Goal: Task Accomplishment & Management: Use online tool/utility

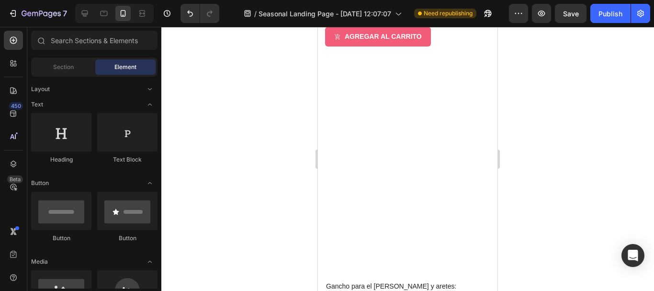
scroll to position [2378, 0]
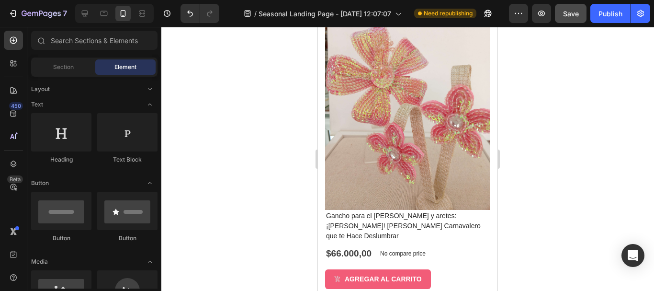
click at [570, 11] on span "Save" at bounding box center [571, 14] width 16 height 8
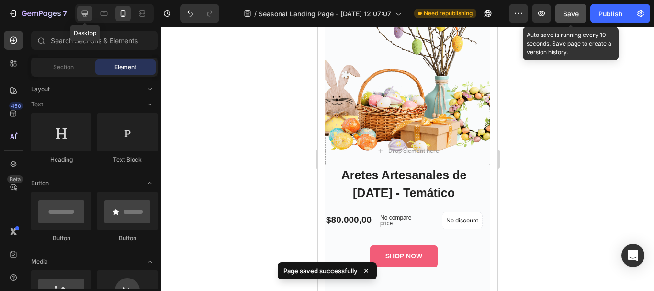
scroll to position [2904, 0]
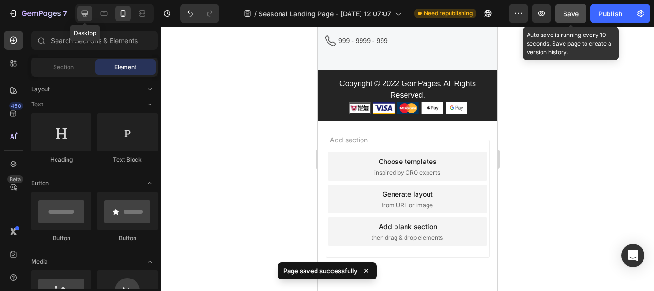
click at [85, 12] on icon at bounding box center [85, 14] width 10 height 10
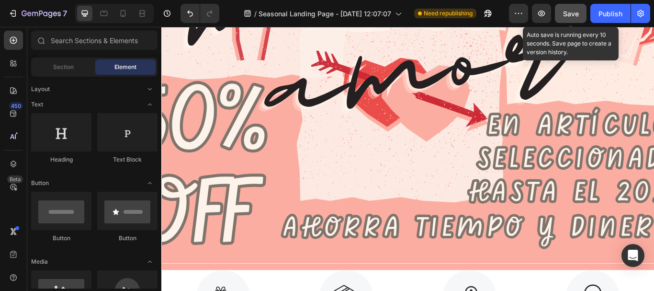
scroll to position [340, 0]
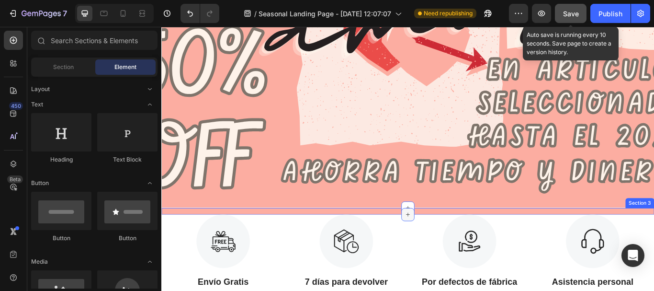
click at [446, 246] on icon at bounding box center [449, 246] width 8 height 8
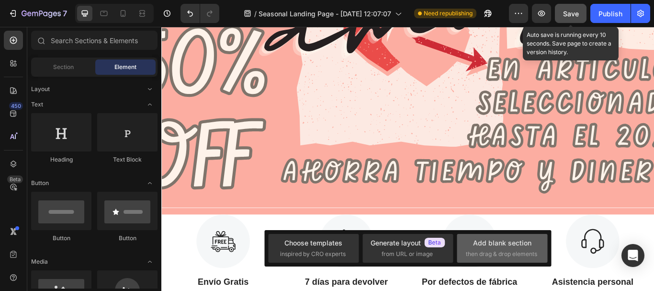
click at [502, 242] on div "Add blank section" at bounding box center [502, 243] width 58 height 10
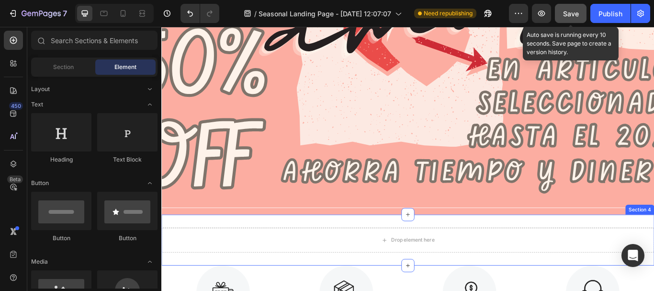
click at [248, 254] on div "Drop element here Section 4" at bounding box center [448, 275] width 575 height 59
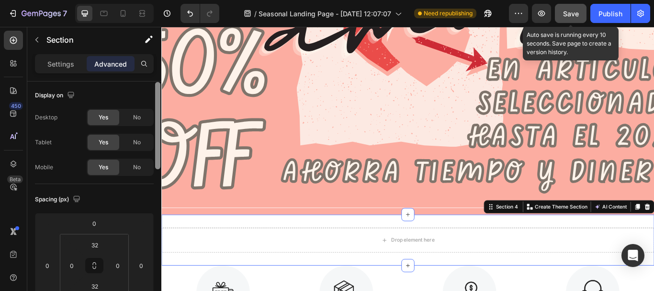
scroll to position [0, 0]
drag, startPoint x: 157, startPoint y: 156, endPoint x: 156, endPoint y: 141, distance: 14.9
click at [156, 141] on div at bounding box center [157, 124] width 5 height 87
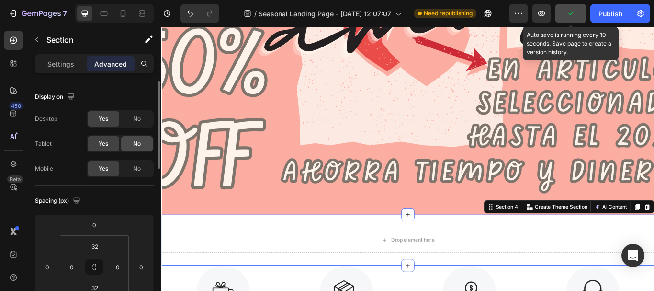
click at [133, 142] on span "No" at bounding box center [137, 143] width 8 height 9
click at [138, 173] on div "No" at bounding box center [137, 168] width 32 height 15
drag, startPoint x: 157, startPoint y: 144, endPoint x: 159, endPoint y: 90, distance: 54.2
click at [159, 90] on div at bounding box center [157, 124] width 5 height 87
click at [68, 59] on p "Settings" at bounding box center [60, 64] width 27 height 10
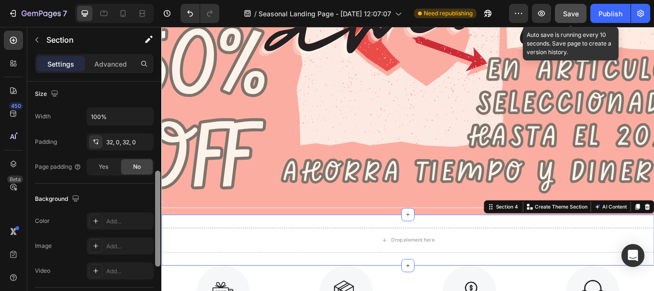
scroll to position [216, 0]
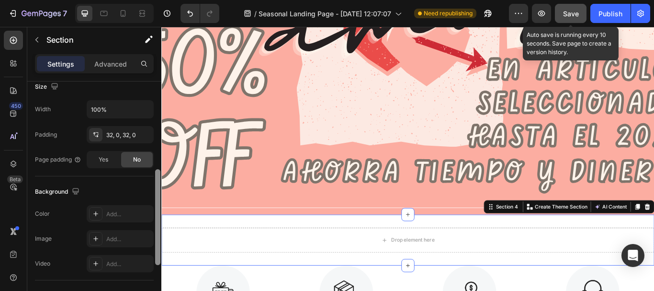
drag, startPoint x: 158, startPoint y: 127, endPoint x: 160, endPoint y: 215, distance: 87.7
click at [160, 215] on div at bounding box center [157, 199] width 7 height 237
click at [133, 134] on div "32, 0, 32, 0" at bounding box center [120, 135] width 28 height 9
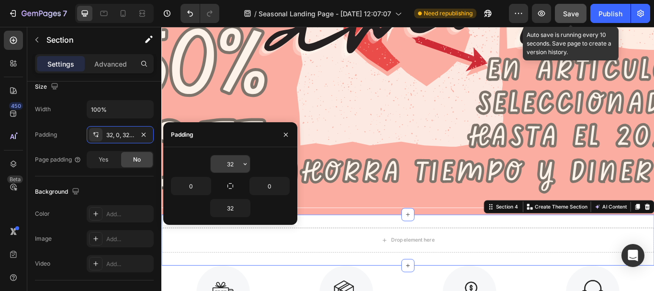
click at [236, 167] on input "32" at bounding box center [230, 163] width 39 height 17
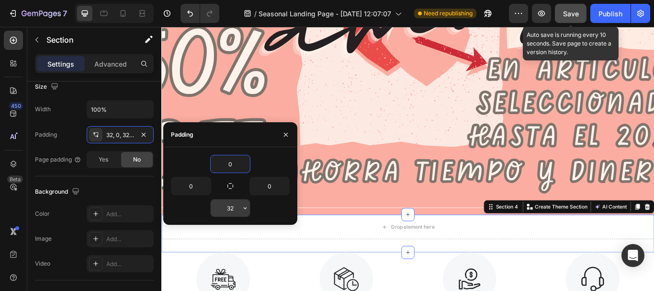
type input "0"
click at [235, 214] on input "32" at bounding box center [230, 207] width 39 height 17
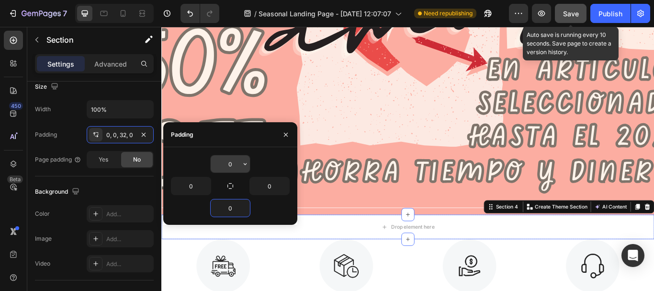
type input "0"
click at [236, 160] on input "0" at bounding box center [230, 163] width 39 height 17
click at [284, 136] on icon "button" at bounding box center [286, 135] width 8 height 8
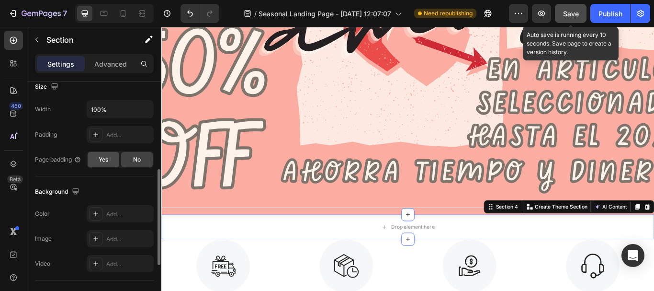
click at [109, 160] on div "Yes" at bounding box center [104, 159] width 32 height 15
click at [128, 159] on div "No" at bounding box center [137, 159] width 32 height 15
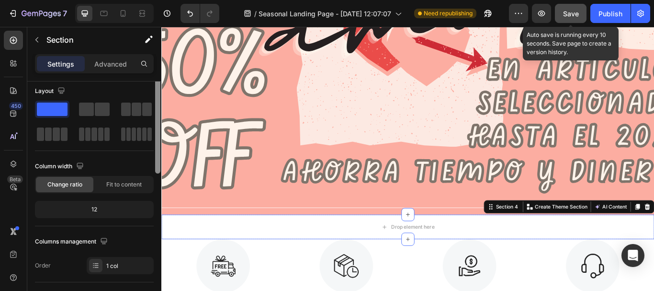
scroll to position [0, 0]
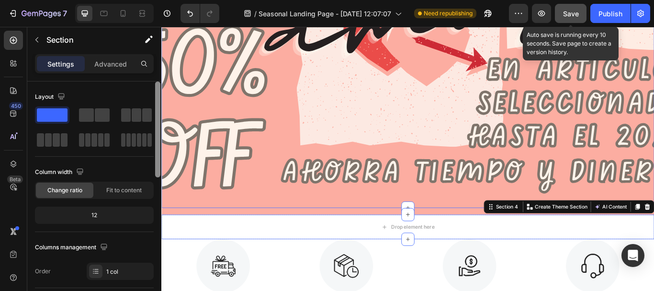
drag, startPoint x: 318, startPoint y: 222, endPoint x: 162, endPoint y: 106, distance: 193.8
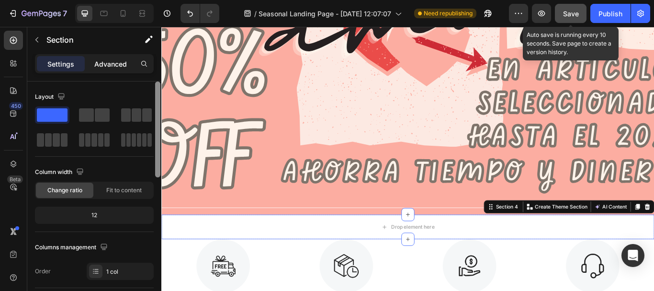
click at [120, 63] on p "Advanced" at bounding box center [110, 64] width 33 height 10
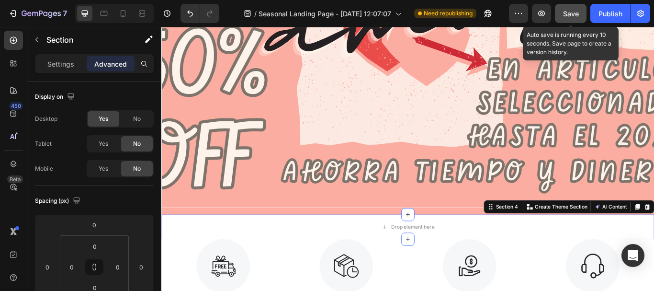
scroll to position [237, 0]
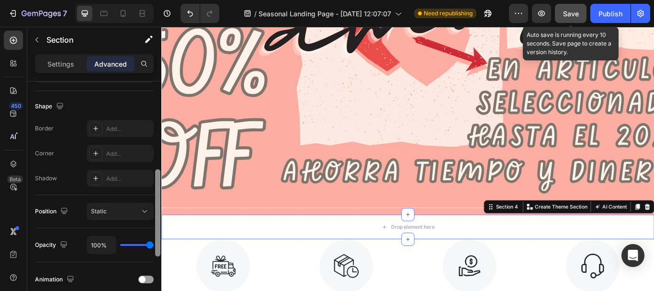
click at [158, 216] on div at bounding box center [157, 199] width 7 height 237
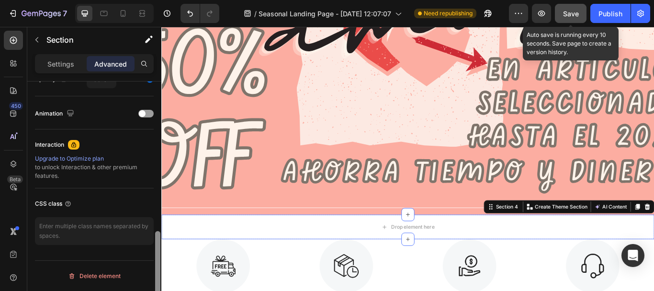
click at [158, 271] on div at bounding box center [157, 199] width 7 height 237
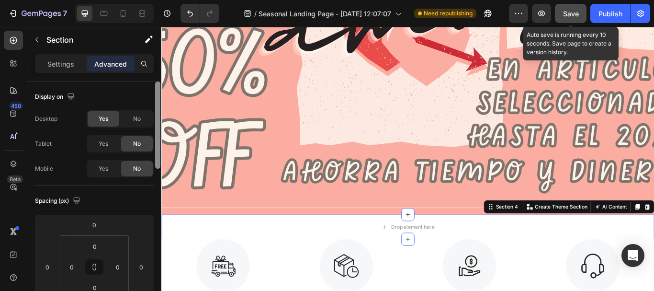
click at [159, 121] on div at bounding box center [157, 199] width 7 height 237
drag, startPoint x: 159, startPoint y: 114, endPoint x: 159, endPoint y: 70, distance: 44.5
click at [159, 70] on div "Settings Advanced Display on Desktop Yes No Tablet Yes No Mobile Yes No Spacing…" at bounding box center [94, 186] width 134 height 264
click at [71, 61] on p "Settings" at bounding box center [60, 64] width 27 height 10
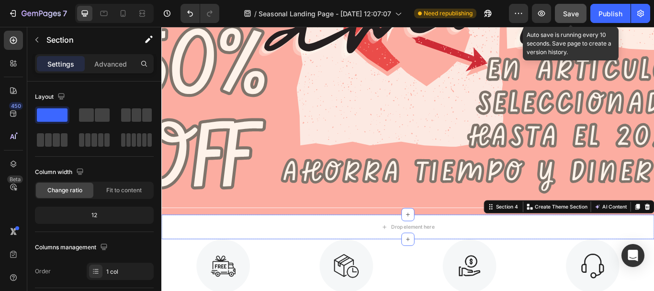
scroll to position [237, 0]
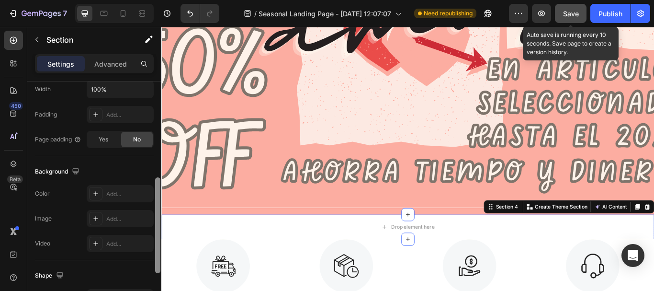
click at [156, 234] on div at bounding box center [157, 199] width 7 height 237
click at [120, 193] on div "Add..." at bounding box center [128, 194] width 45 height 9
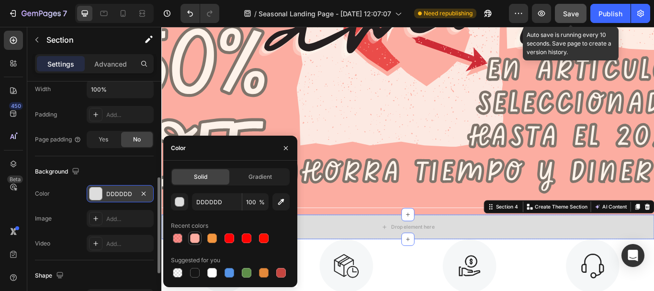
click at [196, 239] on div at bounding box center [195, 238] width 10 height 10
type input "FDADA1"
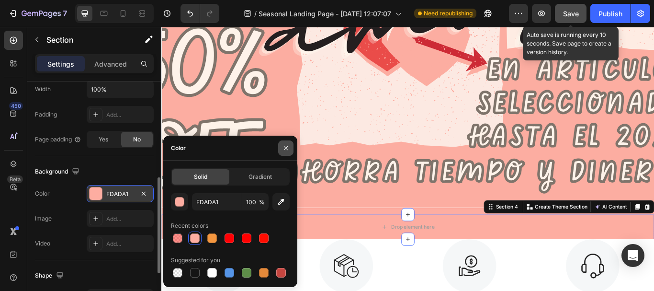
click at [284, 147] on icon "button" at bounding box center [286, 148] width 8 height 8
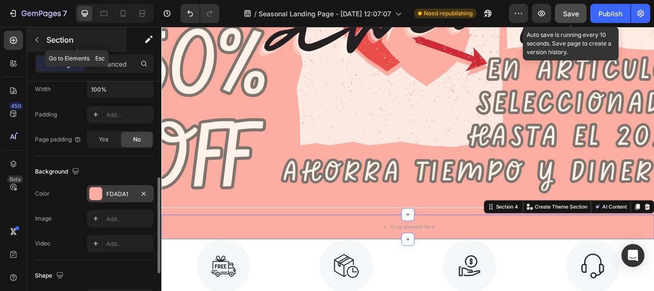
click at [37, 39] on icon "button" at bounding box center [37, 40] width 8 height 8
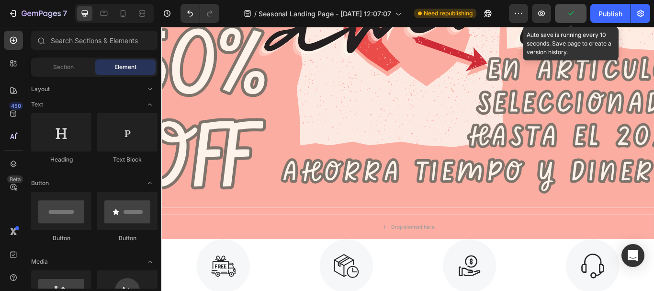
click at [112, 68] on div "Element" at bounding box center [125, 66] width 60 height 15
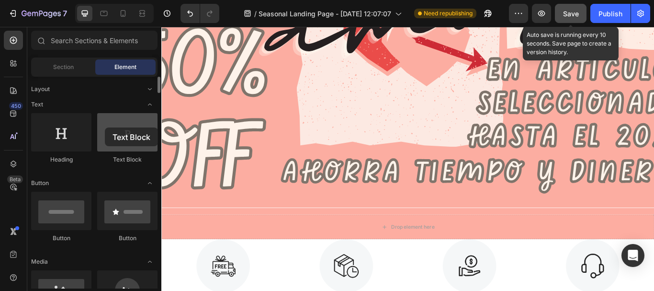
drag, startPoint x: 124, startPoint y: 135, endPoint x: 105, endPoint y: 127, distance: 20.6
click at [105, 127] on div at bounding box center [127, 132] width 60 height 38
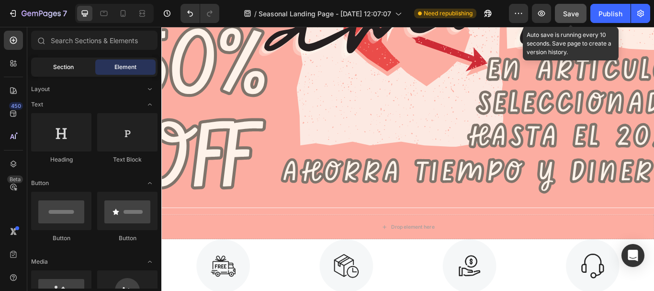
click at [64, 66] on span "Section" at bounding box center [63, 67] width 21 height 9
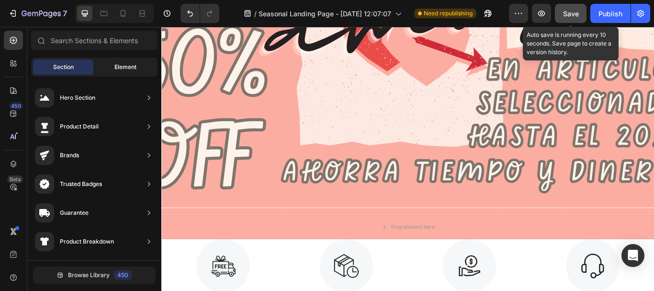
click at [120, 67] on span "Element" at bounding box center [125, 67] width 22 height 9
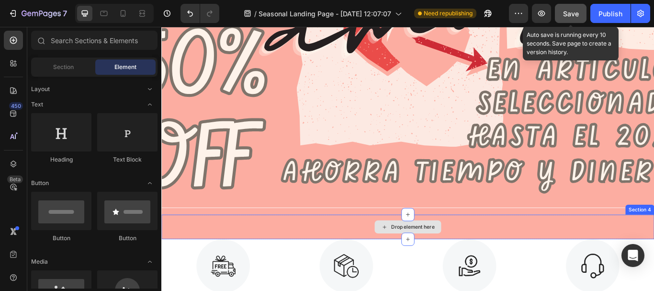
click at [261, 261] on div "Drop element here" at bounding box center [448, 260] width 575 height 29
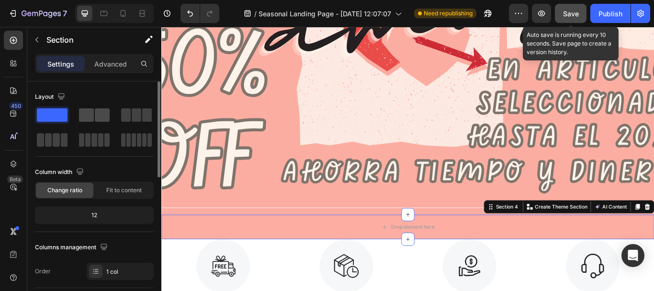
click at [93, 116] on span at bounding box center [86, 114] width 15 height 13
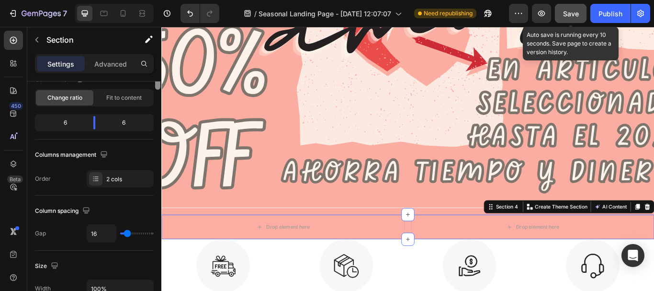
scroll to position [0, 0]
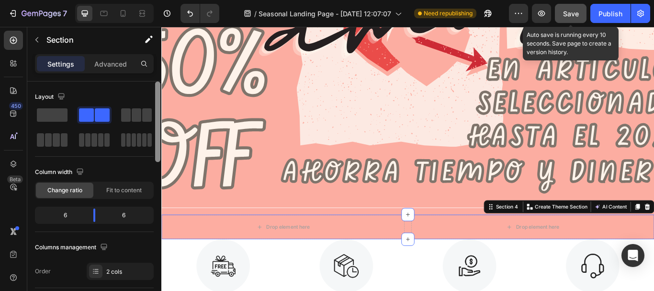
drag, startPoint x: 157, startPoint y: 144, endPoint x: 159, endPoint y: 139, distance: 5.2
click at [159, 139] on div at bounding box center [157, 121] width 5 height 80
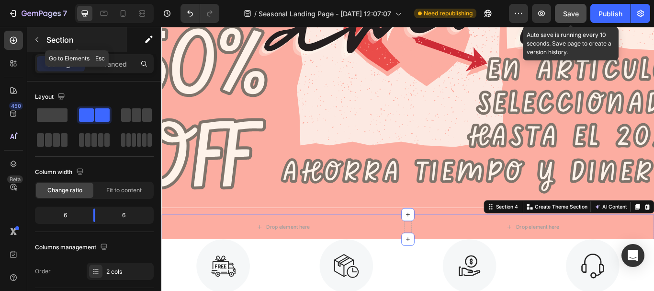
click at [39, 40] on icon "button" at bounding box center [37, 40] width 8 height 8
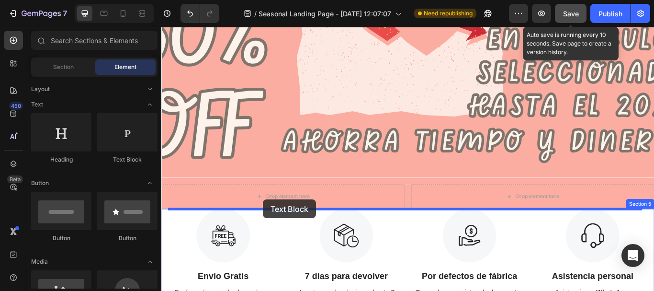
scroll to position [378, 0]
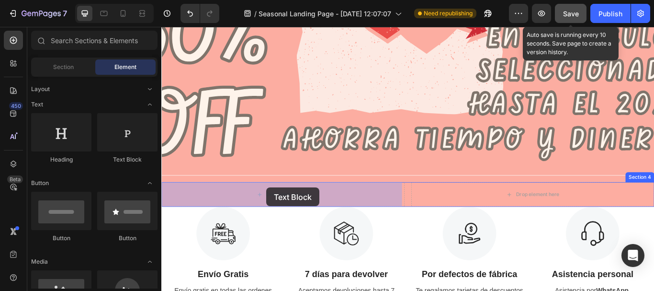
drag, startPoint x: 290, startPoint y: 165, endPoint x: 284, endPoint y: 214, distance: 49.8
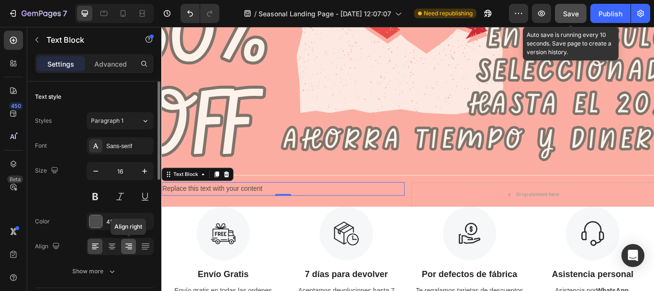
click at [128, 248] on icon at bounding box center [129, 246] width 10 height 10
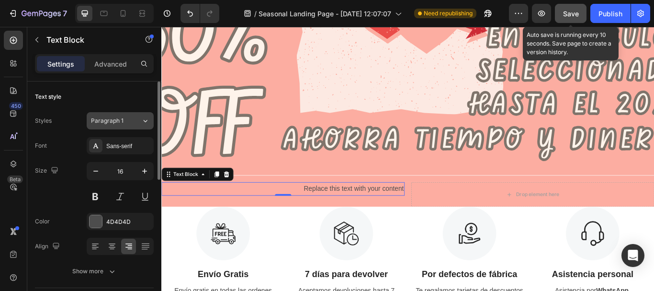
click at [145, 120] on icon at bounding box center [145, 121] width 8 height 10
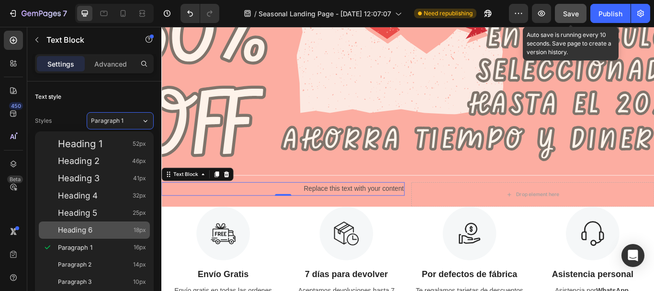
click at [119, 227] on div "Heading 6 18px" at bounding box center [102, 230] width 88 height 10
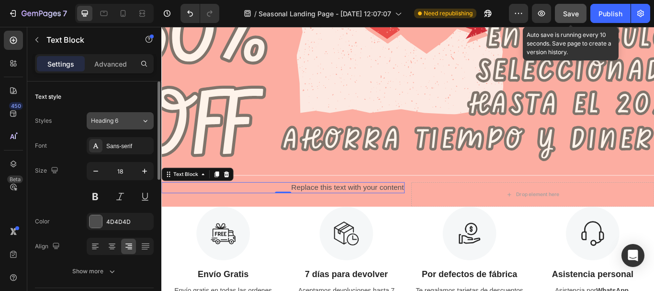
click at [147, 122] on icon at bounding box center [145, 121] width 8 height 10
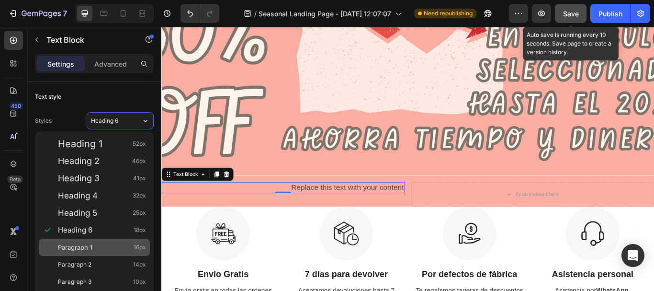
click at [120, 242] on div "Paragraph 1 16px" at bounding box center [102, 247] width 88 height 10
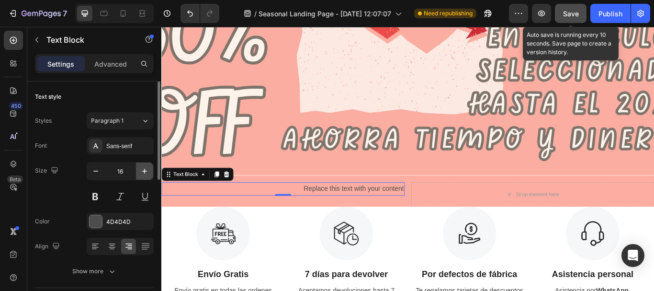
click at [145, 172] on icon "button" at bounding box center [145, 171] width 10 height 10
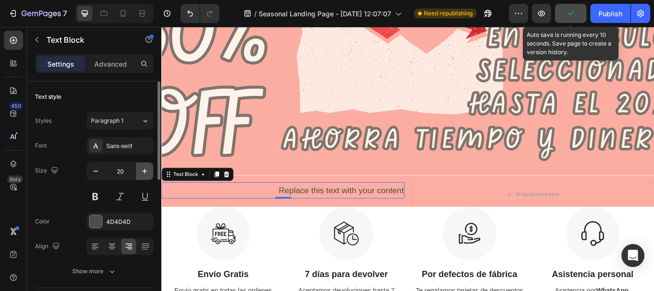
type input "21"
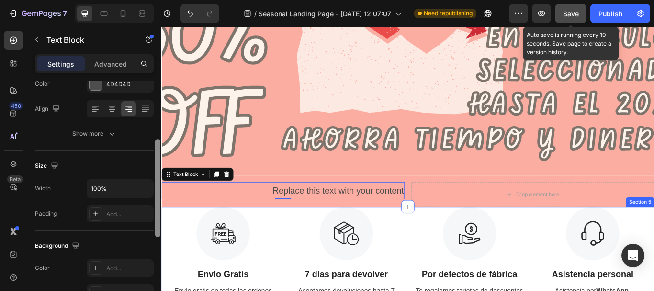
drag, startPoint x: 319, startPoint y: 192, endPoint x: 162, endPoint y: 290, distance: 185.7
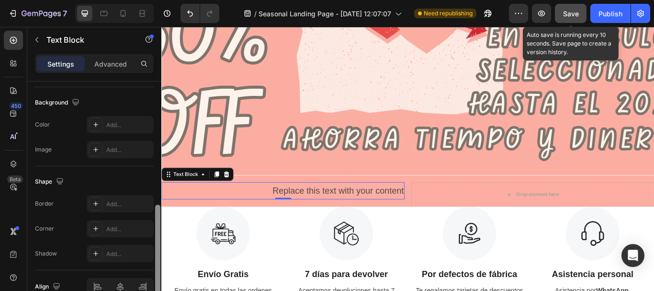
scroll to position [289, 0]
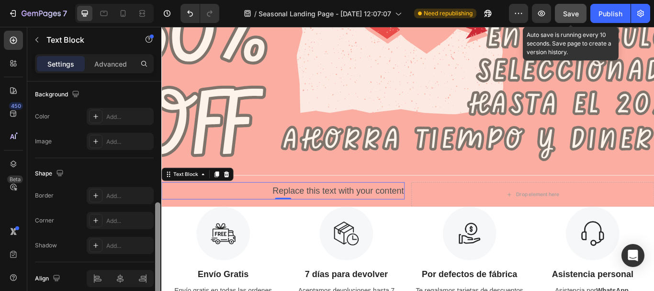
click at [159, 285] on div at bounding box center [157, 251] width 5 height 98
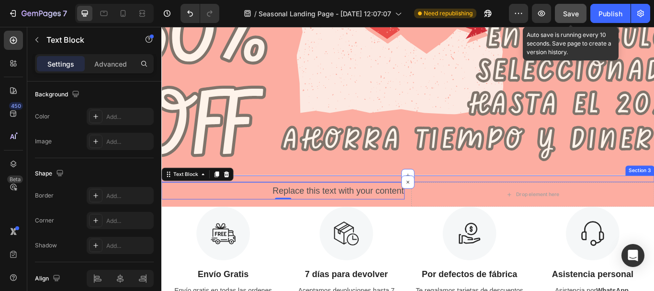
click at [290, 205] on div "Esta oferta termina en Text Block 23 Day 10 Hour 34 Minute 45 Second Countdown …" at bounding box center [448, 204] width 575 height 8
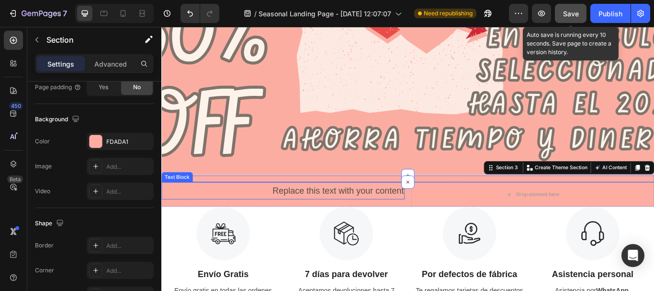
scroll to position [0, 0]
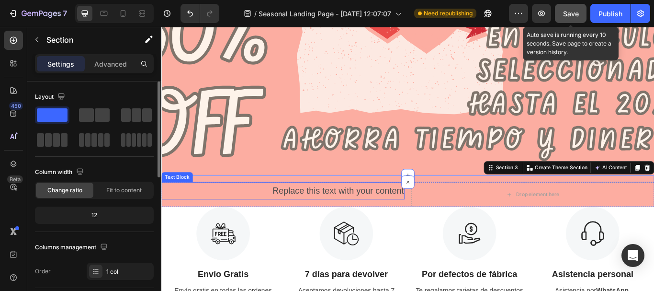
click at [280, 214] on div "Replace this text with your content" at bounding box center [303, 218] width 284 height 20
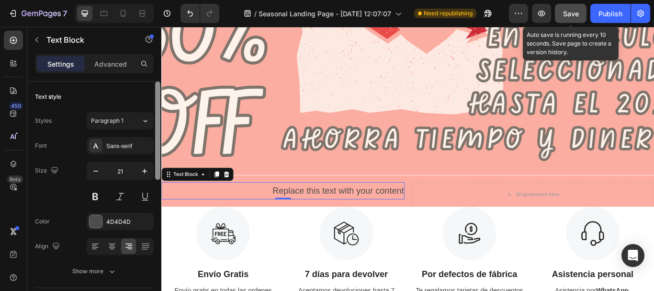
scroll to position [237, 0]
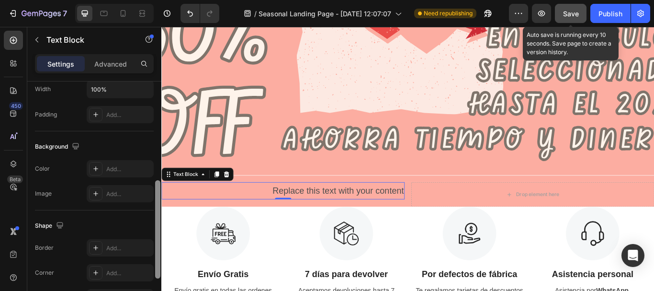
click at [155, 246] on div at bounding box center [157, 199] width 7 height 237
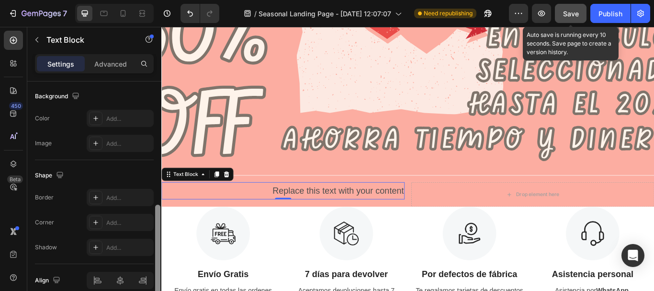
scroll to position [289, 0]
drag, startPoint x: 156, startPoint y: 246, endPoint x: 154, endPoint y: 268, distance: 22.1
click at [154, 268] on div at bounding box center [157, 199] width 7 height 237
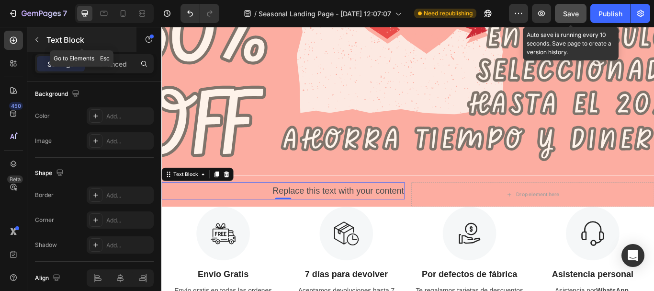
click at [38, 36] on icon "button" at bounding box center [37, 40] width 8 height 8
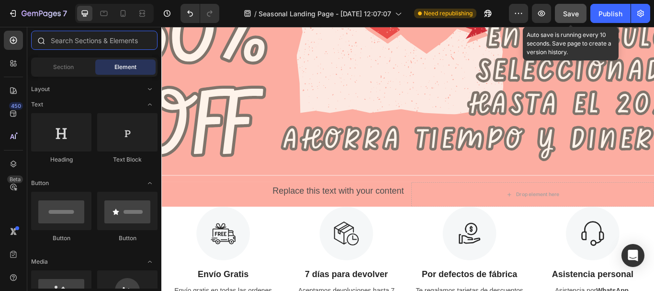
click at [87, 41] on input "text" at bounding box center [94, 40] width 126 height 19
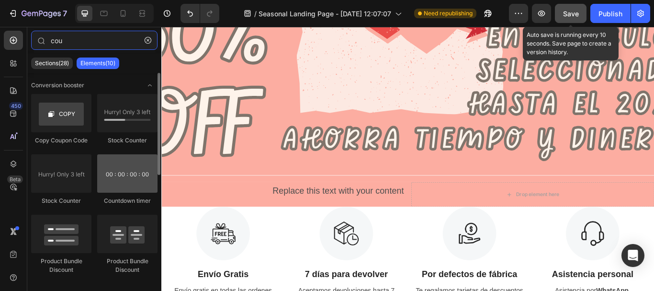
type input "cou"
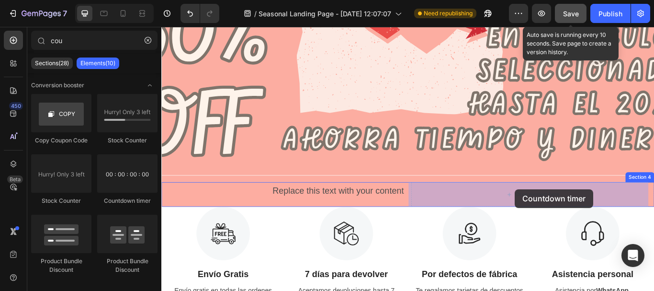
drag, startPoint x: 283, startPoint y: 200, endPoint x: 574, endPoint y: 216, distance: 291.1
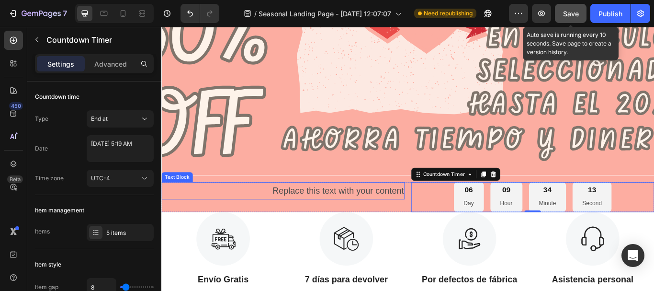
click at [419, 217] on div "Replace this text with your content" at bounding box center [303, 218] width 284 height 20
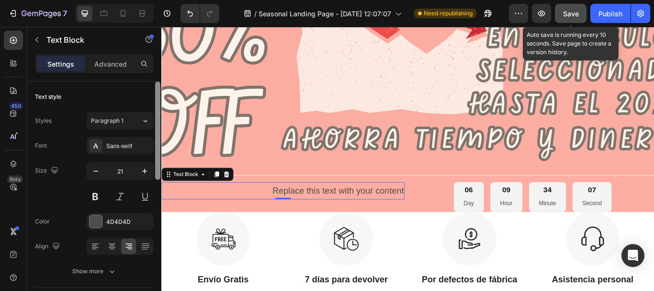
scroll to position [237, 0]
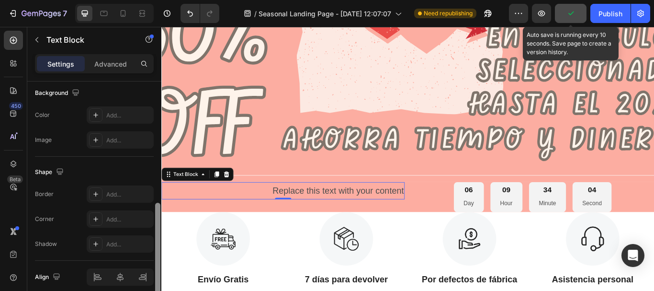
drag, startPoint x: 157, startPoint y: 220, endPoint x: 154, endPoint y: 243, distance: 23.2
click at [154, 243] on div at bounding box center [157, 199] width 7 height 237
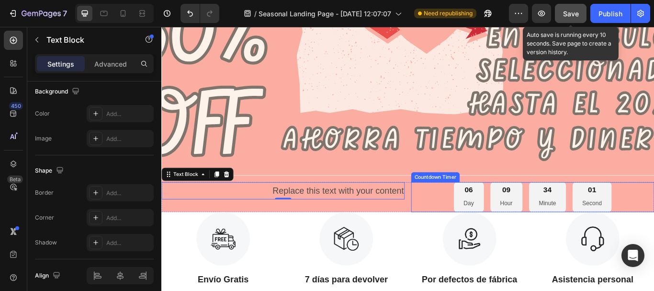
click at [483, 226] on div "06 Day 09 Hour 34 Minute 01 Second" at bounding box center [595, 225] width 284 height 35
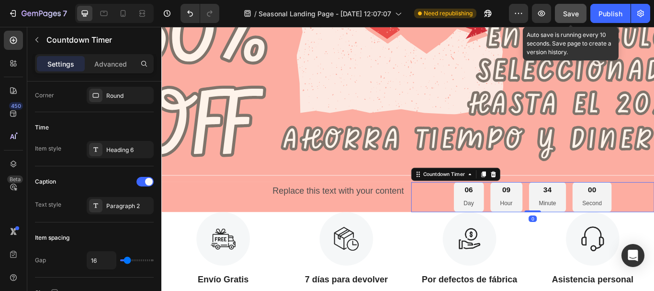
scroll to position [0, 0]
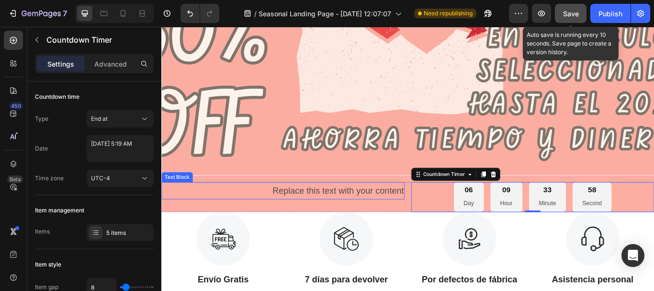
click at [372, 221] on div "Replace this text with your content" at bounding box center [303, 218] width 284 height 20
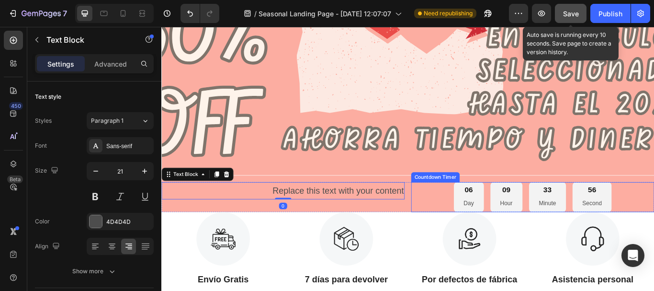
click at [477, 218] on div "06 Day 09 Hour 33 Minute 56 Second" at bounding box center [595, 225] width 284 height 35
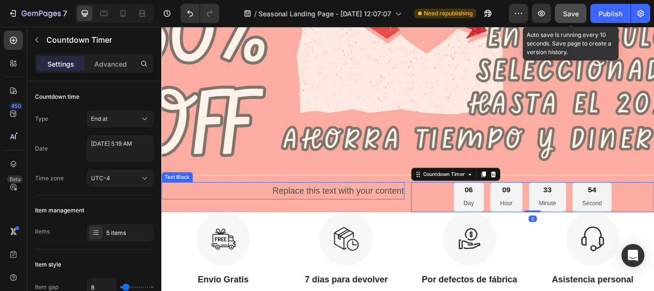
click at [391, 213] on div "Replace this text with your content" at bounding box center [303, 218] width 284 height 20
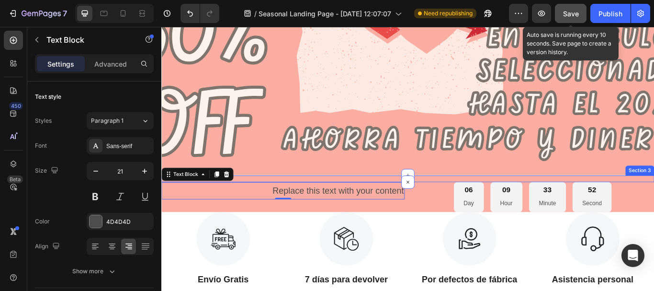
click at [298, 202] on div "Esta oferta termina en Text Block 23 Day 10 Hour 33 Minute 52 Second Countdown …" at bounding box center [448, 204] width 575 height 8
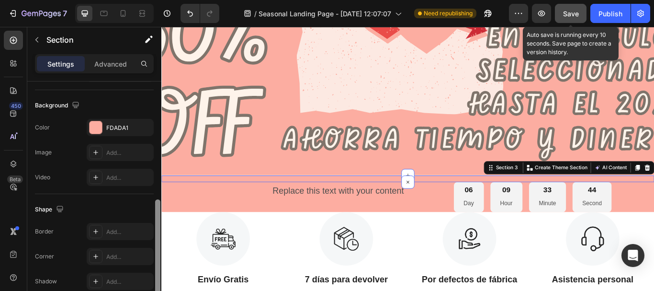
scroll to position [307, 0]
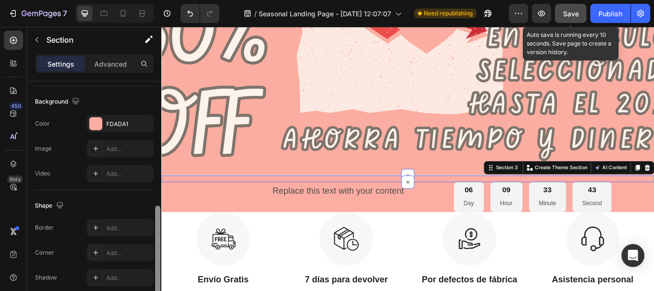
drag, startPoint x: 157, startPoint y: 167, endPoint x: 158, endPoint y: 291, distance: 124.0
click at [158, 0] on html "7 Version history / Seasonal Landing Page - [DATE] 12:07:07 Need republishing P…" at bounding box center [327, 0] width 654 height 0
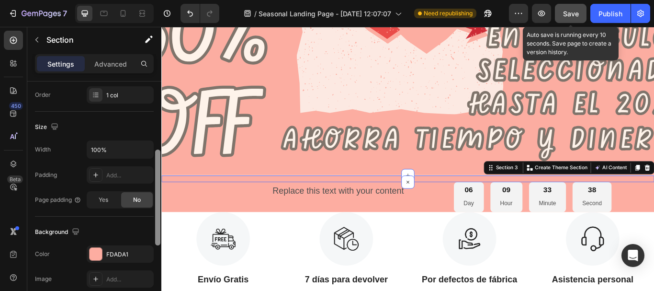
scroll to position [173, 0]
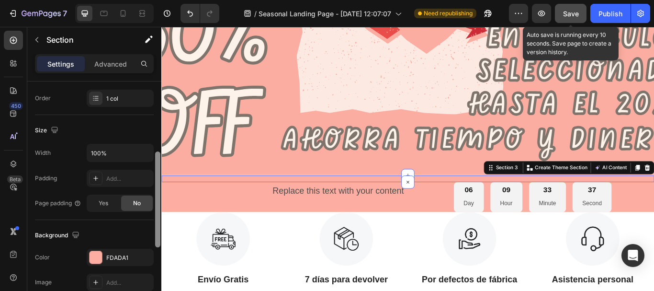
drag, startPoint x: 157, startPoint y: 216, endPoint x: 156, endPoint y: 162, distance: 54.1
click at [156, 162] on div at bounding box center [157, 199] width 5 height 96
click at [116, 63] on p "Advanced" at bounding box center [110, 64] width 33 height 10
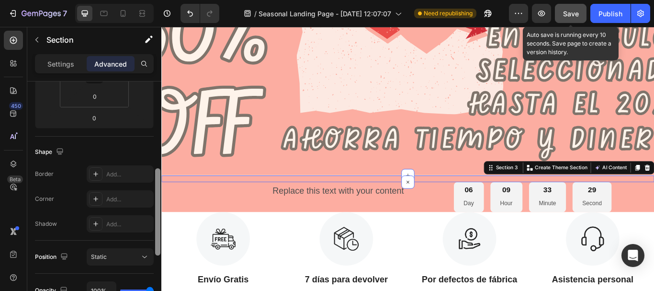
drag, startPoint x: 156, startPoint y: 164, endPoint x: 156, endPoint y: 170, distance: 6.2
click at [156, 170] on div at bounding box center [157, 211] width 5 height 87
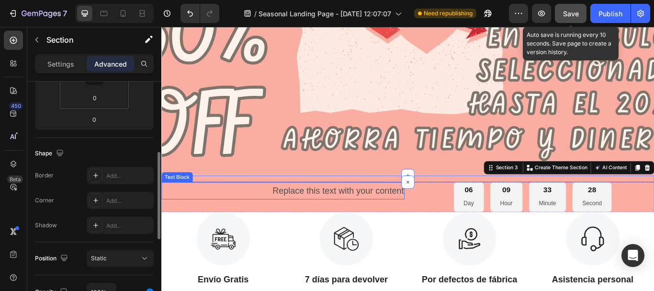
click at [287, 219] on div "Replace this text with your content" at bounding box center [303, 218] width 284 height 20
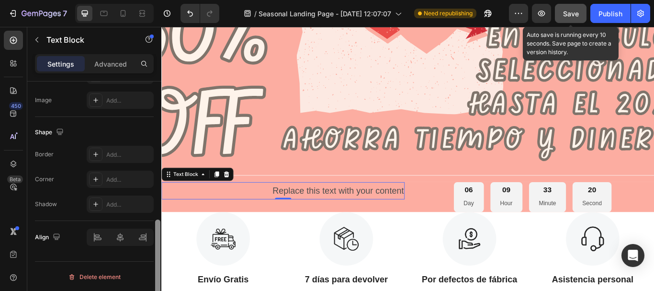
scroll to position [331, 0]
drag, startPoint x: 159, startPoint y: 97, endPoint x: 158, endPoint y: 242, distance: 144.6
click at [158, 242] on div at bounding box center [157, 269] width 5 height 98
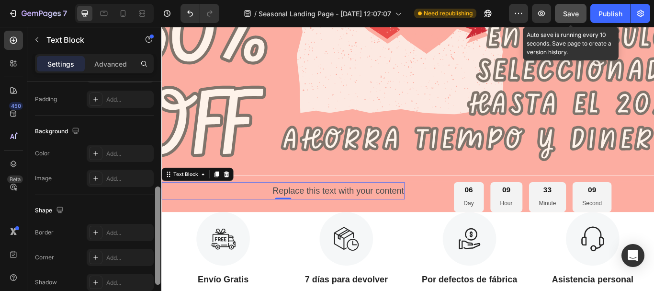
scroll to position [247, 0]
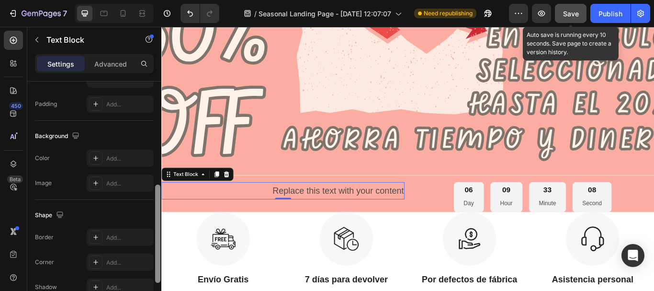
drag, startPoint x: 156, startPoint y: 248, endPoint x: 161, endPoint y: 197, distance: 51.0
click at [161, 197] on div at bounding box center [157, 199] width 7 height 237
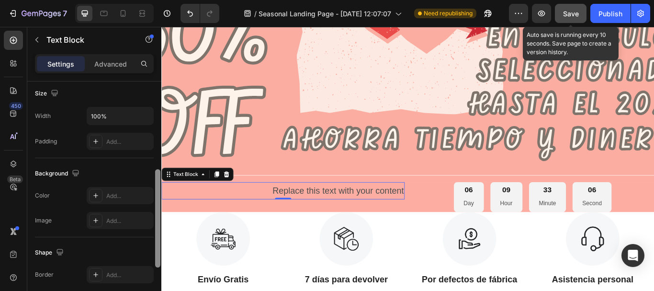
click at [157, 204] on div at bounding box center [157, 218] width 5 height 98
click at [143, 115] on icon "button" at bounding box center [145, 116] width 10 height 10
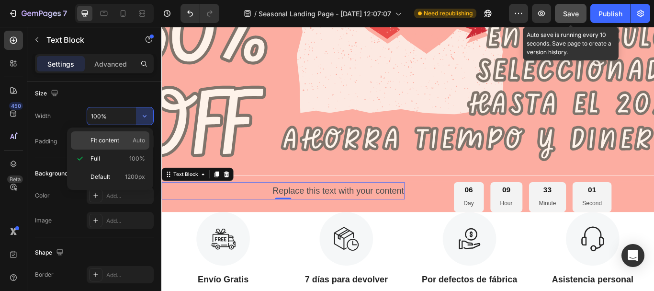
click at [117, 135] on div "Fit content Auto" at bounding box center [110, 140] width 79 height 18
type input "Auto"
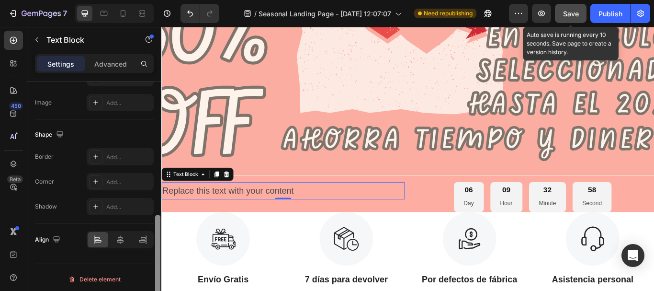
scroll to position [331, 0]
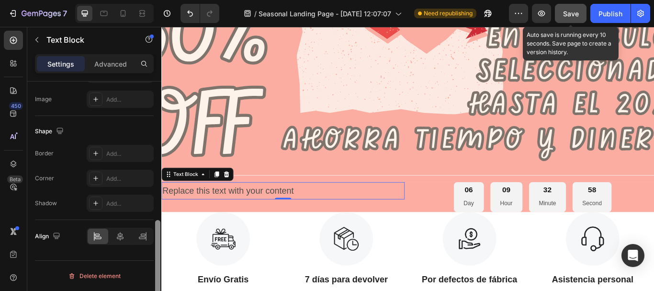
drag, startPoint x: 157, startPoint y: 185, endPoint x: 159, endPoint y: 238, distance: 53.2
click at [159, 238] on div at bounding box center [157, 269] width 5 height 98
click at [144, 236] on icon at bounding box center [143, 236] width 10 height 10
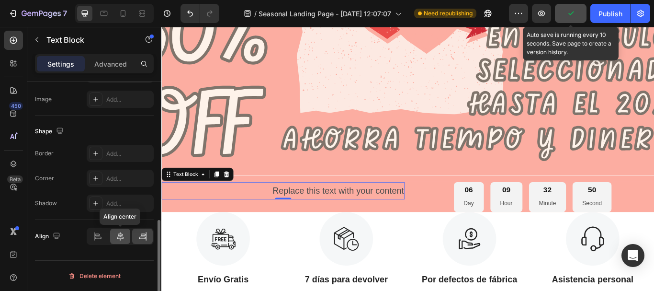
click at [121, 238] on icon at bounding box center [120, 236] width 10 height 10
click at [144, 237] on icon at bounding box center [142, 238] width 7 height 2
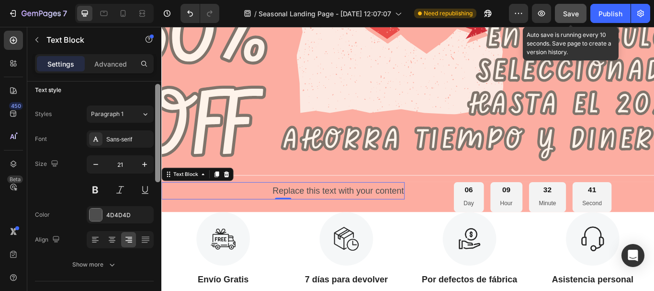
scroll to position [0, 0]
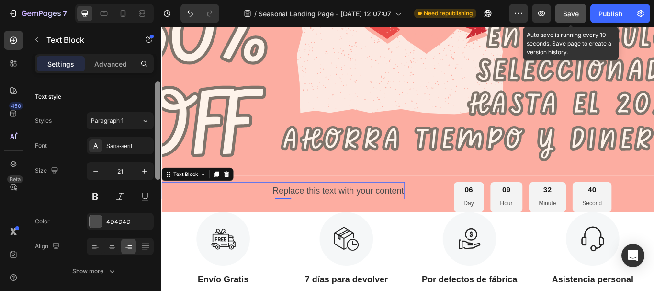
drag, startPoint x: 160, startPoint y: 244, endPoint x: 155, endPoint y: 102, distance: 142.3
click at [155, 102] on div at bounding box center [157, 130] width 5 height 98
click at [120, 63] on p "Advanced" at bounding box center [110, 64] width 33 height 10
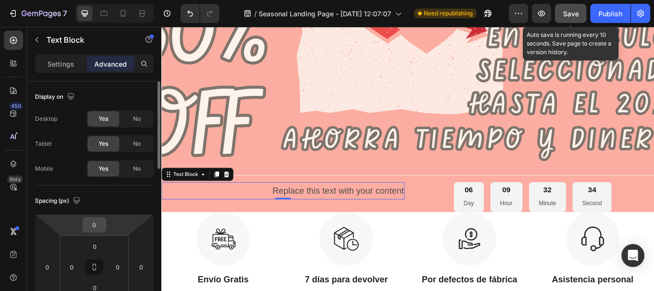
click at [99, 228] on input "0" at bounding box center [94, 224] width 19 height 14
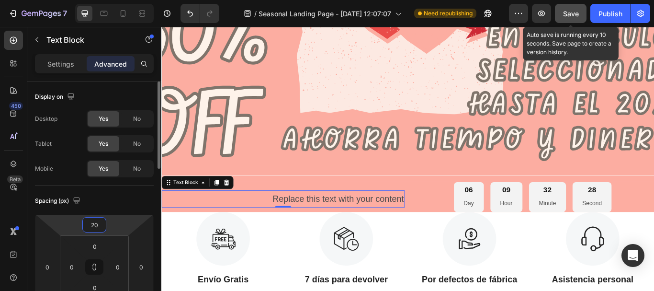
type input "2"
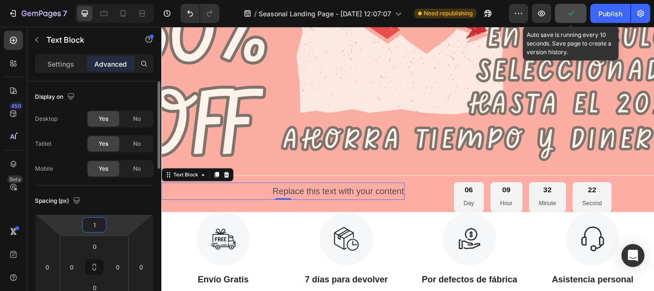
type input "12"
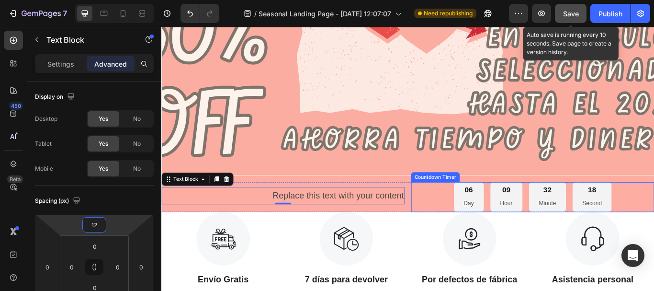
click at [461, 223] on div "06 Day 09 Hour 32 Minute 18 Second" at bounding box center [595, 225] width 284 height 35
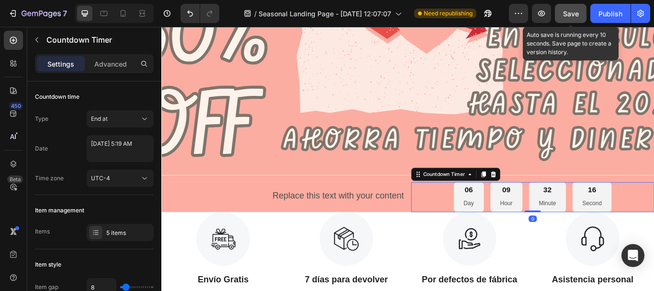
click at [480, 227] on div "06 Day 09 Hour 32 Minute 16 Second" at bounding box center [595, 225] width 284 height 35
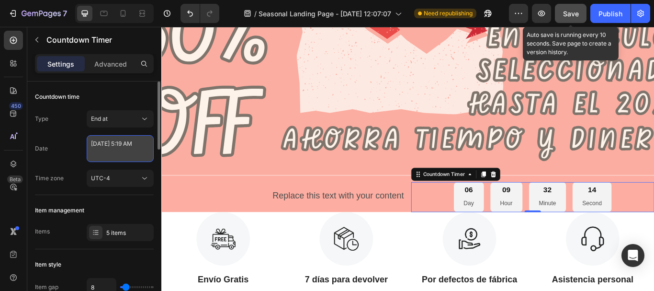
click at [140, 146] on textarea "[DATE] 5:19 AM" at bounding box center [120, 148] width 67 height 27
select select "5"
select select "19"
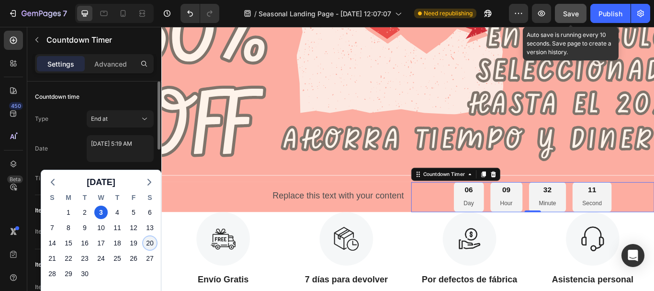
click at [148, 241] on div "20" at bounding box center [149, 242] width 13 height 13
type textarea "[DATE] 5:19 AM"
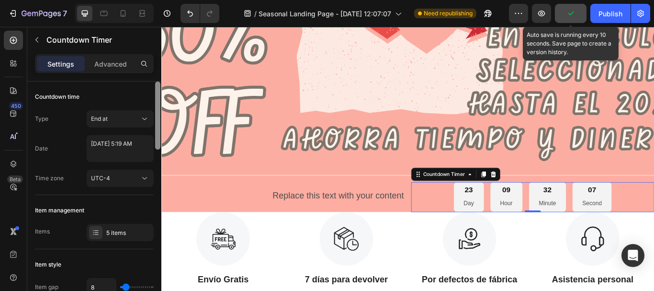
scroll to position [237, 0]
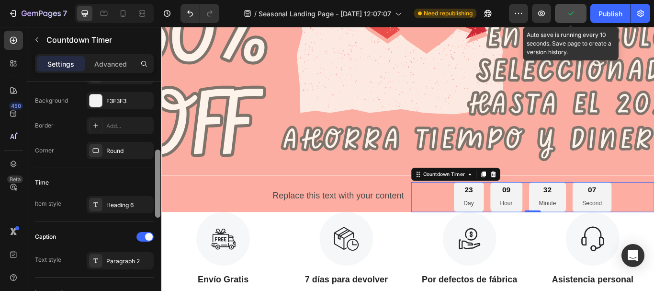
click at [159, 199] on div at bounding box center [157, 199] width 7 height 237
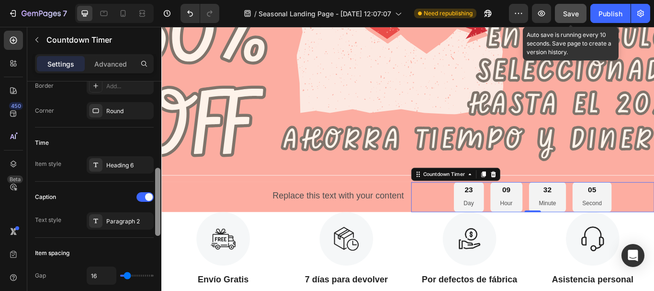
scroll to position [285, 0]
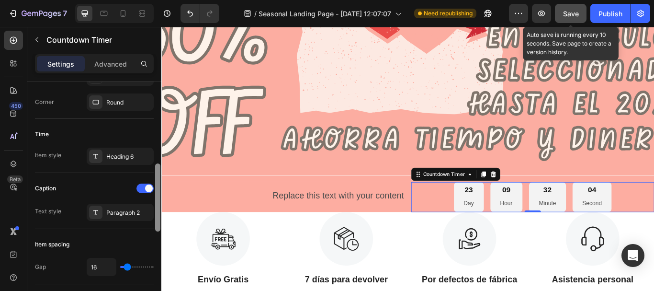
drag, startPoint x: 157, startPoint y: 196, endPoint x: 159, endPoint y: 210, distance: 14.0
click at [159, 210] on div at bounding box center [157, 197] width 5 height 68
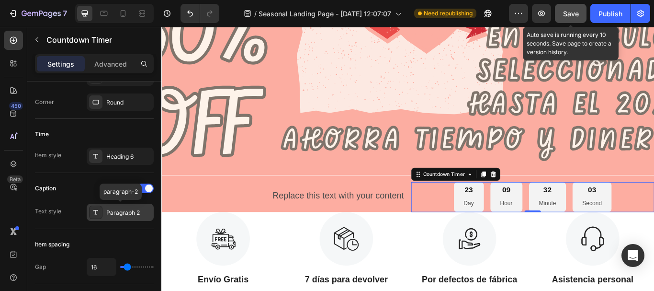
click at [127, 210] on div "Paragraph 2" at bounding box center [128, 212] width 45 height 9
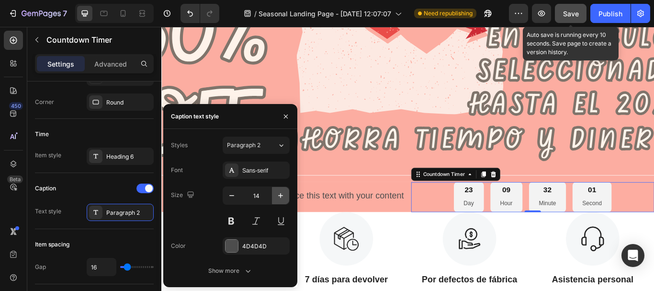
click at [281, 195] on icon "button" at bounding box center [280, 195] width 5 height 5
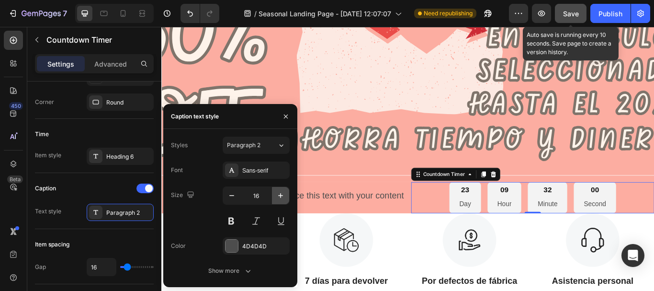
click at [281, 195] on icon "button" at bounding box center [280, 195] width 5 height 5
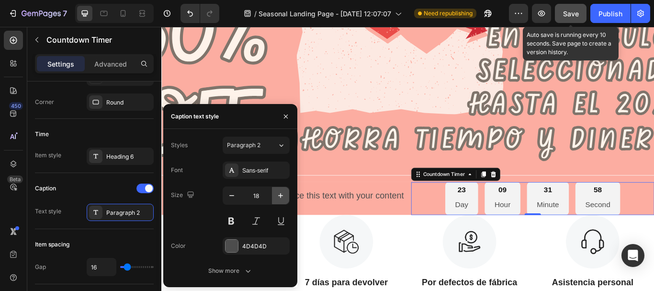
click at [281, 195] on icon "button" at bounding box center [280, 195] width 5 height 5
type input "19"
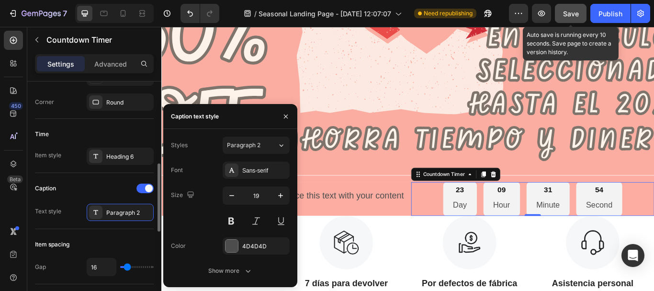
click at [140, 126] on div "Time" at bounding box center [94, 133] width 119 height 15
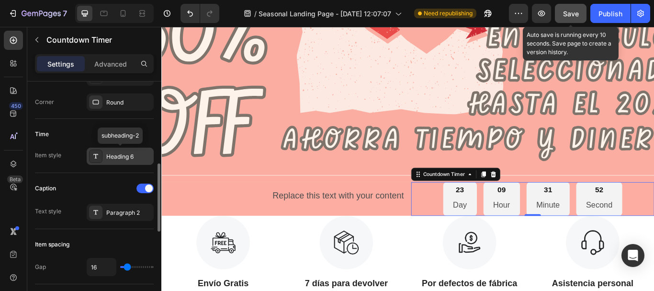
click at [145, 154] on div "Heading 6" at bounding box center [128, 156] width 45 height 9
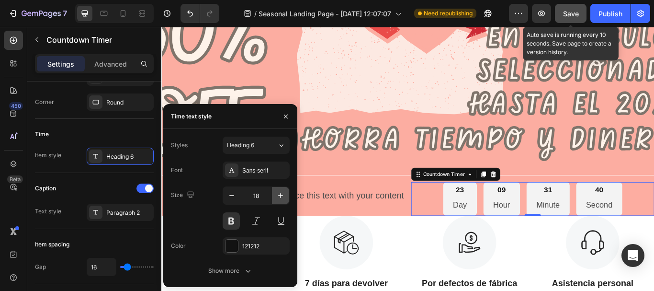
click at [282, 197] on icon "button" at bounding box center [281, 196] width 10 height 10
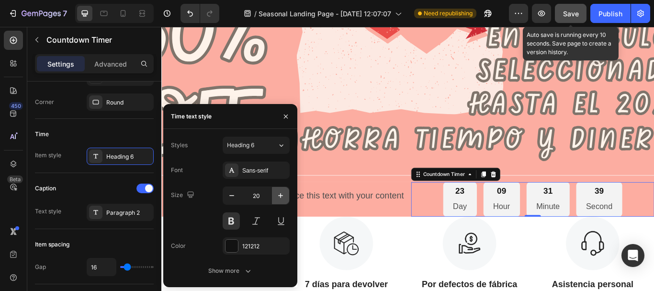
click at [282, 197] on icon "button" at bounding box center [281, 196] width 10 height 10
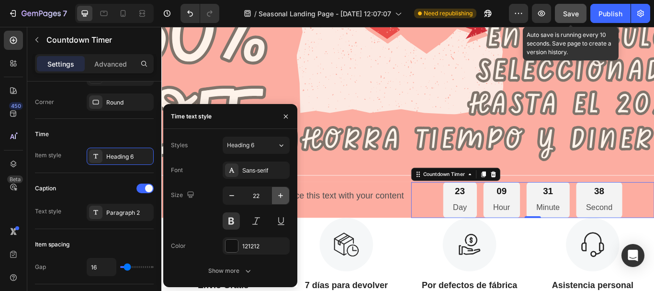
click at [282, 197] on icon "button" at bounding box center [281, 196] width 10 height 10
type input "24"
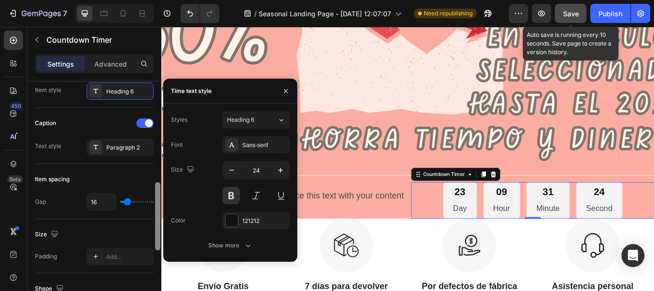
scroll to position [348, 0]
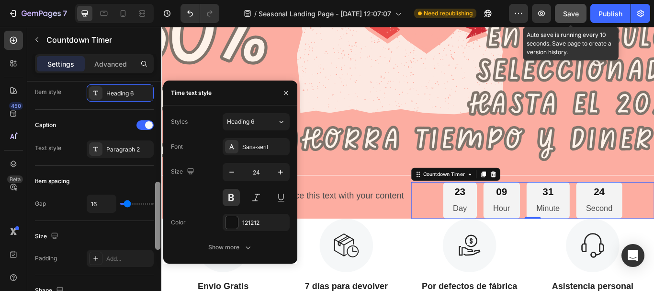
drag, startPoint x: 157, startPoint y: 177, endPoint x: 157, endPoint y: 195, distance: 18.2
click at [157, 195] on div at bounding box center [157, 216] width 5 height 68
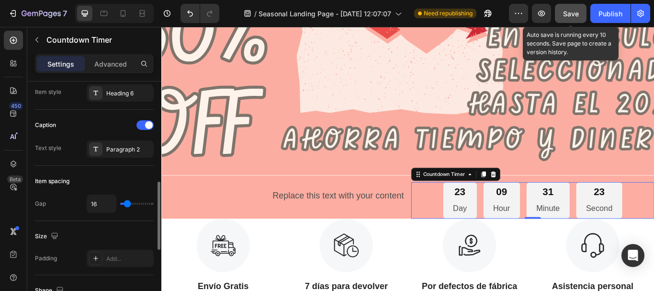
type input "2"
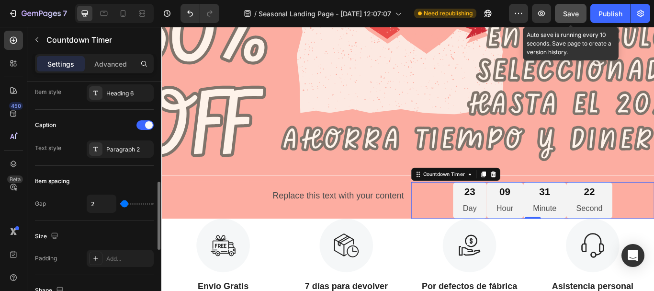
type input "0"
type input "9"
type input "18"
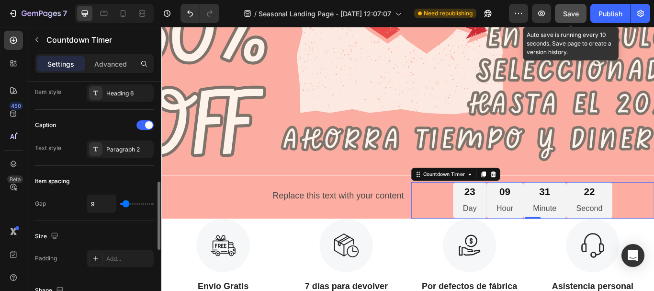
type input "18"
type input "22"
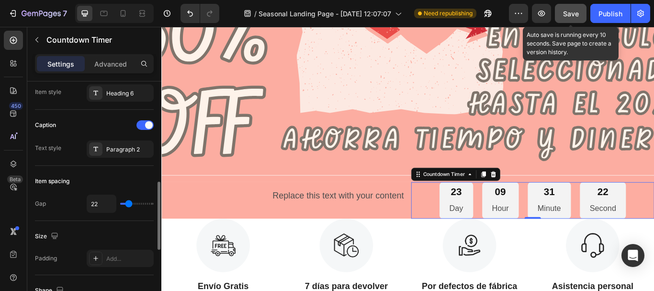
type input "7"
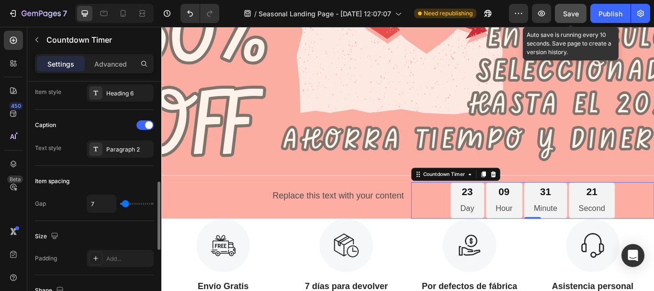
type input "4"
click at [125, 203] on input "range" at bounding box center [137, 204] width 34 height 2
click at [515, 241] on p "Day" at bounding box center [518, 238] width 16 height 16
click at [514, 238] on p "Day" at bounding box center [518, 238] width 16 height 16
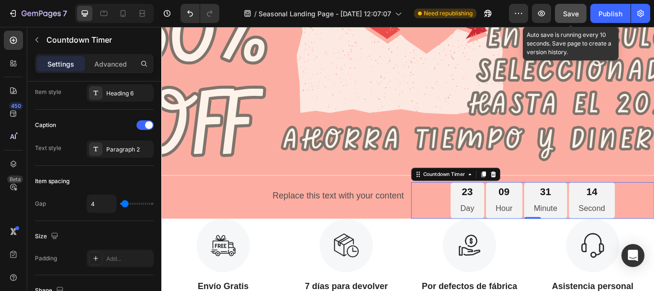
click at [512, 216] on div "23" at bounding box center [518, 219] width 16 height 15
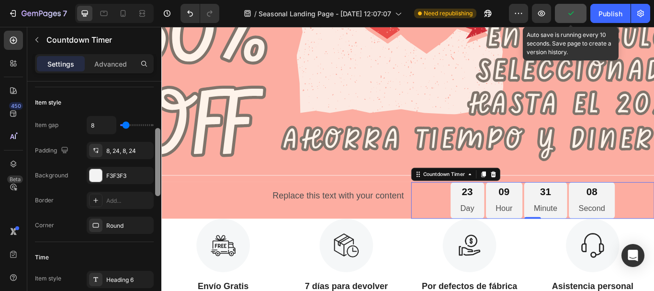
scroll to position [160, 0]
drag, startPoint x: 159, startPoint y: 198, endPoint x: 159, endPoint y: 144, distance: 54.1
click at [159, 144] on div at bounding box center [157, 161] width 5 height 68
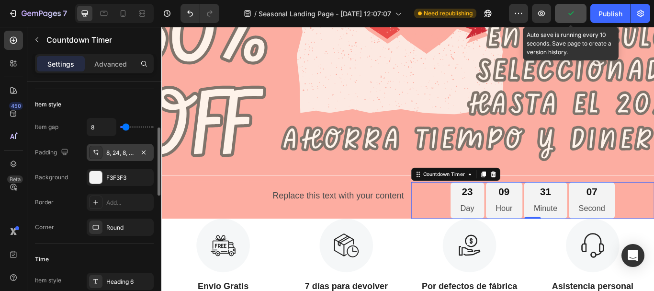
click at [131, 157] on div "8, 24, 8, 24" at bounding box center [120, 152] width 28 height 9
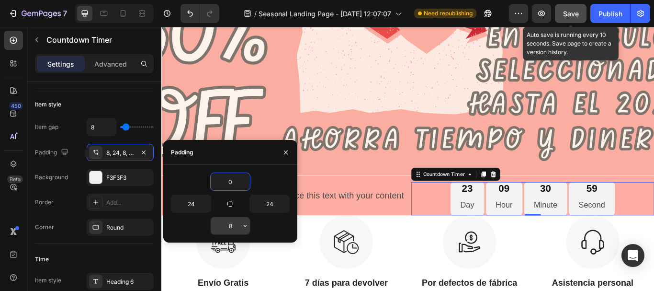
type input "0"
click at [235, 230] on input "8" at bounding box center [230, 225] width 39 height 17
type input "0"
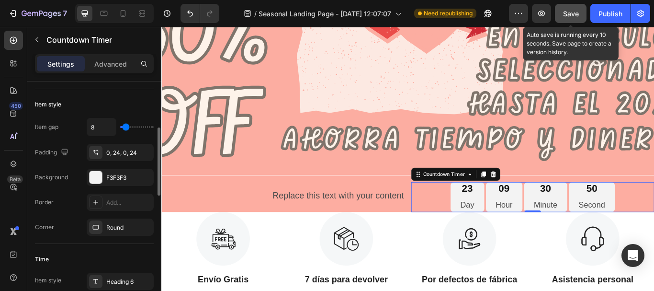
type input "7"
type input "2"
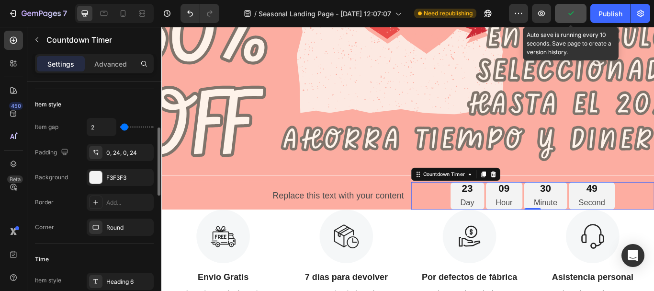
type input "0"
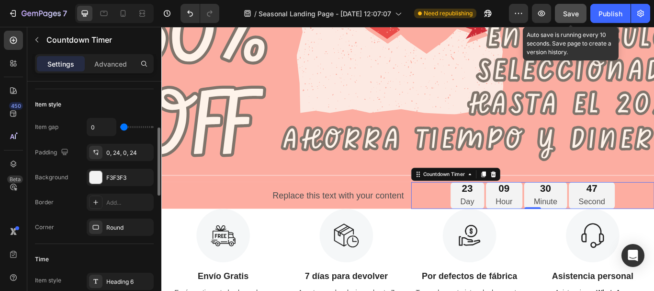
drag, startPoint x: 126, startPoint y: 126, endPoint x: 113, endPoint y: 129, distance: 13.6
type input "0"
click at [120, 128] on input "range" at bounding box center [137, 127] width 34 height 2
click at [144, 99] on div "Item style" at bounding box center [94, 104] width 119 height 15
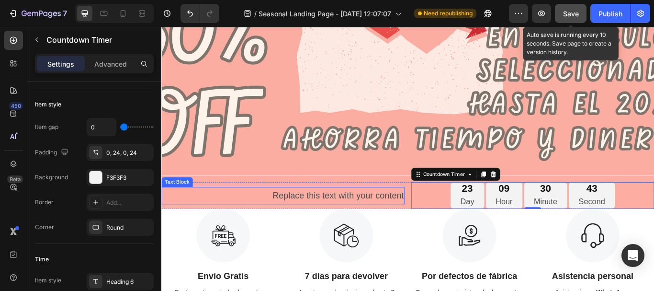
click at [377, 221] on div "Replace this text with your content" at bounding box center [367, 224] width 155 height 20
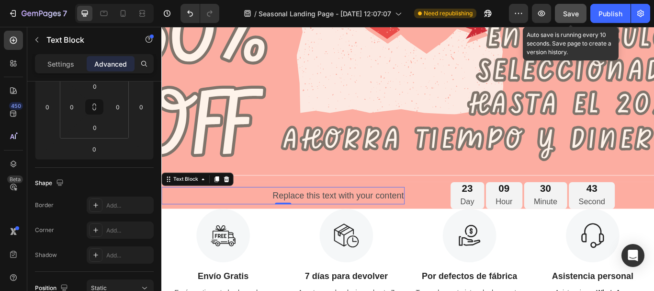
click at [377, 221] on div "Replace this text with your content" at bounding box center [367, 224] width 155 height 20
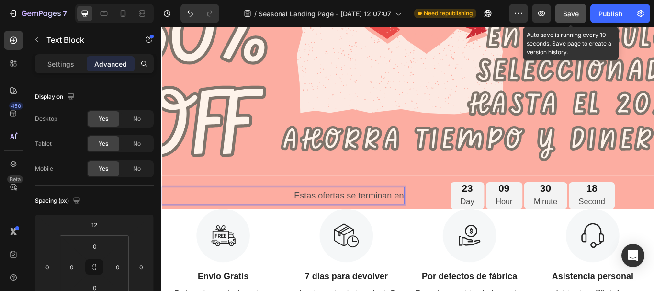
click at [337, 223] on p "Estas ofertas se terminan en" at bounding box center [380, 224] width 128 height 18
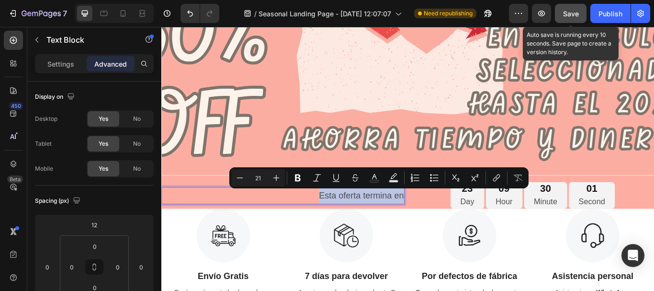
drag, startPoint x: 343, startPoint y: 224, endPoint x: 439, endPoint y: 230, distance: 96.4
click at [439, 230] on p "Esta oferta termina en" at bounding box center [394, 224] width 99 height 18
click at [295, 180] on icon "Editor contextual toolbar" at bounding box center [298, 178] width 10 height 10
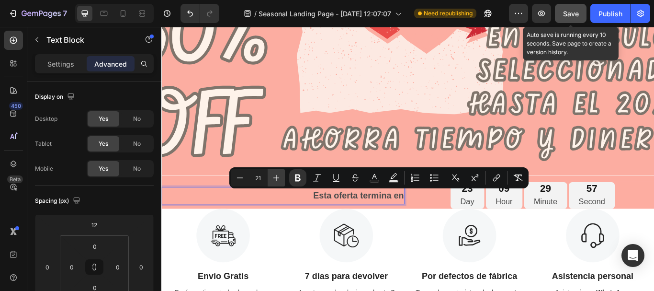
click at [277, 179] on icon "Editor contextual toolbar" at bounding box center [277, 178] width 10 height 10
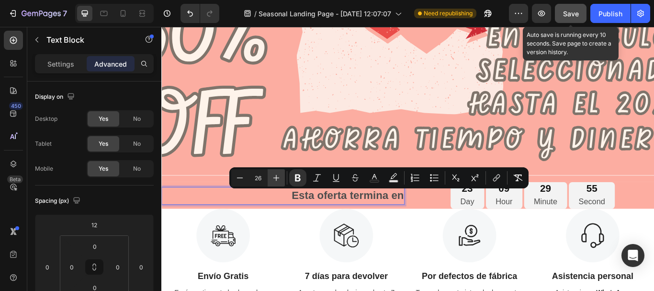
click at [277, 179] on icon "Editor contextual toolbar" at bounding box center [277, 178] width 10 height 10
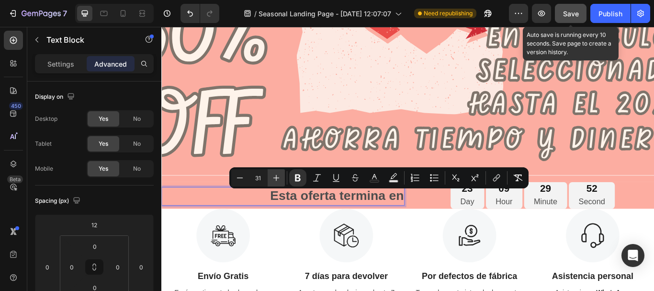
click at [277, 179] on icon "Editor contextual toolbar" at bounding box center [277, 178] width 10 height 10
type input "35"
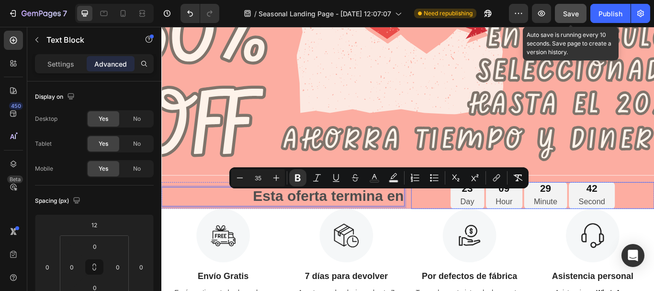
click at [522, 227] on div "23 Day" at bounding box center [518, 223] width 39 height 31
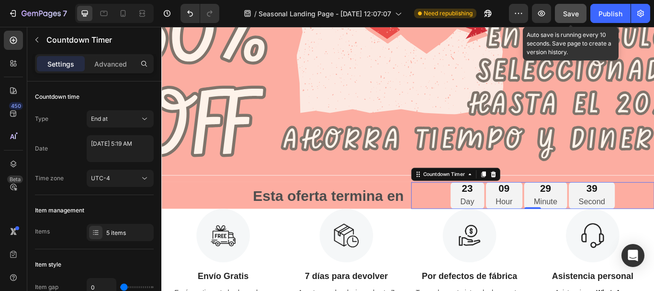
click at [512, 215] on div "23" at bounding box center [518, 215] width 16 height 15
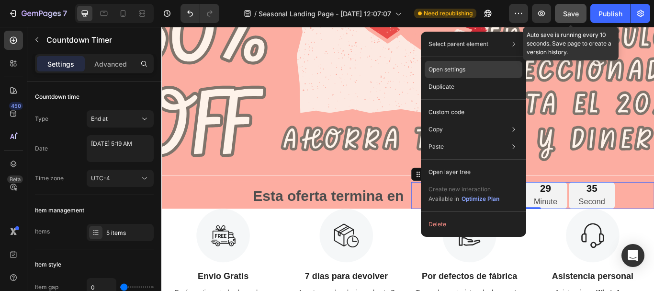
click at [465, 68] on p "Open settings" at bounding box center [447, 69] width 37 height 9
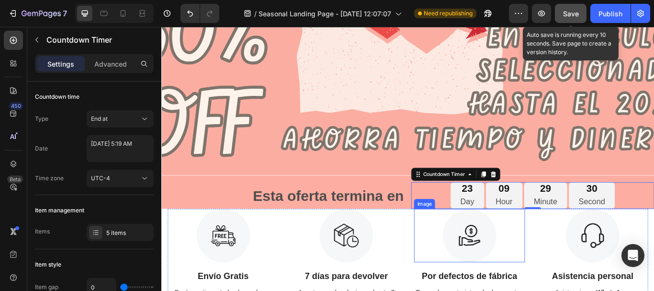
click at [462, 267] on div at bounding box center [520, 270] width 129 height 62
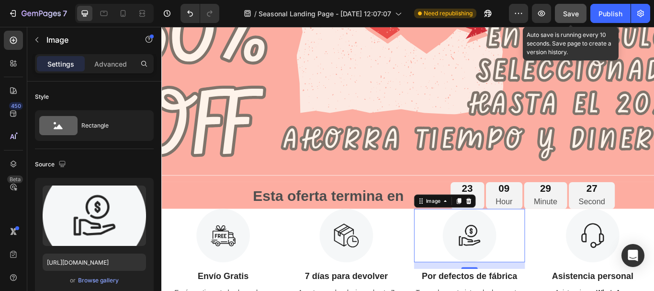
click at [570, 12] on span "Save" at bounding box center [571, 14] width 16 height 8
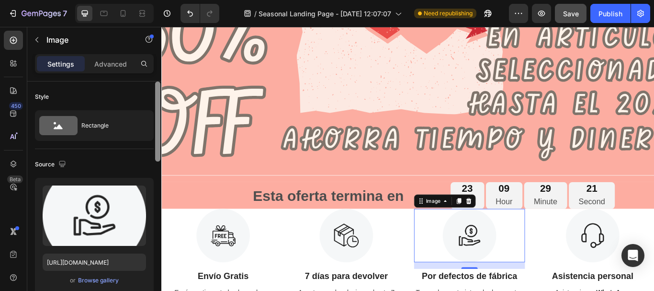
drag, startPoint x: 157, startPoint y: 152, endPoint x: 158, endPoint y: 117, distance: 35.0
click at [158, 117] on div at bounding box center [157, 121] width 5 height 80
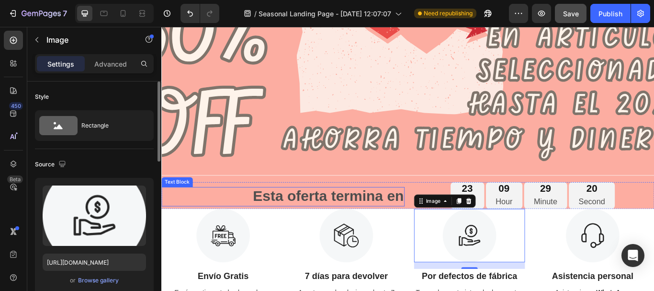
click at [256, 216] on div "Esta oferta termina en" at bounding box center [303, 225] width 284 height 23
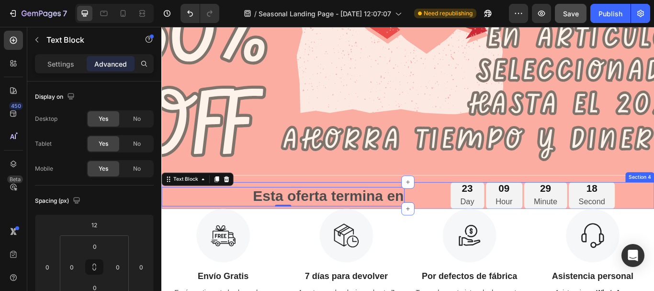
click at [283, 209] on div "Esta oferta termina en Text Block 0" at bounding box center [303, 223] width 284 height 31
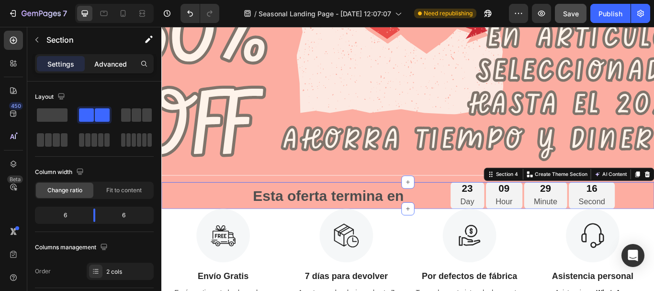
click at [104, 57] on div "Advanced" at bounding box center [111, 63] width 48 height 15
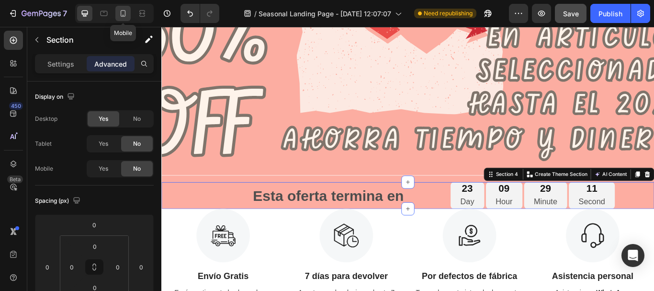
click at [123, 12] on icon at bounding box center [123, 14] width 10 height 10
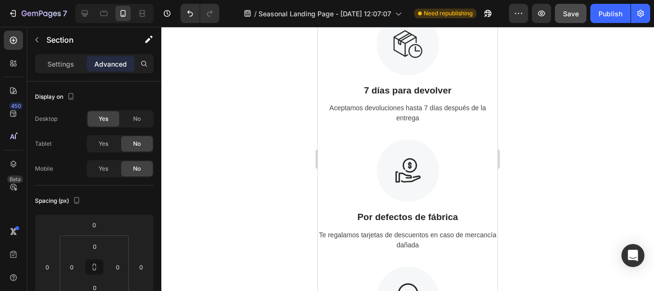
scroll to position [114, 0]
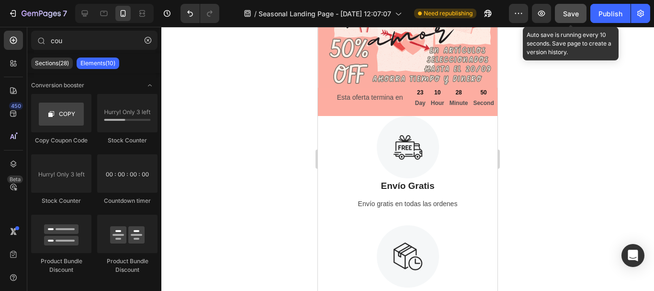
click at [568, 18] on div "Save" at bounding box center [571, 14] width 16 height 10
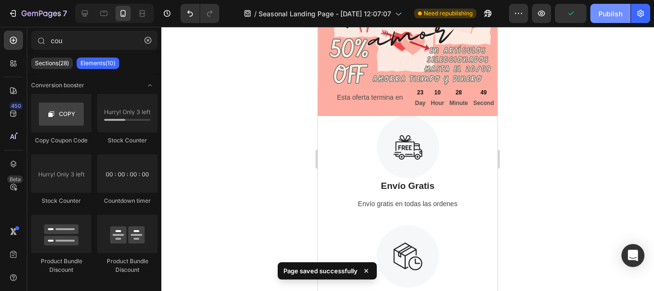
click at [612, 13] on div "Publish" at bounding box center [611, 14] width 24 height 10
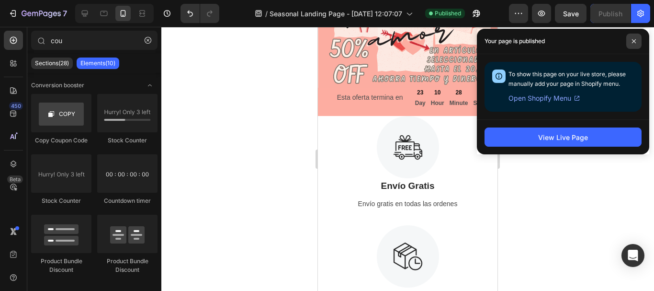
click at [634, 38] on span at bounding box center [633, 41] width 15 height 15
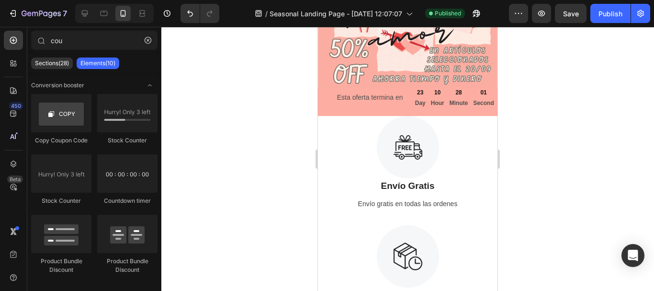
scroll to position [0, 0]
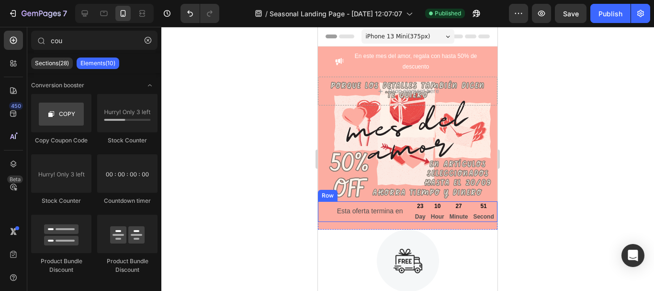
click at [403, 216] on div "Esta oferta termina en Text Block 23 Day 10 Hour 27 Minute [STREET_ADDRESS]" at bounding box center [408, 211] width 180 height 21
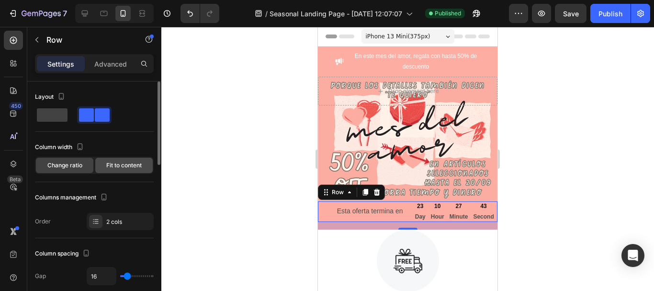
click at [115, 165] on span "Fit to content" at bounding box center [123, 165] width 35 height 9
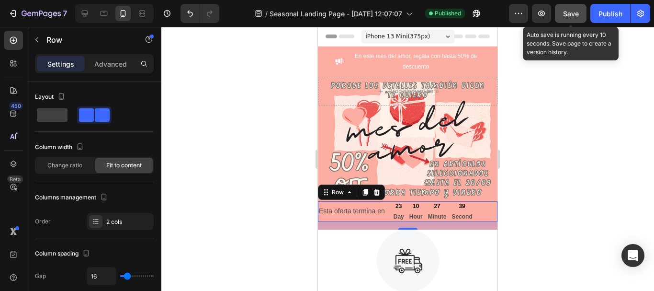
click at [571, 14] on span "Save" at bounding box center [571, 14] width 16 height 8
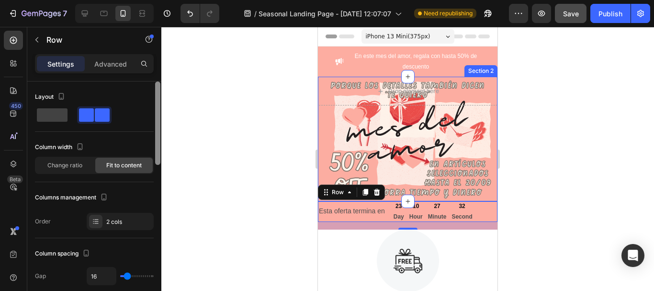
scroll to position [237, 0]
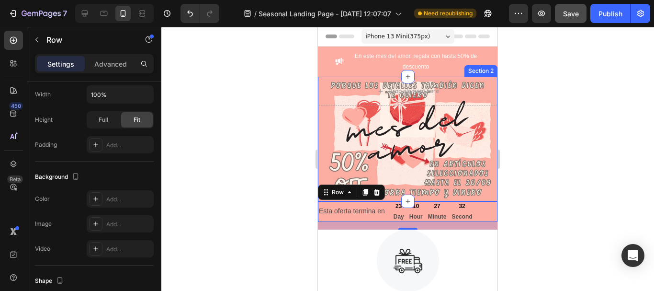
click at [157, 189] on div at bounding box center [157, 206] width 5 height 83
click at [104, 119] on span "Full" at bounding box center [104, 119] width 10 height 9
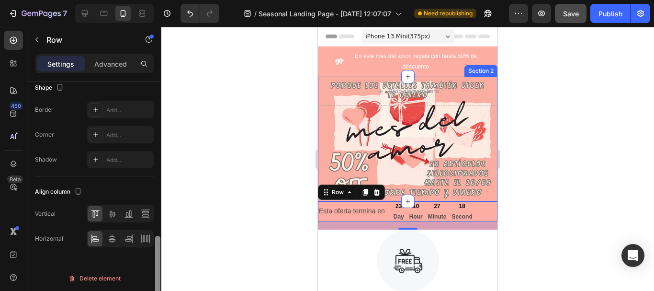
scroll to position [432, 0]
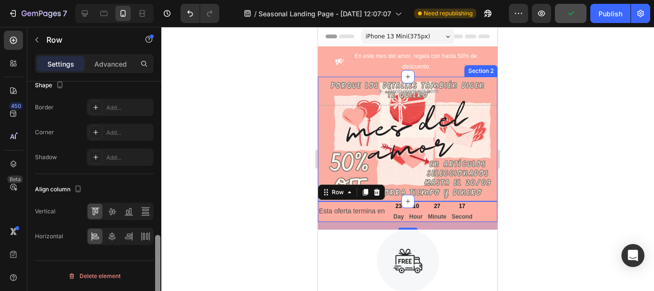
drag, startPoint x: 158, startPoint y: 178, endPoint x: 160, endPoint y: 248, distance: 69.5
click at [160, 248] on div at bounding box center [157, 199] width 7 height 237
click at [110, 210] on icon at bounding box center [112, 211] width 8 height 7
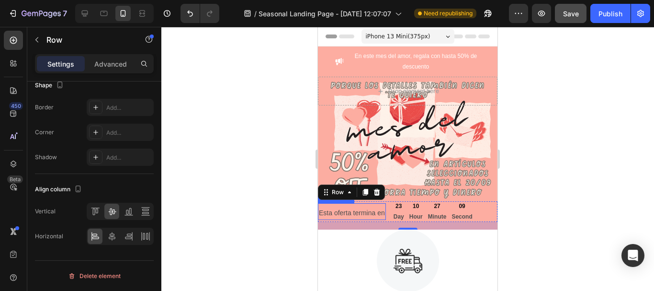
click at [353, 210] on p "Esta oferta termina en" at bounding box center [352, 213] width 66 height 12
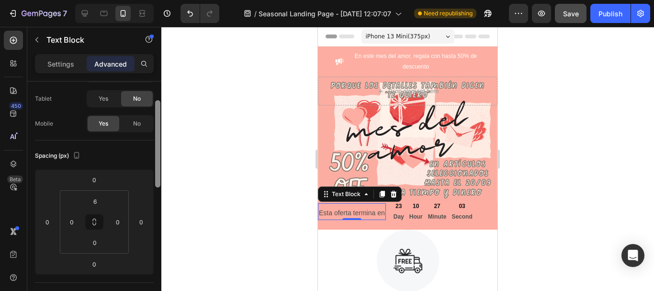
scroll to position [46, 0]
drag, startPoint x: 157, startPoint y: 155, endPoint x: 159, endPoint y: 172, distance: 17.3
click at [159, 172] on div at bounding box center [157, 142] width 5 height 87
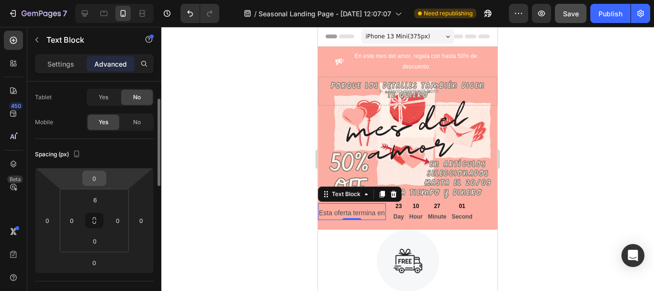
click at [99, 182] on input "0" at bounding box center [94, 178] width 19 height 14
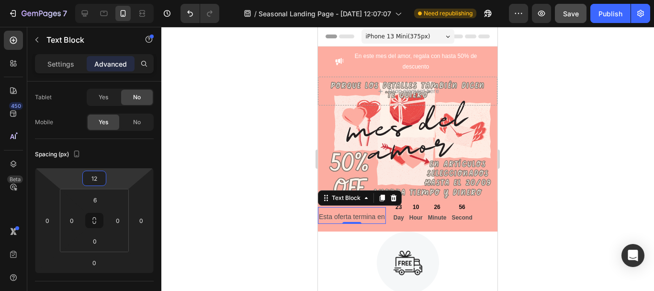
type input "12"
click at [537, 115] on div at bounding box center [407, 159] width 493 height 264
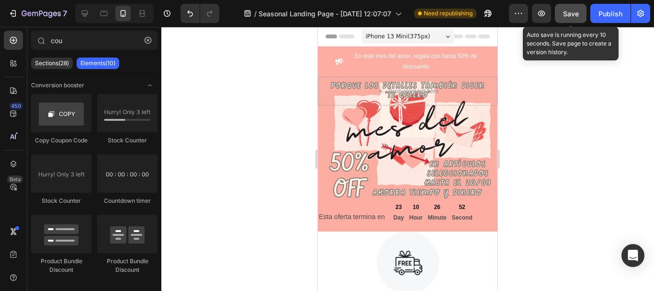
click at [569, 13] on span "Save" at bounding box center [571, 14] width 16 height 8
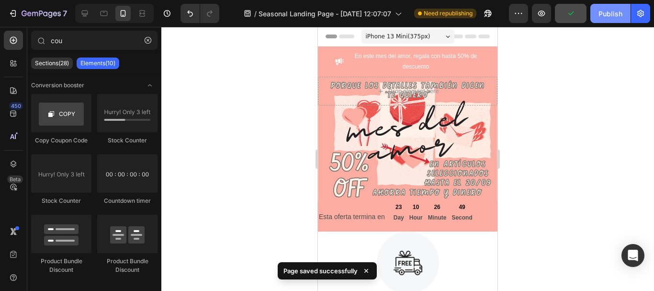
click at [604, 13] on div "Publish" at bounding box center [611, 14] width 24 height 10
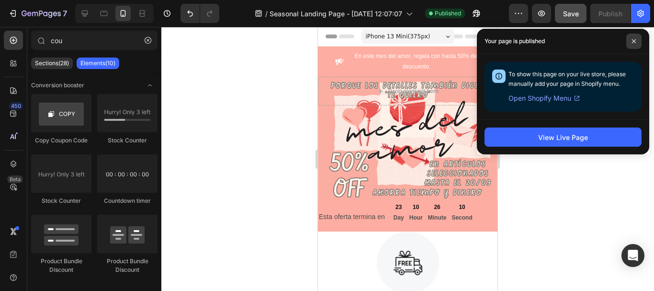
click at [635, 38] on span at bounding box center [633, 41] width 15 height 15
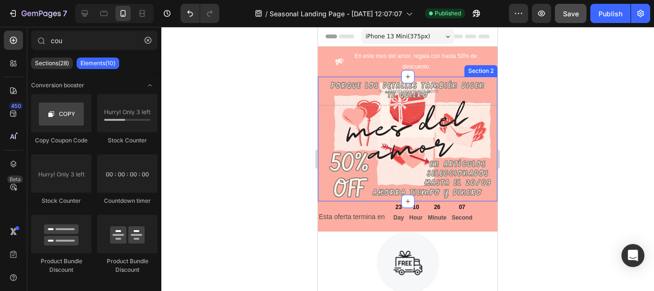
click at [419, 188] on div "Drop element here Section 2" at bounding box center [408, 139] width 180 height 125
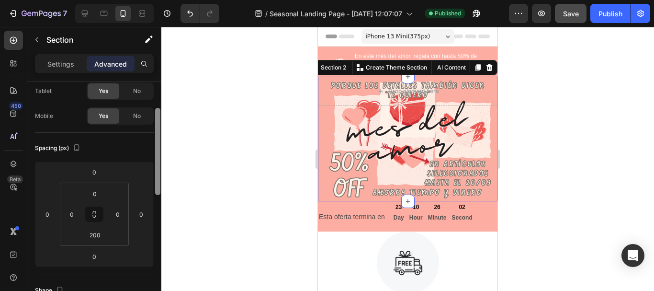
scroll to position [99, 0]
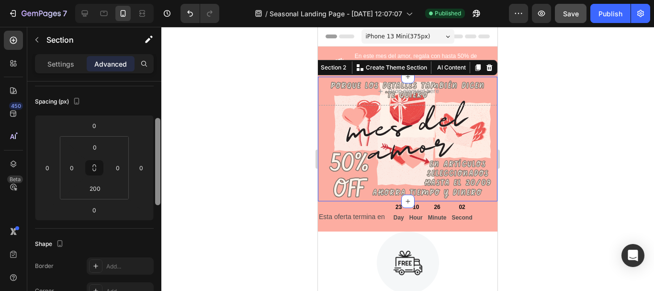
drag, startPoint x: 158, startPoint y: 157, endPoint x: 164, endPoint y: 193, distance: 37.4
click at [164, 0] on div "7 Version history / Seasonal Landing Page - [DATE] 12:07:07 Published Preview S…" at bounding box center [327, 0] width 654 height 0
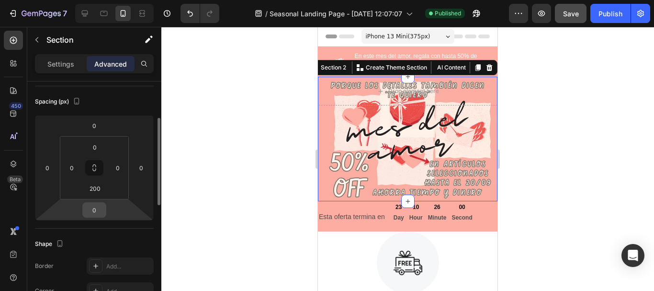
click at [97, 212] on input "0" at bounding box center [94, 210] width 19 height 14
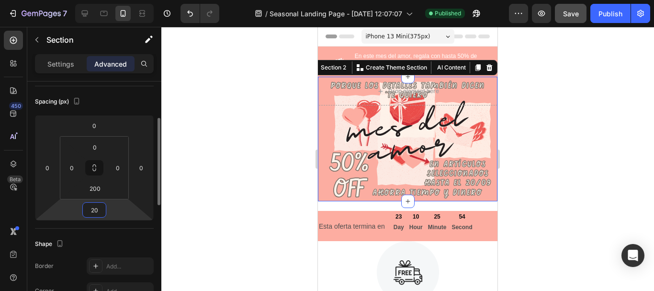
type input "2"
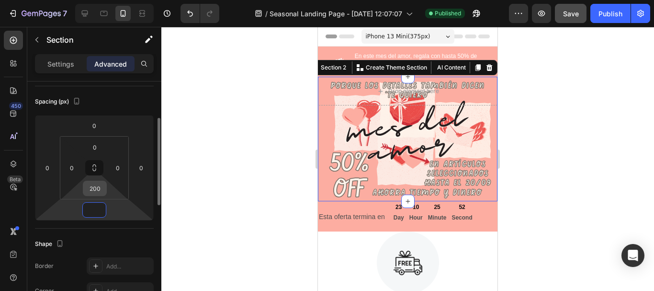
click at [99, 190] on input "200" at bounding box center [94, 188] width 19 height 14
type input "0"
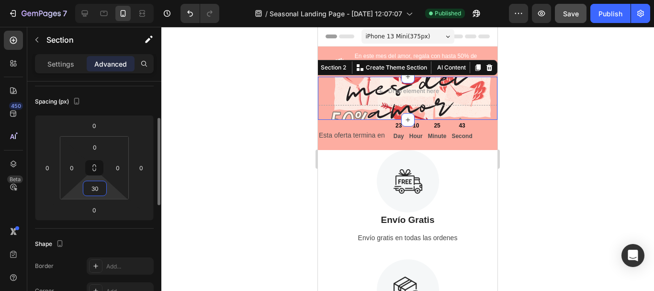
type input "3"
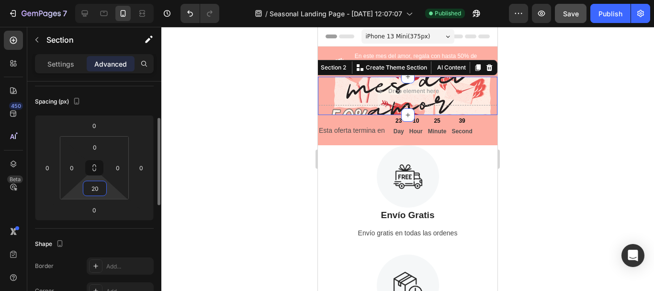
type input "200"
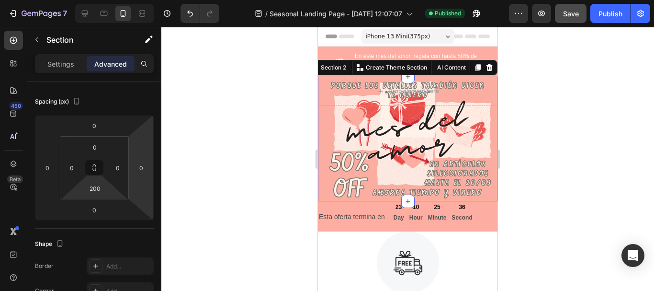
click at [201, 175] on div at bounding box center [407, 159] width 493 height 264
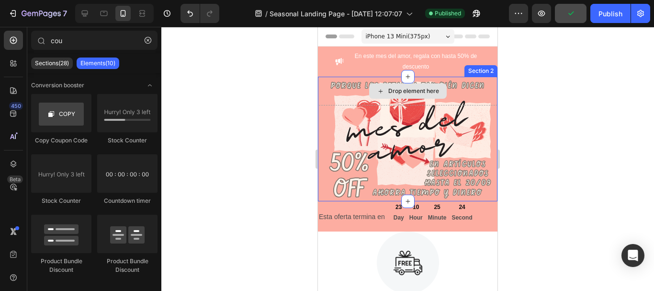
click at [468, 86] on div "Drop element here" at bounding box center [408, 91] width 180 height 29
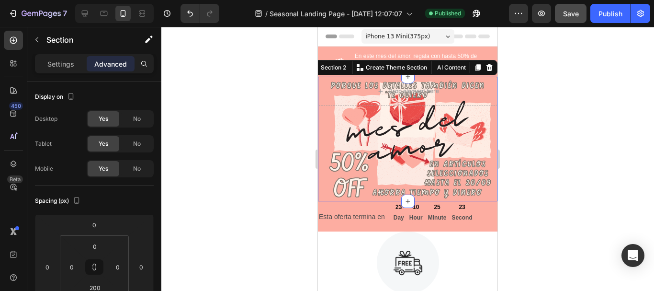
click at [466, 144] on div "Drop element here Section 2 You can create reusable sections Create Theme Secti…" at bounding box center [408, 139] width 180 height 125
click at [340, 175] on div "Drop element here Section 2 You can create reusable sections Create Theme Secti…" at bounding box center [408, 139] width 180 height 125
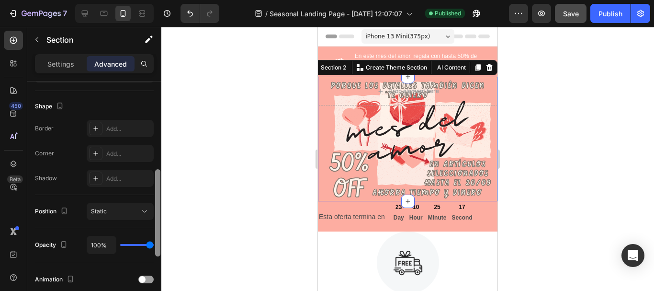
click at [158, 226] on div at bounding box center [157, 199] width 7 height 237
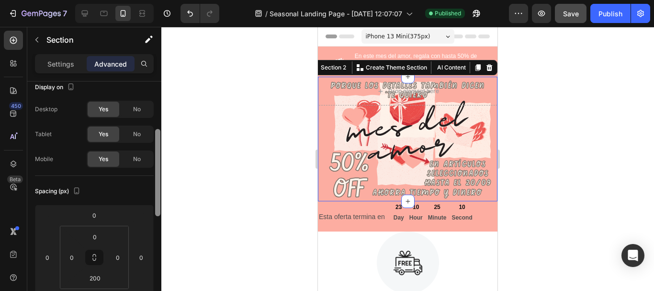
scroll to position [0, 0]
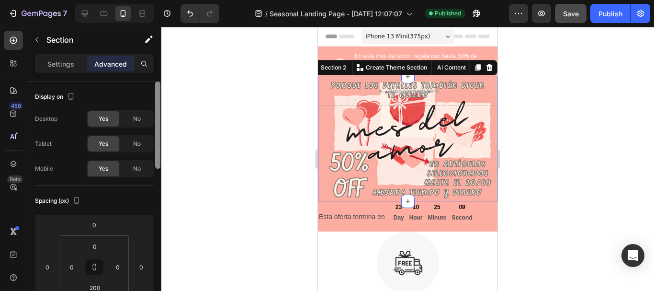
drag, startPoint x: 158, startPoint y: 226, endPoint x: 163, endPoint y: 113, distance: 112.7
click at [163, 0] on div "7 Version history / Seasonal Landing Page - [DATE] 12:07:07 Published Preview S…" at bounding box center [327, 0] width 654 height 0
click at [67, 62] on p "Settings" at bounding box center [60, 64] width 27 height 10
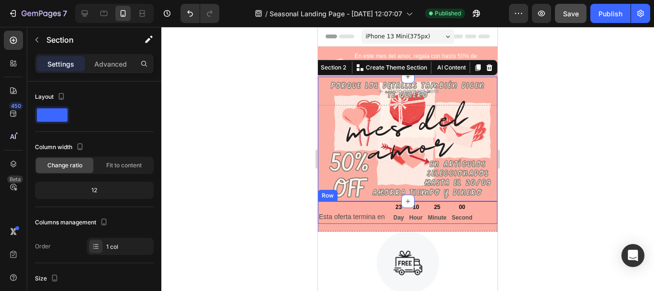
click at [364, 204] on div "Esta oferta termina en Text Block" at bounding box center [352, 212] width 68 height 23
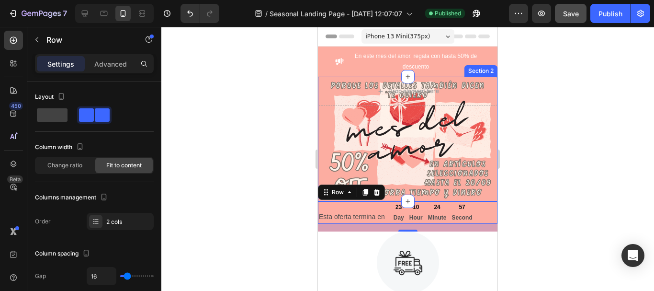
click at [370, 159] on div "Drop element here Section 2" at bounding box center [408, 139] width 180 height 125
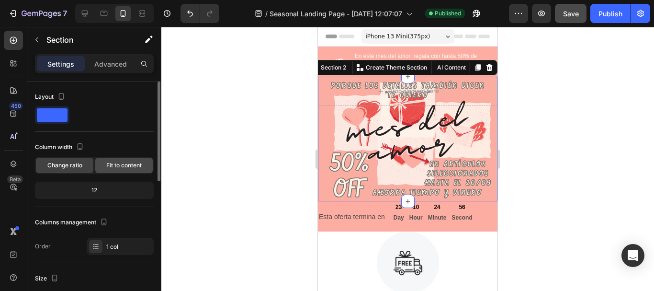
click at [107, 164] on span "Fit to content" at bounding box center [123, 165] width 35 height 9
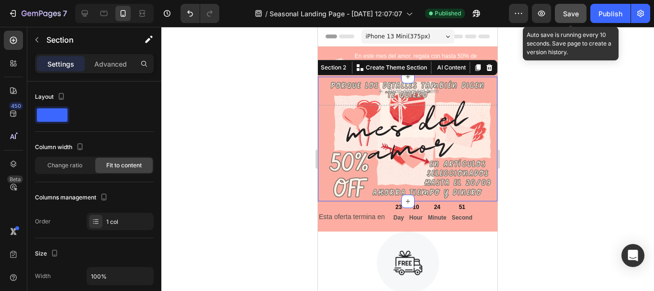
click at [575, 10] on span "Save" at bounding box center [571, 14] width 16 height 8
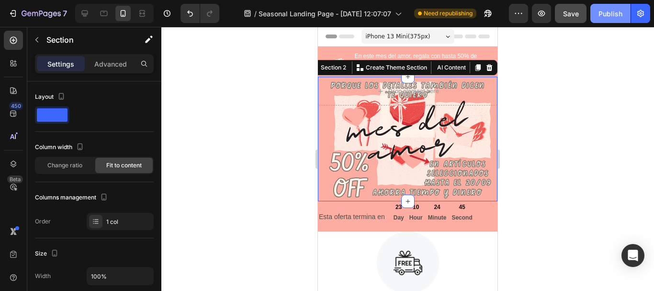
click at [608, 12] on div "Publish" at bounding box center [611, 14] width 24 height 10
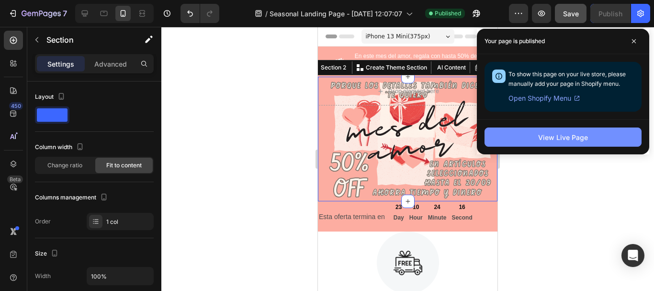
click at [557, 136] on div "View Live Page" at bounding box center [563, 137] width 50 height 10
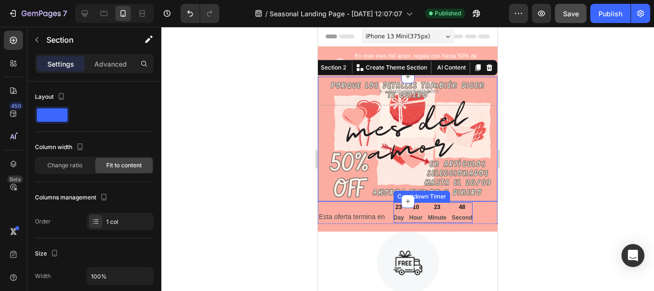
click at [412, 221] on p "Hour" at bounding box center [415, 218] width 13 height 11
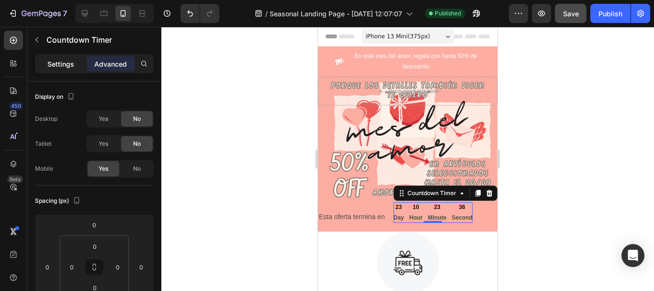
click at [59, 68] on p "Settings" at bounding box center [60, 64] width 27 height 10
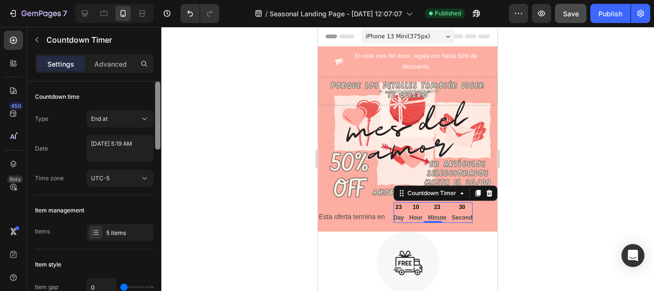
drag, startPoint x: 158, startPoint y: 131, endPoint x: 158, endPoint y: 94, distance: 37.4
click at [158, 94] on div at bounding box center [157, 115] width 5 height 68
click at [84, 14] on icon at bounding box center [85, 14] width 6 height 6
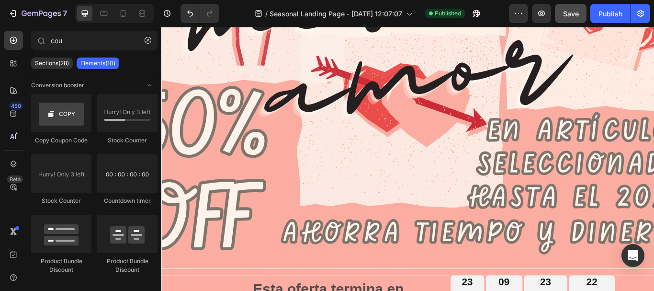
scroll to position [509, 0]
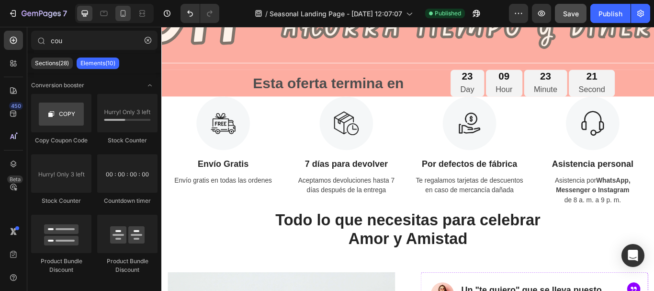
click at [120, 11] on icon at bounding box center [123, 14] width 10 height 10
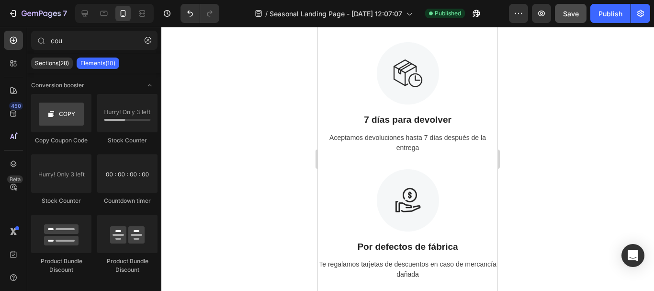
scroll to position [57, 0]
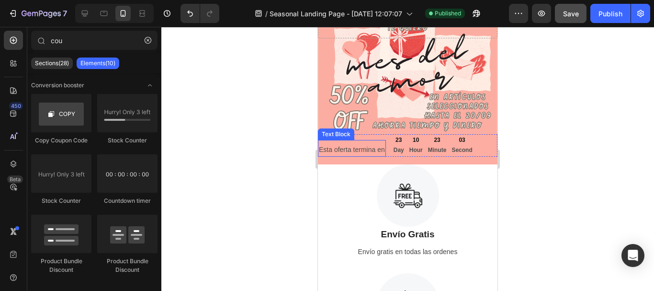
click at [356, 148] on p "Esta oferta termina en" at bounding box center [352, 150] width 66 height 12
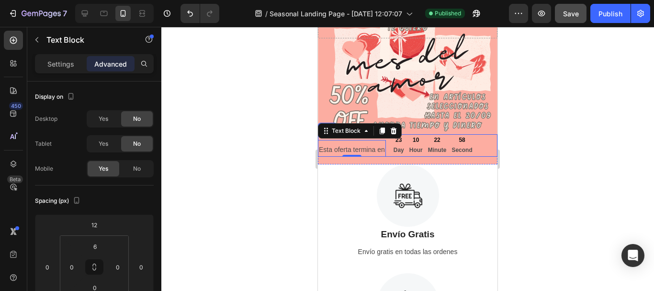
click at [389, 144] on div "Esta oferta termina en Text Block 0 23 Day 10 Hour 22 Minute [STREET_ADDRESS]" at bounding box center [408, 145] width 180 height 23
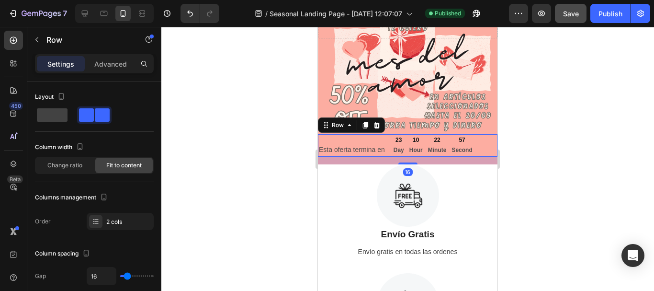
click at [387, 137] on div "Esta oferta termina en Text Block 23 Day 10 Hour 22 Minute [STREET_ADDRESS]" at bounding box center [408, 145] width 180 height 23
click at [388, 138] on div "Esta oferta termina en Text Block 23 Day 10 Hour 22 Minute [STREET_ADDRESS]" at bounding box center [408, 145] width 180 height 23
click at [388, 145] on div "Esta oferta termina en Text Block 23 Day 10 Hour 22 Minute 48 Second Countdown …" at bounding box center [408, 145] width 180 height 23
click at [84, 11] on icon at bounding box center [85, 14] width 10 height 10
type input "1200"
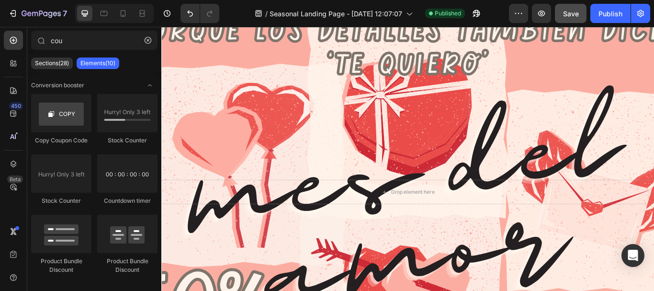
scroll to position [311, 0]
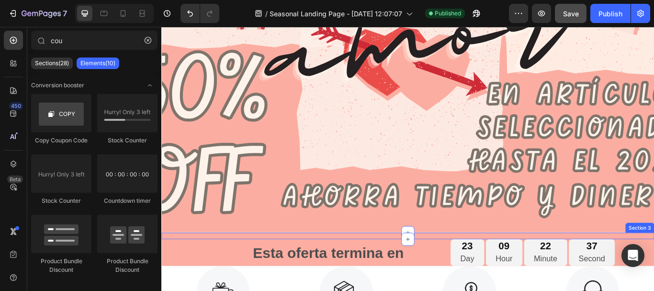
click at [422, 271] on div "Esta oferta termina en Text Block 23 Day 10 Hour 22 Minute 38 Second Countdown …" at bounding box center [448, 271] width 575 height 8
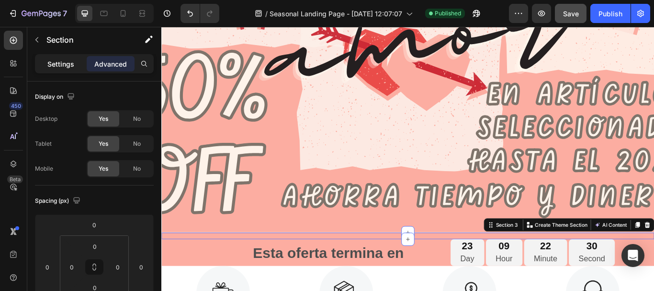
click at [56, 59] on p "Settings" at bounding box center [60, 64] width 27 height 10
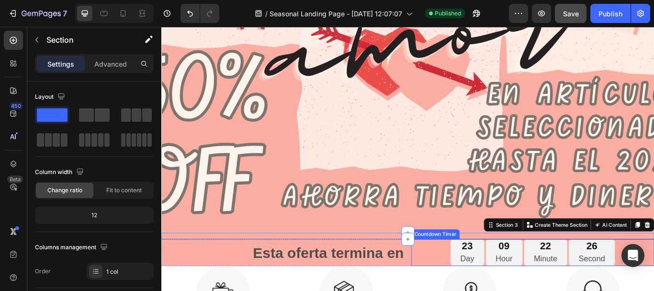
click at [470, 286] on div "23 Day 09 Hour 22 Minute 26 Second" at bounding box center [595, 289] width 284 height 31
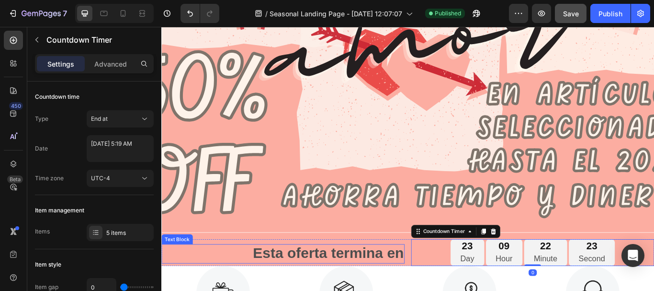
click at [413, 284] on strong "Esta oferta termina en" at bounding box center [356, 290] width 176 height 19
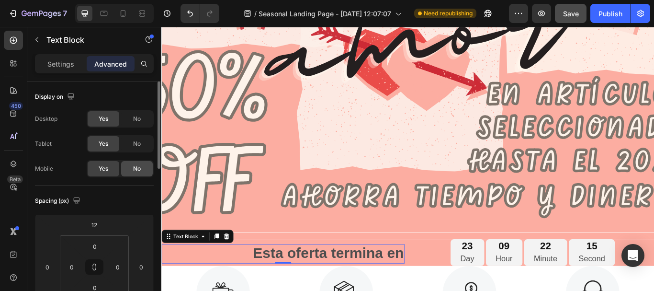
click at [135, 170] on span "No" at bounding box center [137, 168] width 8 height 9
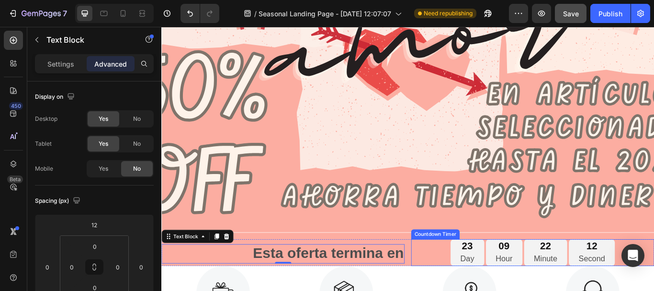
click at [484, 287] on div "23 Day 09 Hour 22 Minute 12 Second" at bounding box center [595, 289] width 284 height 31
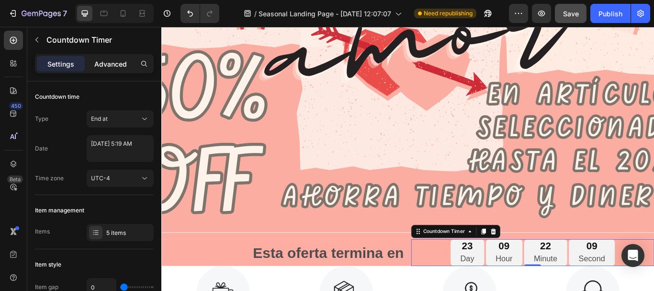
click at [117, 64] on p "Advanced" at bounding box center [110, 64] width 33 height 10
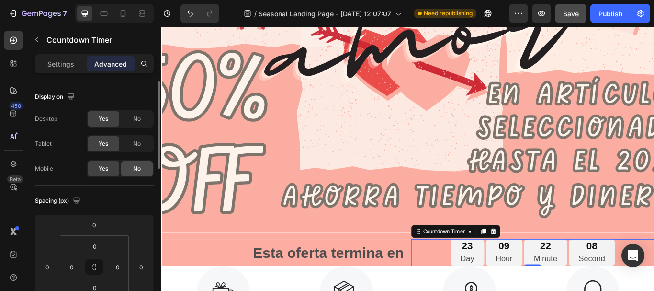
click at [136, 170] on span "No" at bounding box center [137, 168] width 8 height 9
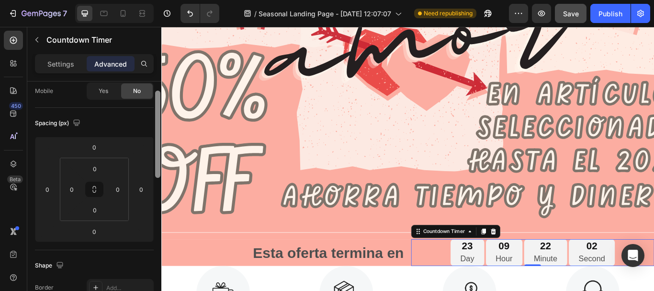
drag, startPoint x: 157, startPoint y: 163, endPoint x: 158, endPoint y: 196, distance: 33.1
click at [158, 178] on div at bounding box center [157, 134] width 5 height 87
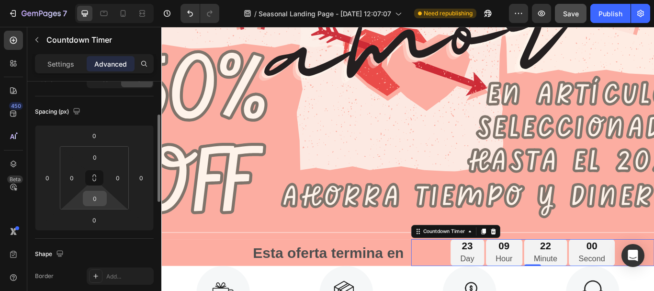
click at [103, 205] on div "0" at bounding box center [95, 198] width 24 height 15
click at [98, 200] on input "0" at bounding box center [94, 198] width 19 height 14
type input "10"
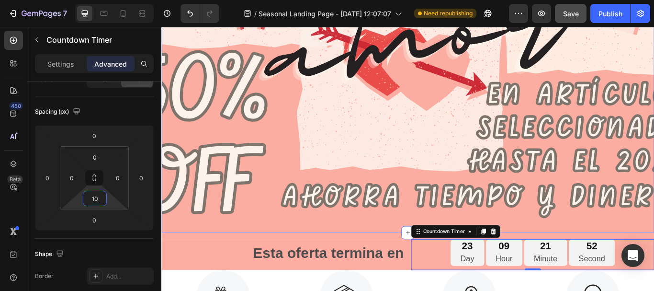
click at [252, 151] on div "Drop element here Section 2" at bounding box center [448, 1] width 575 height 532
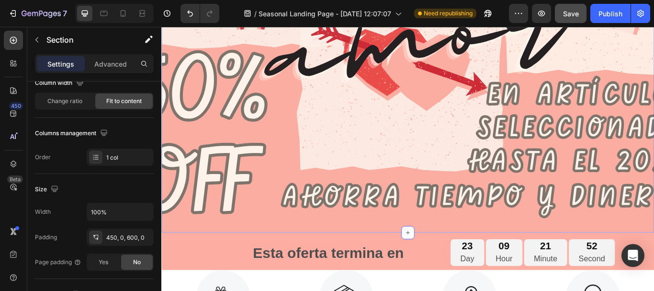
scroll to position [0, 0]
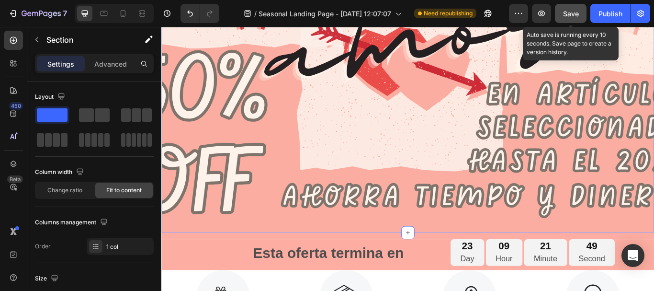
click at [569, 13] on span "Save" at bounding box center [571, 14] width 16 height 8
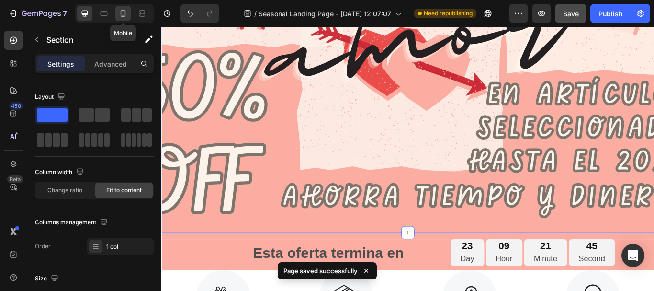
click at [122, 13] on icon at bounding box center [123, 14] width 10 height 10
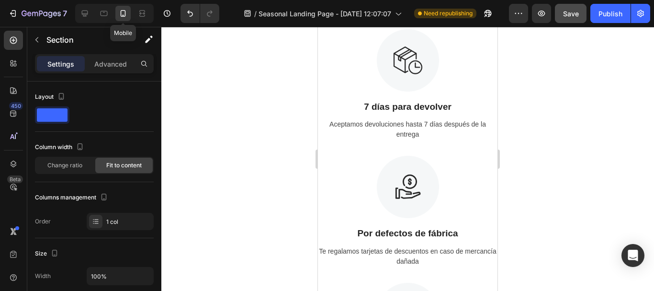
scroll to position [16, 0]
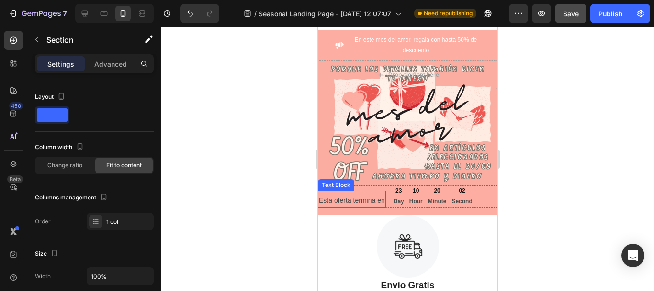
click at [366, 199] on p "Esta oferta termina en" at bounding box center [352, 200] width 66 height 12
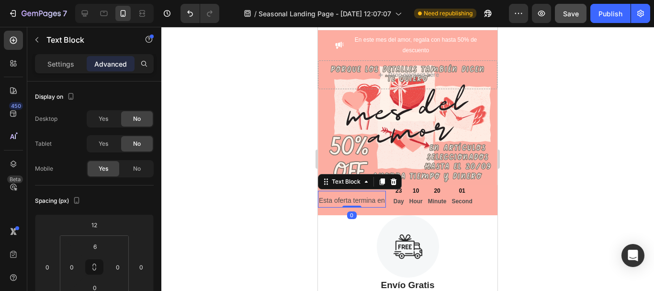
click at [366, 199] on p "Esta oferta termina en" at bounding box center [352, 200] width 66 height 12
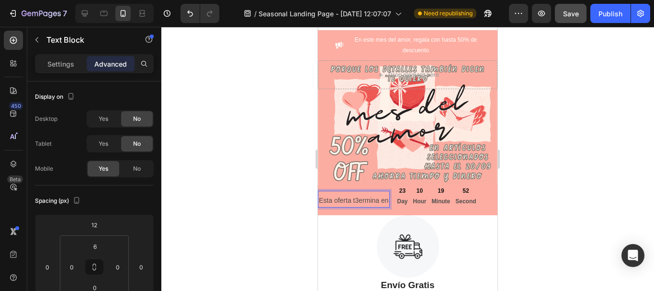
click at [577, 167] on div at bounding box center [407, 159] width 493 height 264
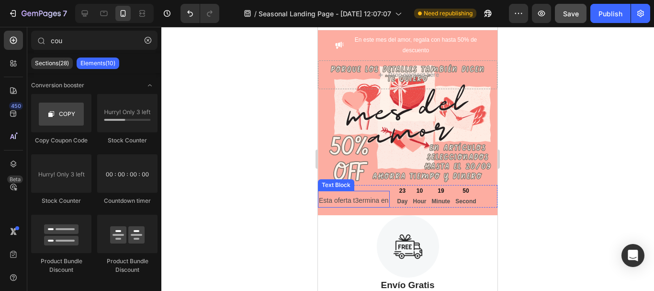
click at [378, 196] on p "Esta oferta t3ermina en" at bounding box center [354, 200] width 70 height 12
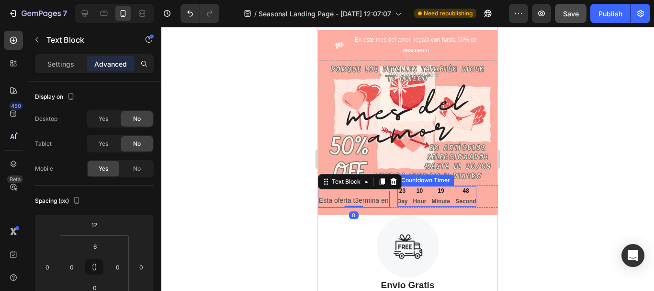
click at [424, 199] on p "Hour" at bounding box center [419, 201] width 13 height 11
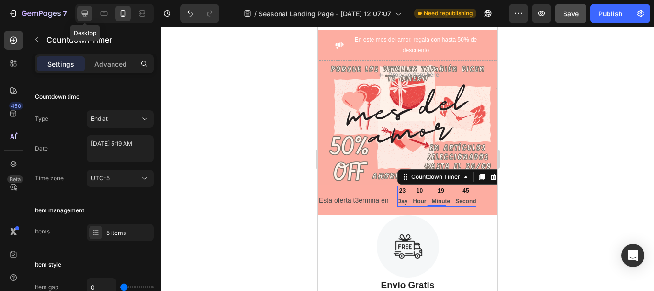
click at [86, 13] on icon at bounding box center [85, 14] width 6 height 6
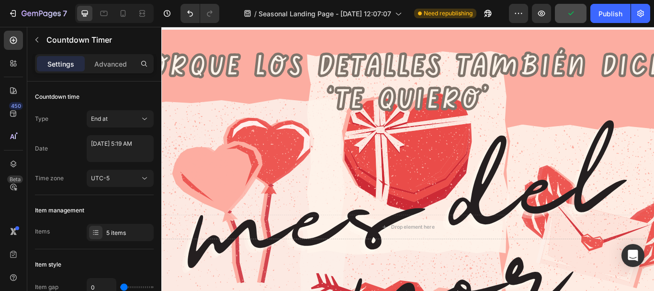
scroll to position [271, 0]
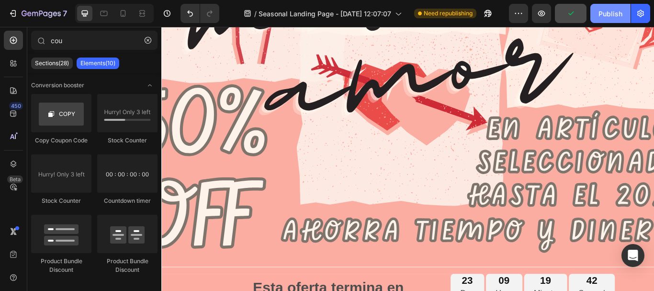
click at [615, 13] on div "Publish" at bounding box center [611, 14] width 24 height 10
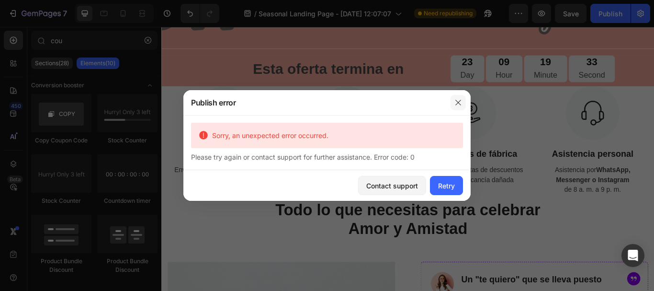
click at [458, 99] on icon "button" at bounding box center [459, 103] width 8 height 8
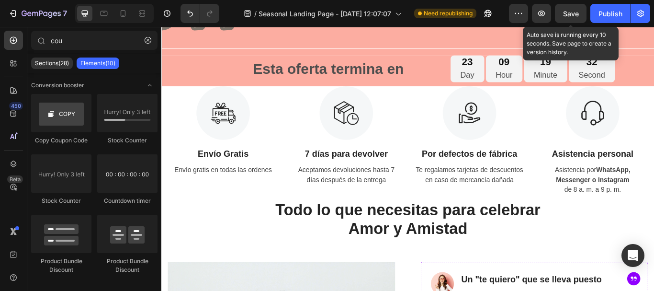
click at [566, 14] on span "Save" at bounding box center [571, 14] width 16 height 8
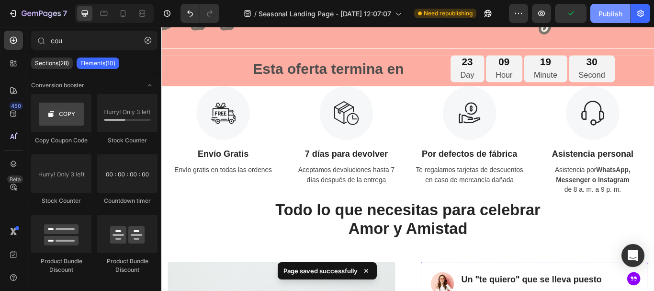
click at [617, 11] on div "Publish" at bounding box center [611, 14] width 24 height 10
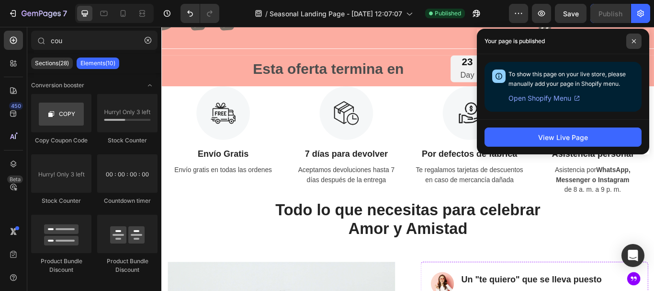
click at [635, 40] on icon at bounding box center [634, 41] width 4 height 4
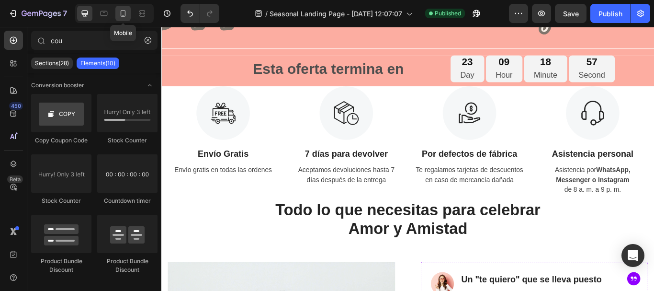
click at [121, 14] on icon at bounding box center [123, 13] width 5 height 7
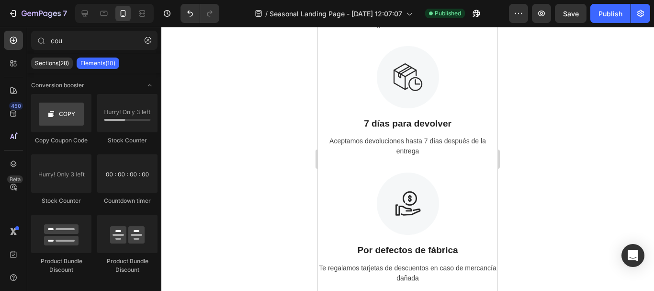
scroll to position [64, 0]
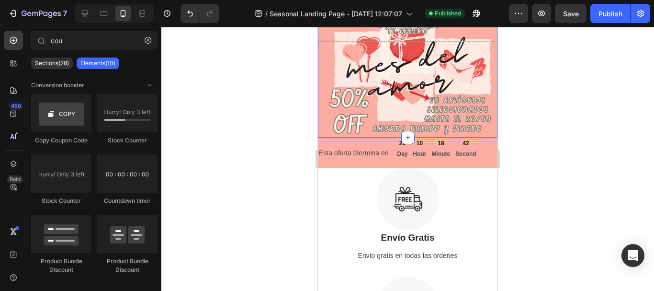
click at [443, 91] on div "Drop element here Section 2" at bounding box center [408, 75] width 180 height 125
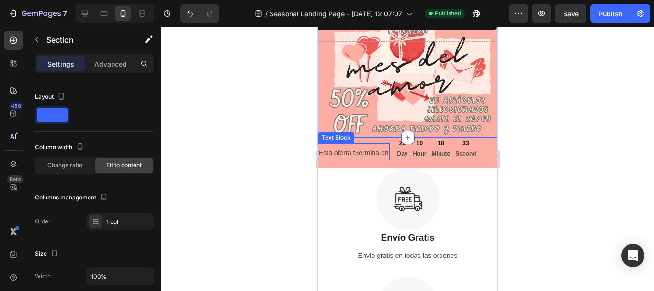
click at [351, 151] on p "Esta oferta t3ermina en" at bounding box center [354, 153] width 70 height 12
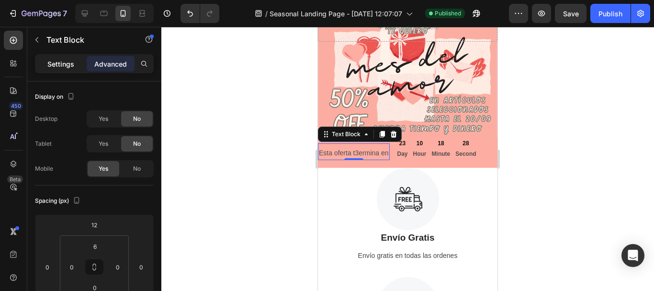
click at [67, 64] on p "Settings" at bounding box center [60, 64] width 27 height 10
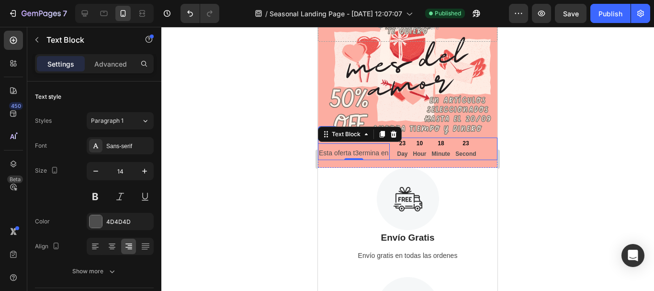
click at [487, 142] on div "Esta oferta t3ermina en Text Block 0 23 Day 10 Hour 18 Minute 23 Second Countdo…" at bounding box center [408, 148] width 180 height 23
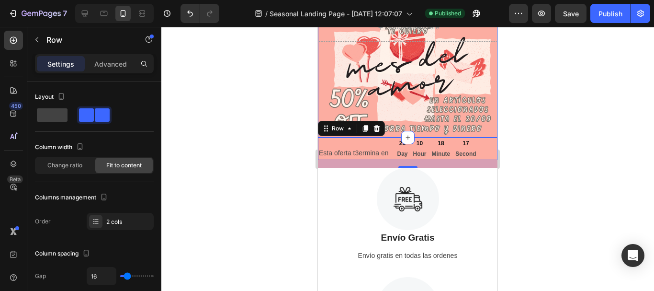
click at [486, 127] on div "Drop element here Section 2" at bounding box center [408, 75] width 180 height 125
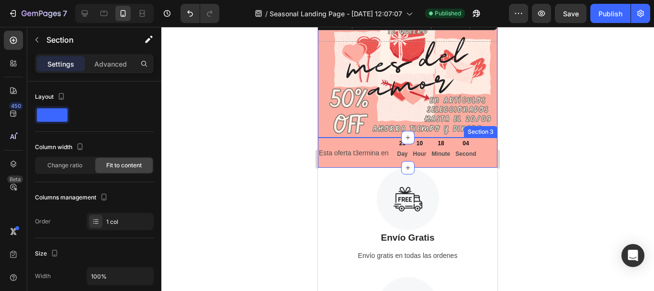
click at [482, 163] on div "Esta oferta t3ermina en Text Block 23 Day 10 Hour 18 Minute 04 Second Countdown…" at bounding box center [408, 152] width 180 height 30
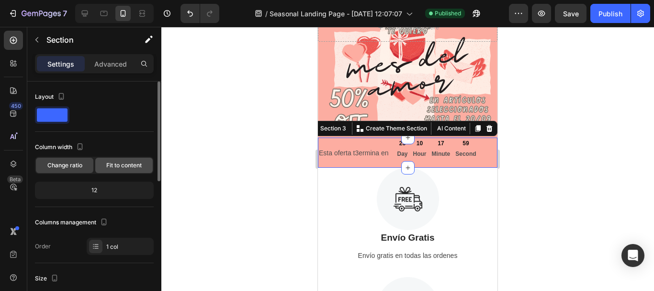
click at [133, 163] on span "Fit to content" at bounding box center [123, 165] width 35 height 9
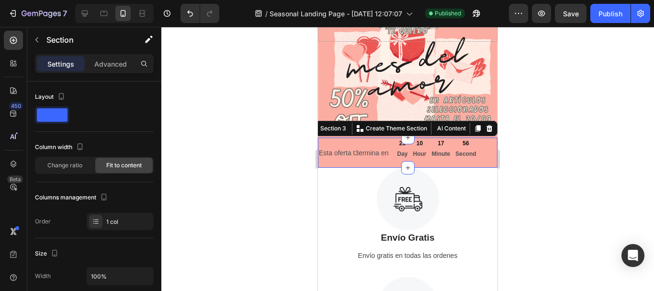
click at [259, 146] on div at bounding box center [407, 159] width 493 height 264
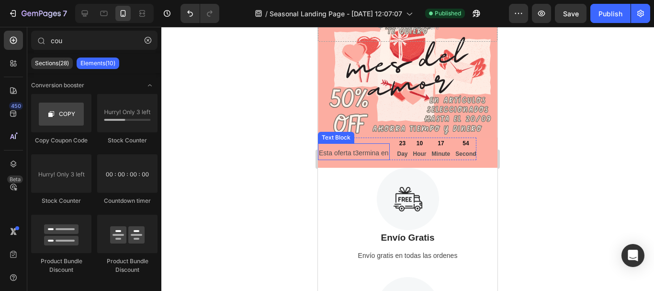
click at [354, 149] on p "Esta oferta t3ermina en" at bounding box center [354, 153] width 70 height 12
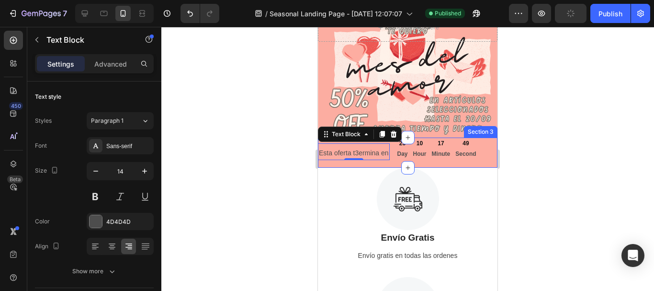
click at [482, 151] on div "Esta oferta t3ermina en Text Block 0 23 Day 10 Hour 17 Minute 49 Second Countdo…" at bounding box center [408, 152] width 180 height 30
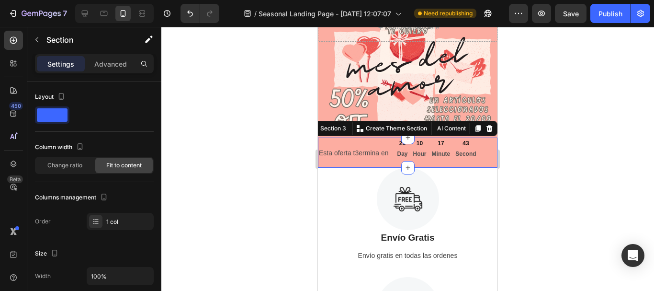
click at [485, 151] on div "Esta oferta t3ermina en Text Block 23 Day 10 Hour 17 Minute 43 Second Countdown…" at bounding box center [408, 152] width 180 height 30
click at [421, 149] on p "Hour" at bounding box center [419, 154] width 13 height 11
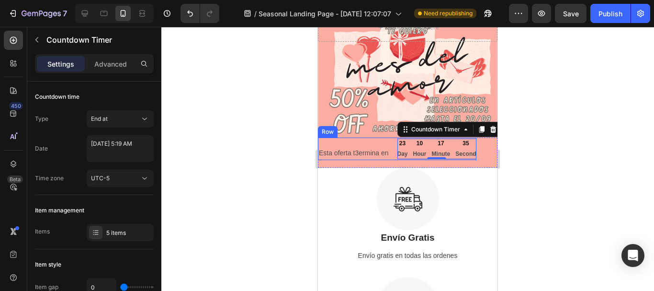
click at [375, 141] on div "Esta oferta t3ermina en Text Block" at bounding box center [354, 148] width 72 height 23
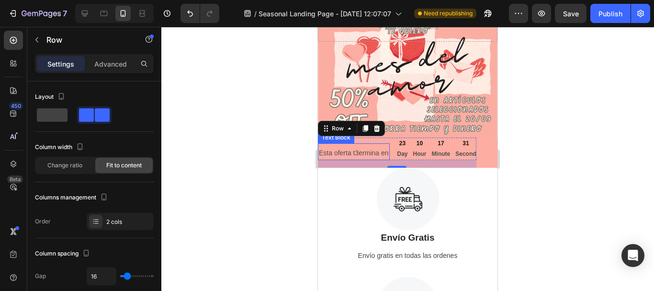
click at [358, 151] on p "Esta oferta t3ermina en" at bounding box center [354, 153] width 70 height 12
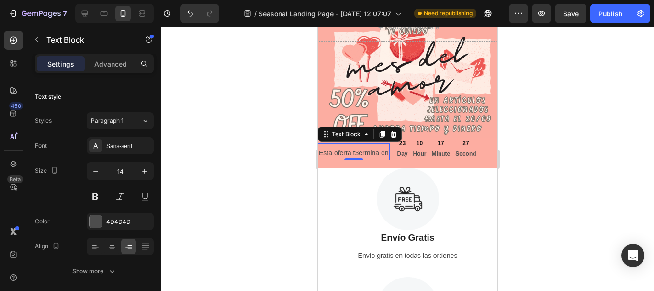
click at [358, 152] on p "Esta oferta t3ermina en" at bounding box center [354, 153] width 70 height 12
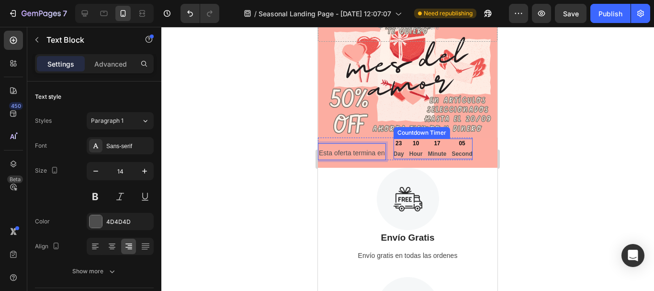
click at [447, 151] on div "23 Day 10 Hour 17 Minute 05 Second" at bounding box center [433, 148] width 79 height 21
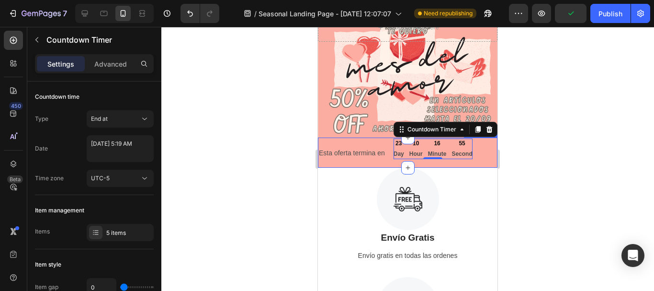
click at [381, 163] on div "Esta oferta termina en Text Block 23 Day 10 Hour 16 Minute 55 Second Countdown …" at bounding box center [395, 152] width 155 height 30
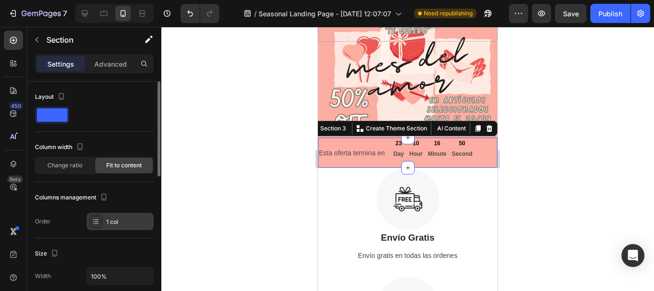
click at [142, 224] on div "1 col" at bounding box center [128, 221] width 45 height 9
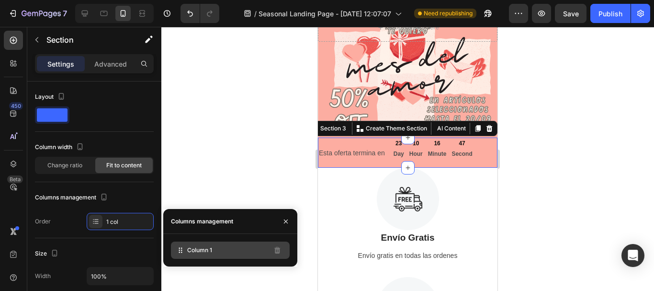
click at [230, 248] on div "Column 1" at bounding box center [230, 249] width 119 height 17
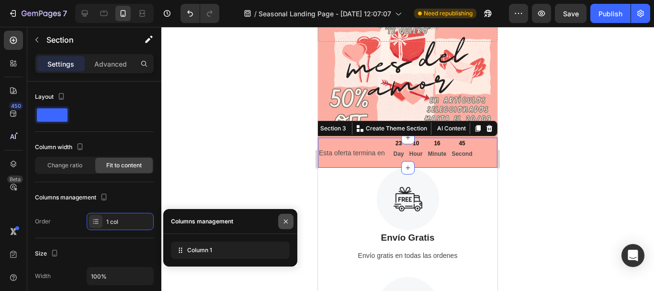
click at [283, 219] on icon "button" at bounding box center [286, 221] width 8 height 8
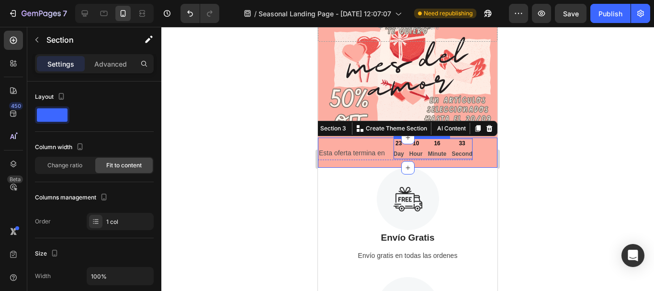
click at [420, 149] on p "Hour" at bounding box center [415, 154] width 13 height 11
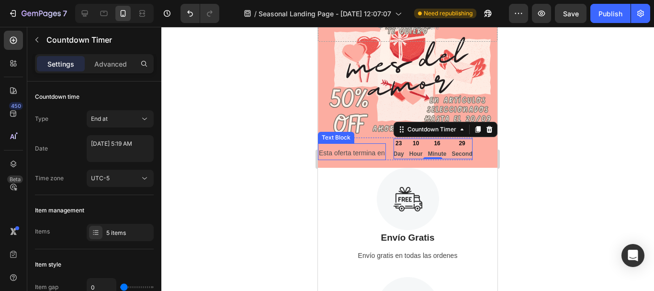
click at [381, 146] on div "Esta oferta termina en Text Block" at bounding box center [352, 151] width 68 height 17
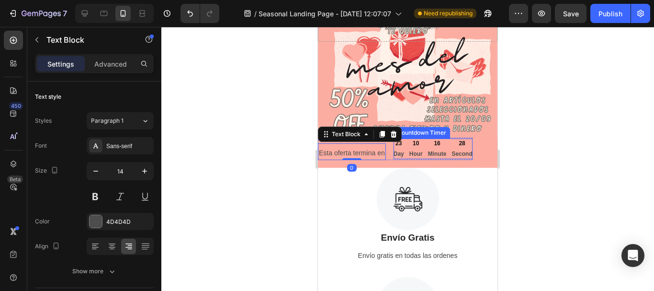
click at [418, 149] on p "Hour" at bounding box center [415, 154] width 13 height 11
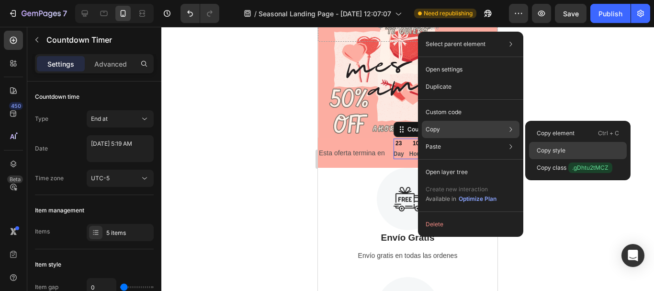
click at [544, 148] on p "Copy style" at bounding box center [551, 150] width 29 height 9
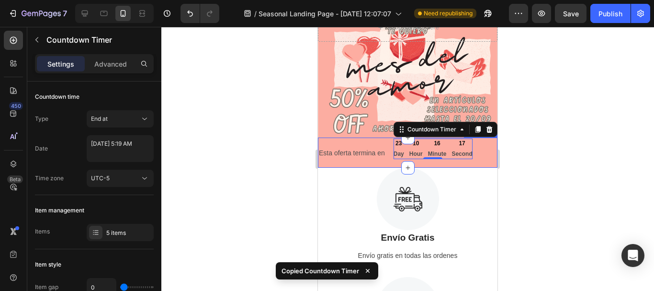
click at [480, 157] on div "Esta oferta termina en Text Block 23 Day 10 Hour 16 Minute 17 Second Countdown …" at bounding box center [408, 152] width 180 height 30
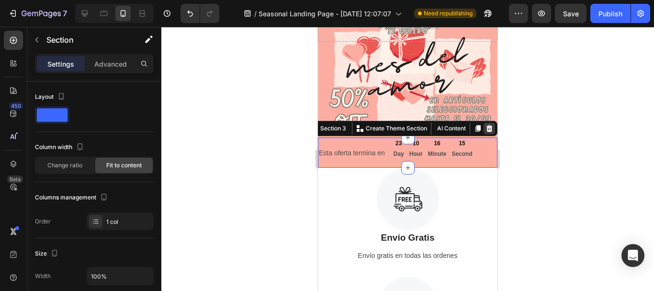
click at [486, 126] on icon at bounding box center [490, 129] width 8 height 8
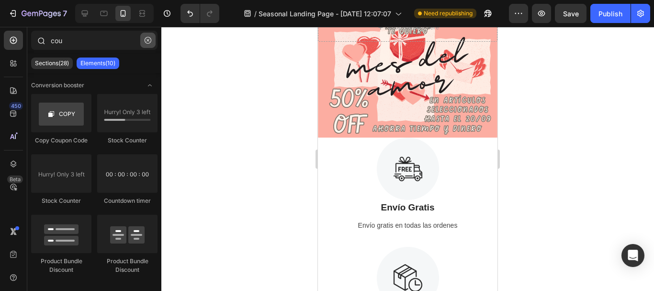
click at [145, 38] on icon "button" at bounding box center [148, 40] width 7 height 7
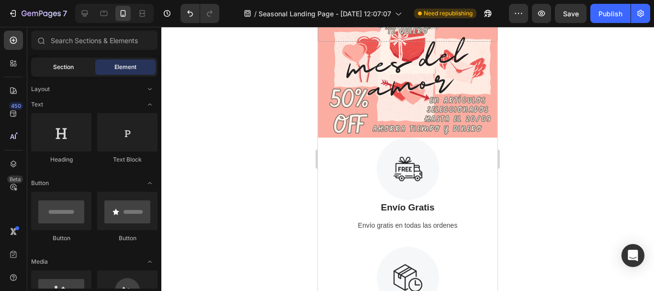
click at [68, 65] on span "Section" at bounding box center [63, 67] width 21 height 9
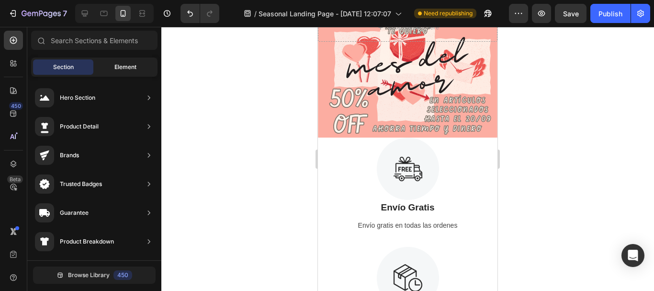
click at [108, 67] on div "Element" at bounding box center [125, 66] width 60 height 15
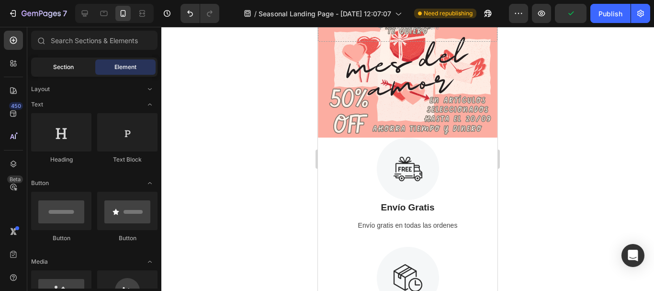
click at [60, 69] on span "Section" at bounding box center [63, 67] width 21 height 9
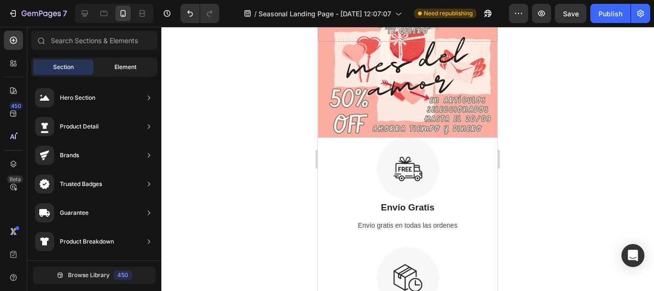
click at [121, 64] on span "Element" at bounding box center [125, 67] width 22 height 9
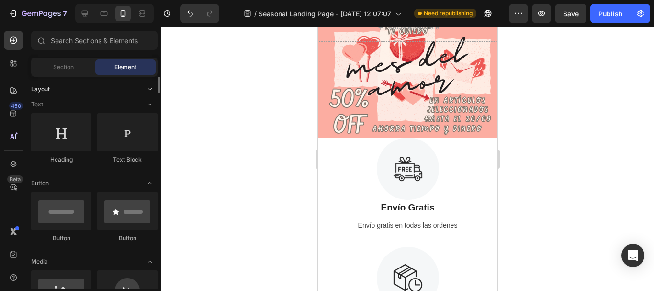
click at [147, 88] on icon "Toggle open" at bounding box center [150, 89] width 8 height 8
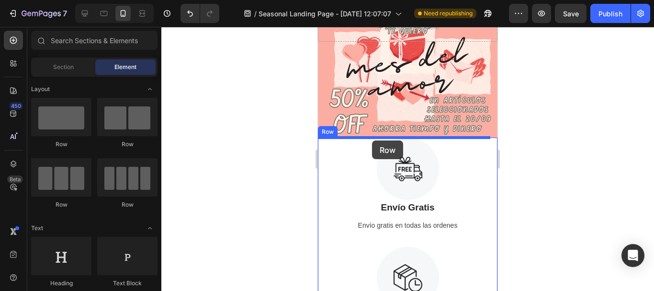
drag, startPoint x: 437, startPoint y: 149, endPoint x: 372, endPoint y: 140, distance: 65.2
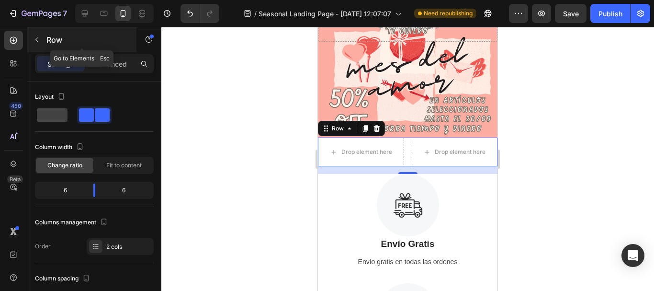
click at [38, 40] on icon "button" at bounding box center [37, 40] width 8 height 8
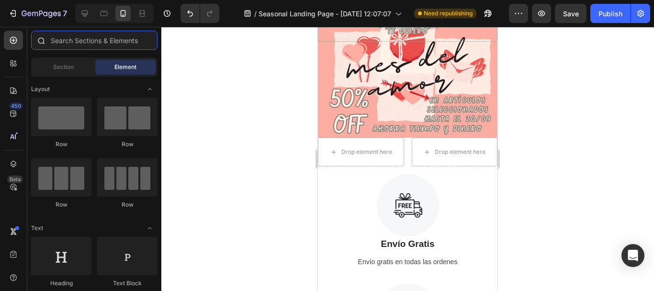
click at [72, 42] on input "text" at bounding box center [94, 40] width 126 height 19
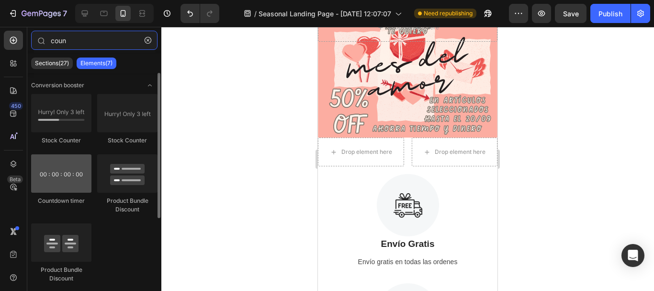
type input "coun"
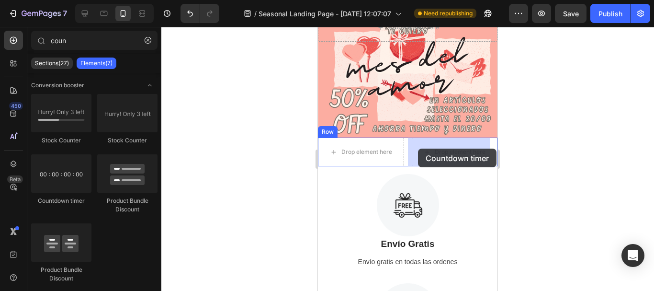
drag, startPoint x: 389, startPoint y: 202, endPoint x: 418, endPoint y: 148, distance: 60.9
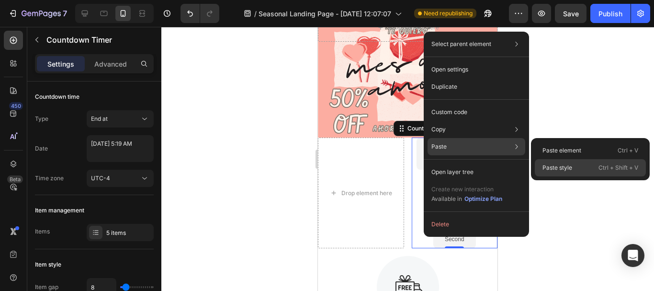
click at [547, 166] on p "Paste style" at bounding box center [558, 167] width 30 height 9
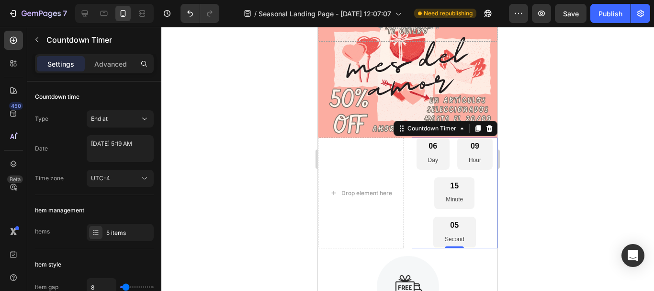
type input "0"
type input "11"
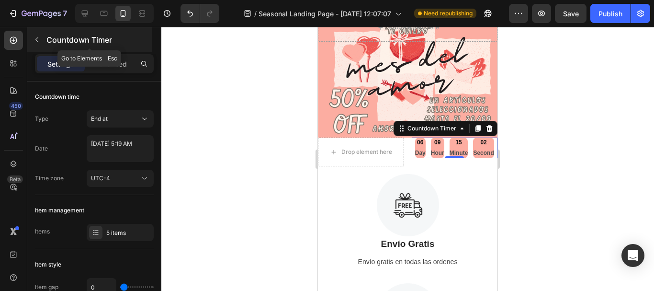
click at [37, 41] on icon "button" at bounding box center [36, 39] width 3 height 5
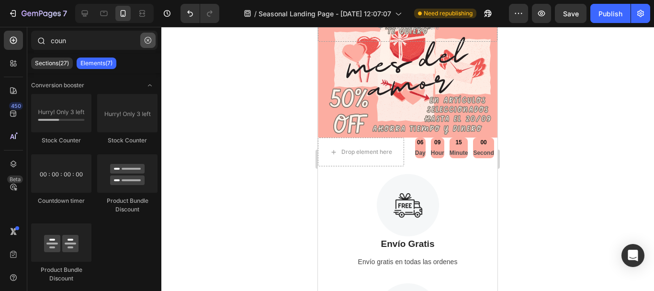
click at [148, 42] on icon "button" at bounding box center [148, 40] width 7 height 7
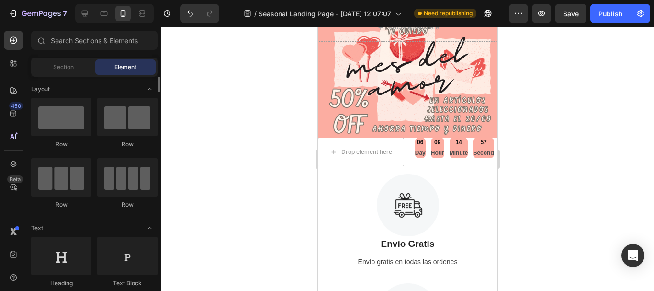
click at [150, 88] on icon "Toggle open" at bounding box center [150, 89] width 8 height 8
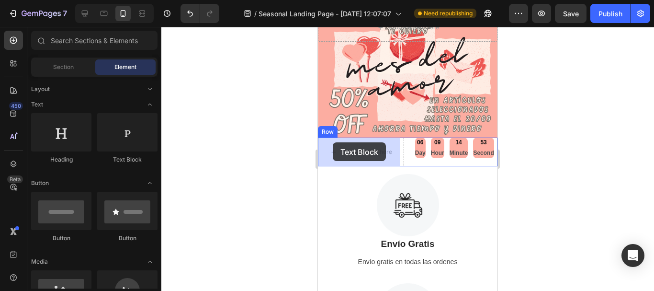
drag, startPoint x: 444, startPoint y: 160, endPoint x: 632, endPoint y: 169, distance: 187.5
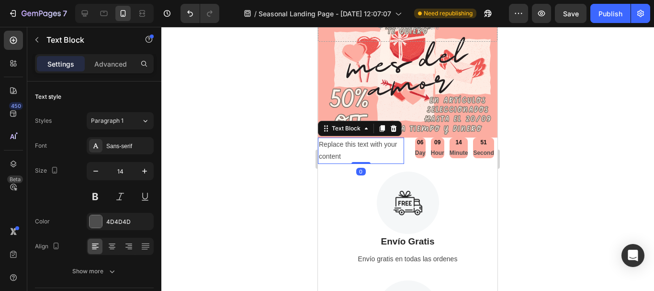
click at [346, 155] on div "Replace this text with your content" at bounding box center [361, 150] width 86 height 26
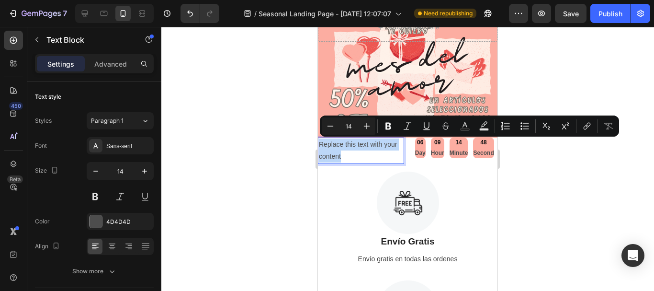
drag, startPoint x: 346, startPoint y: 155, endPoint x: 320, endPoint y: 143, distance: 28.1
click at [320, 143] on p "Replace this text with your content" at bounding box center [361, 150] width 84 height 24
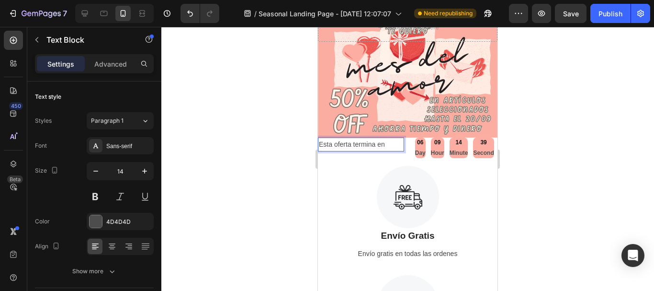
click at [375, 145] on p "Esta oferta termina en" at bounding box center [361, 144] width 84 height 12
drag, startPoint x: 375, startPoint y: 145, endPoint x: 373, endPoint y: 150, distance: 5.9
click at [341, 192] on div at bounding box center [408, 197] width 180 height 62
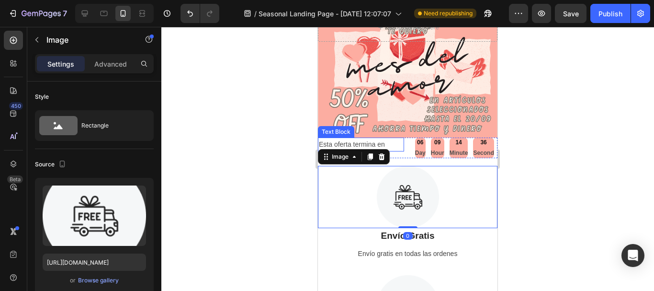
click at [376, 140] on p "Esta oferta termina en" at bounding box center [361, 144] width 84 height 12
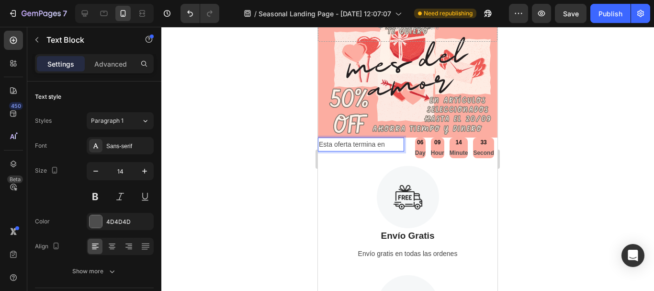
click at [351, 145] on p "Esta oferta termina en" at bounding box center [361, 144] width 84 height 12
click at [400, 146] on div "Esta oferta termina en Text Block 0 06 Day 09 Hour 14 Minute 31 Second Countdow…" at bounding box center [408, 147] width 180 height 21
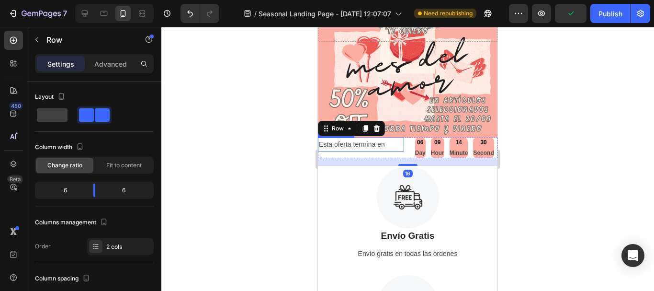
click at [389, 148] on p "Esta oferta termina en" at bounding box center [361, 144] width 84 height 12
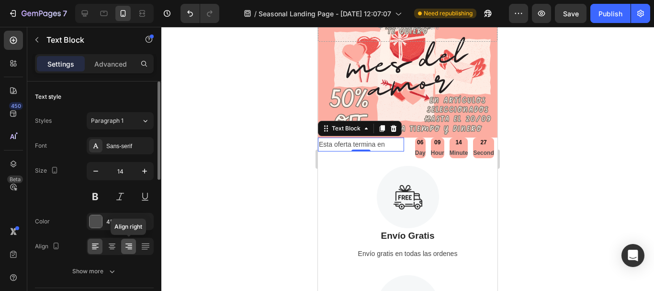
click at [130, 244] on icon at bounding box center [128, 243] width 7 height 1
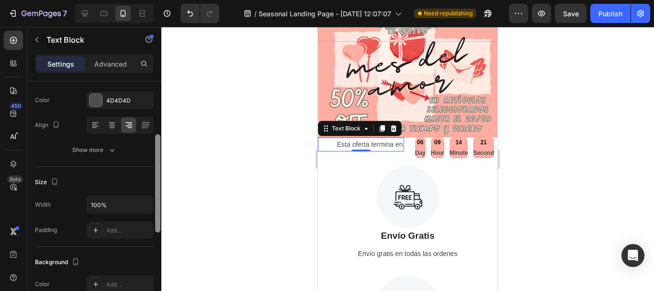
scroll to position [124, 0]
drag, startPoint x: 159, startPoint y: 153, endPoint x: 162, endPoint y: 205, distance: 51.8
click at [162, 0] on div "7 Version history / Seasonal Landing Page - [DATE] 12:07:07 Need republishing P…" at bounding box center [327, 0] width 654 height 0
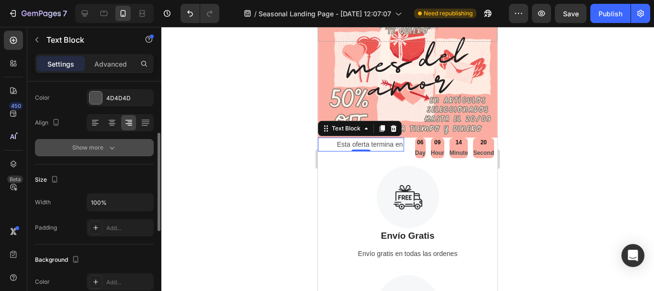
click at [112, 148] on icon "button" at bounding box center [112, 148] width 10 height 10
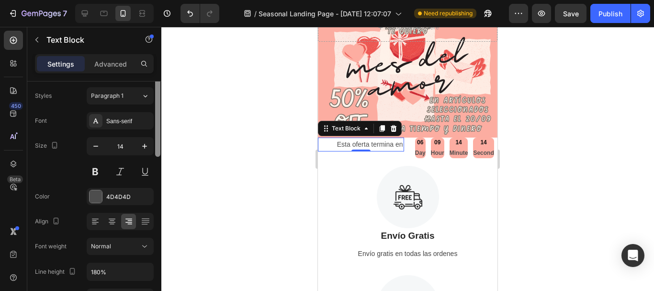
scroll to position [0, 0]
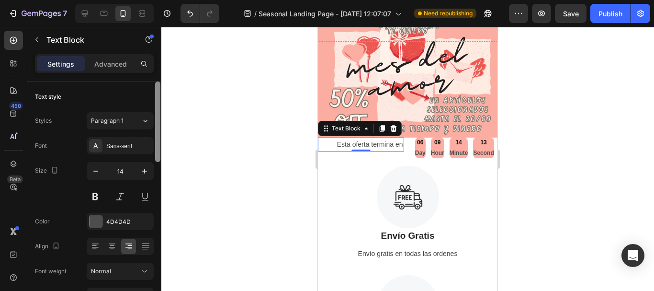
drag, startPoint x: 159, startPoint y: 180, endPoint x: 167, endPoint y: 123, distance: 58.0
click at [167, 0] on div "7 Version history / Seasonal Landing Page - [DATE] 12:07:07 Need republishing P…" at bounding box center [327, 0] width 654 height 0
click at [107, 62] on p "Advanced" at bounding box center [110, 64] width 33 height 10
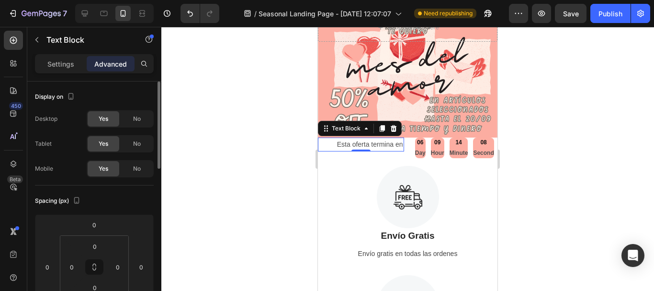
click at [132, 116] on div "No" at bounding box center [137, 118] width 32 height 15
click at [138, 141] on span "No" at bounding box center [137, 143] width 8 height 9
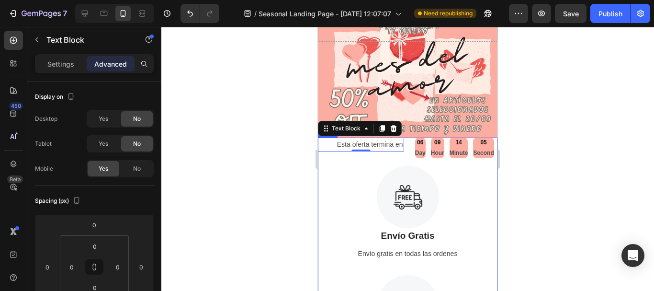
click at [352, 159] on div "Esta oferta termina en Text Block 0 06 Day 09 Hour 14 Minute 05 Second Countdow…" at bounding box center [408, 205] width 180 height 137
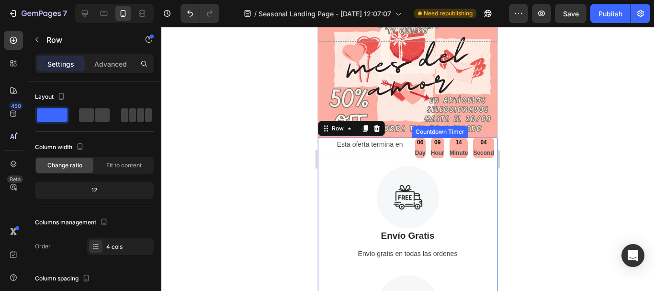
drag, startPoint x: 415, startPoint y: 141, endPoint x: 407, endPoint y: 142, distance: 8.2
click at [415, 141] on div "06" at bounding box center [420, 142] width 11 height 11
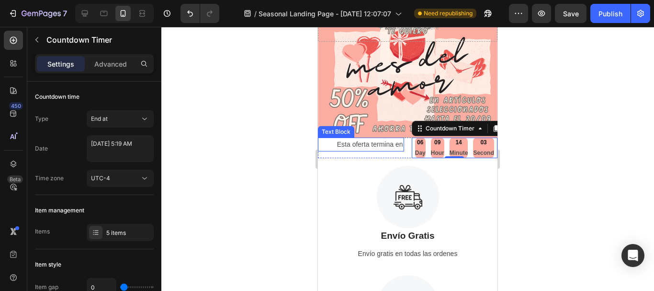
click at [400, 141] on div "Esta oferta termina en" at bounding box center [361, 144] width 86 height 14
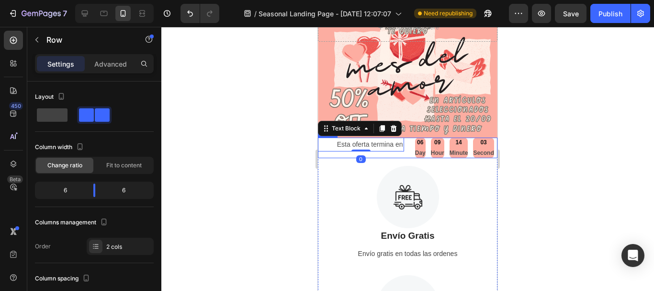
click at [405, 140] on div "Esta oferta termina en Text Block 0 06 Day 09 Hour 14 Minute 03 Second Countdow…" at bounding box center [408, 147] width 180 height 21
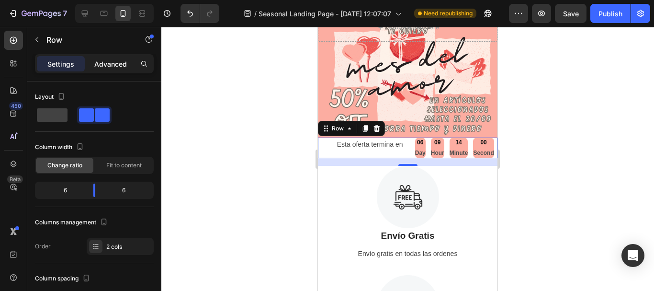
click at [118, 65] on p "Advanced" at bounding box center [110, 64] width 33 height 10
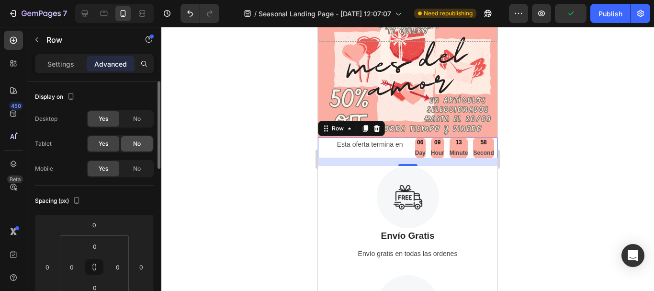
click at [135, 119] on span "No" at bounding box center [137, 118] width 8 height 9
click at [136, 143] on span "No" at bounding box center [137, 143] width 8 height 9
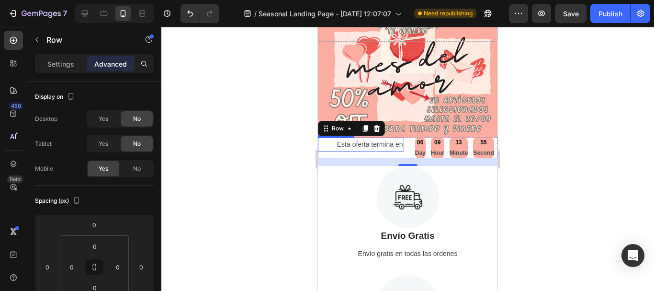
click at [357, 147] on p "Esta oferta termina en" at bounding box center [361, 144] width 84 height 12
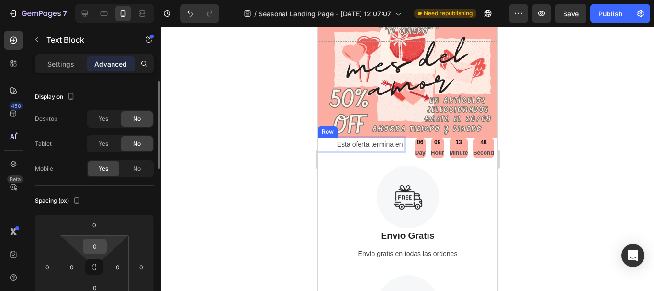
click at [100, 246] on input "0" at bounding box center [94, 246] width 19 height 14
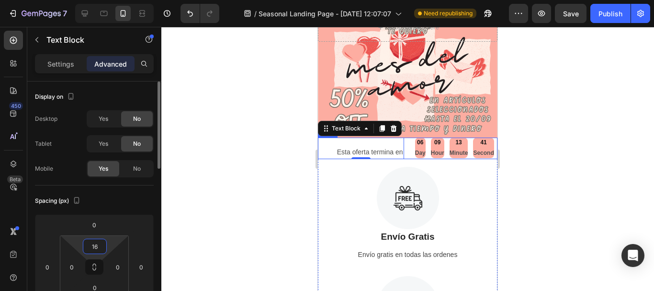
type input "1"
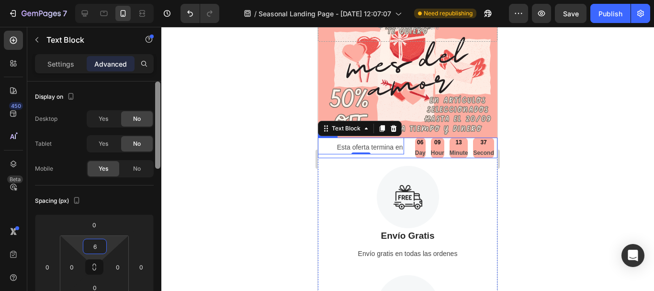
type input "6"
click at [158, 223] on div at bounding box center [157, 199] width 7 height 237
drag, startPoint x: 158, startPoint y: 223, endPoint x: 163, endPoint y: 89, distance: 134.2
click at [163, 0] on div "7 Version history / Seasonal Landing Page - [DATE] 12:07:07 Need republishing P…" at bounding box center [327, 0] width 654 height 0
click at [57, 61] on p "Settings" at bounding box center [60, 64] width 27 height 10
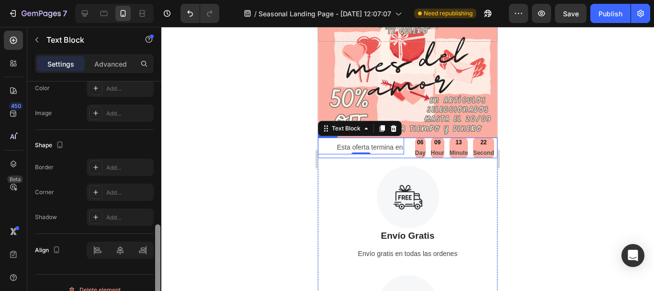
scroll to position [331, 0]
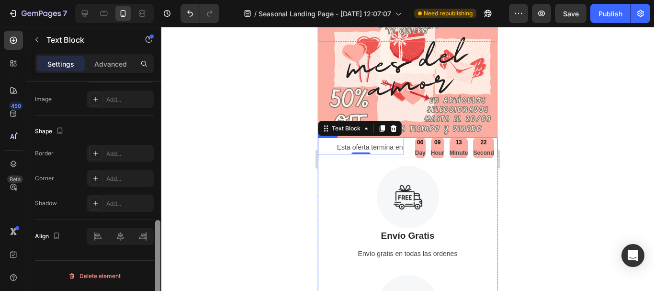
drag, startPoint x: 158, startPoint y: 124, endPoint x: 161, endPoint y: 264, distance: 140.4
click at [161, 0] on div "7 Version history / Seasonal Landing Page - [DATE] 12:07:07 Need republishing P…" at bounding box center [327, 0] width 654 height 0
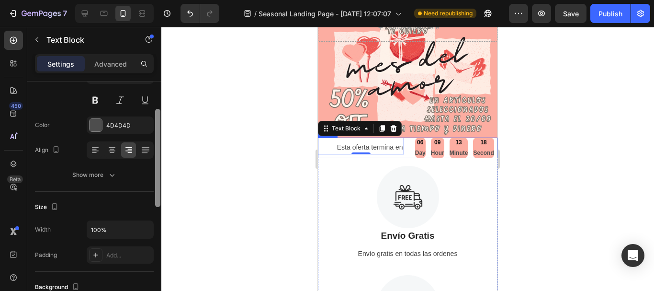
scroll to position [72, 0]
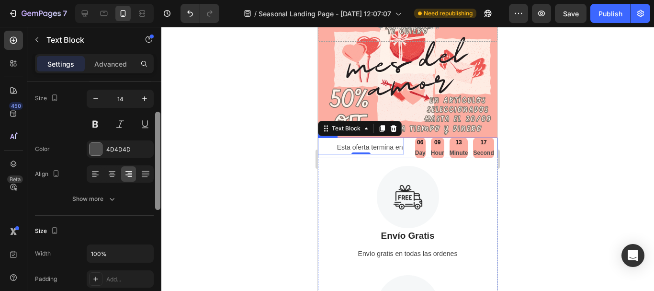
drag, startPoint x: 158, startPoint y: 252, endPoint x: 163, endPoint y: 144, distance: 108.4
click at [163, 0] on div "7 Version history / Seasonal Landing Page - [DATE] 12:07:07 Need republishing P…" at bounding box center [327, 0] width 654 height 0
click at [123, 253] on input "100%" at bounding box center [120, 253] width 66 height 17
click at [143, 253] on icon "button" at bounding box center [145, 254] width 10 height 10
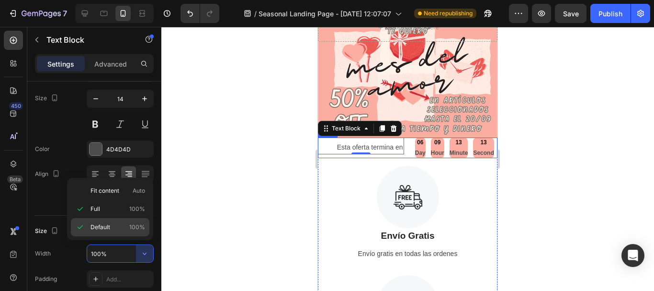
click at [106, 223] on span "Default" at bounding box center [101, 227] width 20 height 9
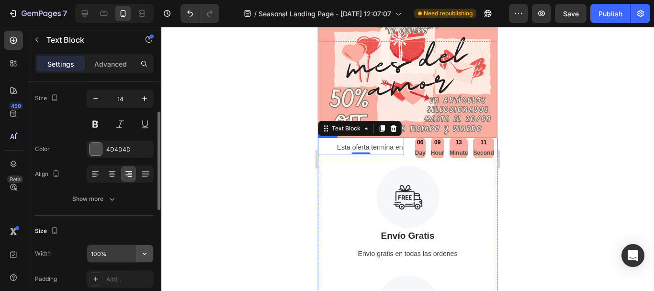
click at [140, 251] on icon "button" at bounding box center [145, 254] width 10 height 10
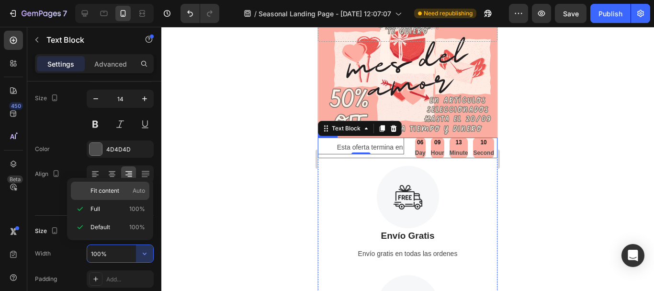
click at [113, 190] on span "Fit content" at bounding box center [105, 190] width 29 height 9
type input "Auto"
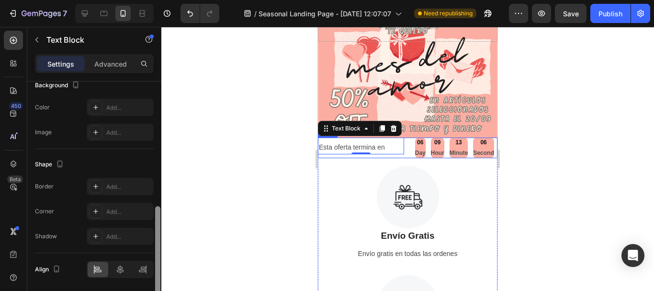
drag, startPoint x: 157, startPoint y: 196, endPoint x: 155, endPoint y: 292, distance: 95.8
click at [155, 0] on html "7 Version history / Seasonal Landing Page - [DATE] 12:07:07 Need republishing P…" at bounding box center [327, 0] width 654 height 0
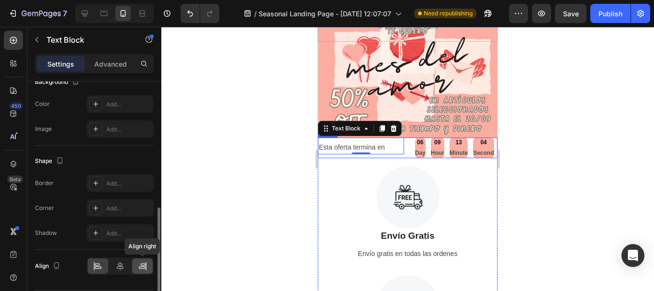
click at [144, 266] on icon at bounding box center [143, 266] width 10 height 10
click at [405, 154] on div "Esta oferta termina en Text Block 0 06 Day 09 Hour 13 Minute 00 Second Countdow…" at bounding box center [408, 147] width 180 height 21
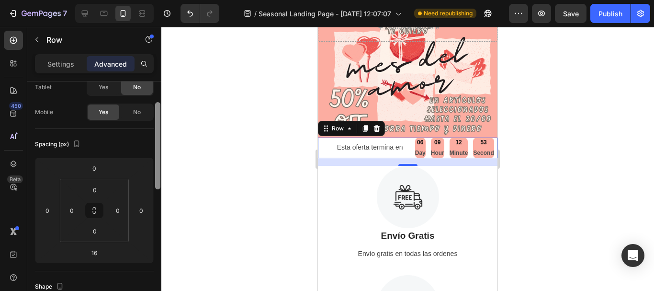
scroll to position [0, 0]
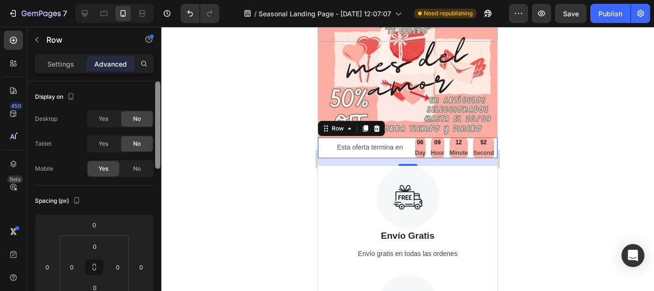
drag, startPoint x: 157, startPoint y: 161, endPoint x: 164, endPoint y: 142, distance: 20.3
click at [164, 0] on div "7 Version history / Seasonal Landing Page - [DATE] 12:07:07 Need republishing P…" at bounding box center [327, 0] width 654 height 0
click at [66, 65] on p "Settings" at bounding box center [60, 64] width 27 height 10
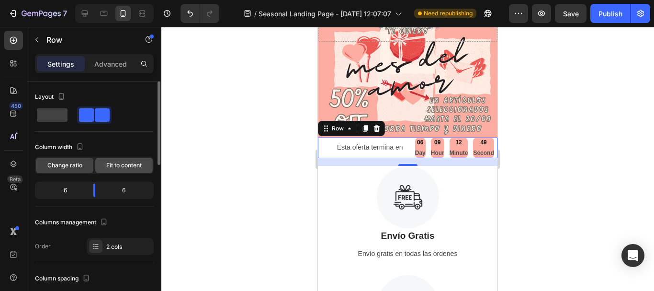
click at [126, 164] on span "Fit to content" at bounding box center [123, 165] width 35 height 9
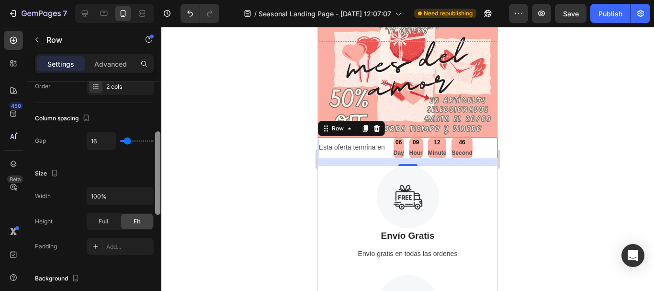
scroll to position [136, 0]
drag, startPoint x: 156, startPoint y: 148, endPoint x: 160, endPoint y: 196, distance: 48.6
click at [160, 196] on div at bounding box center [157, 199] width 7 height 237
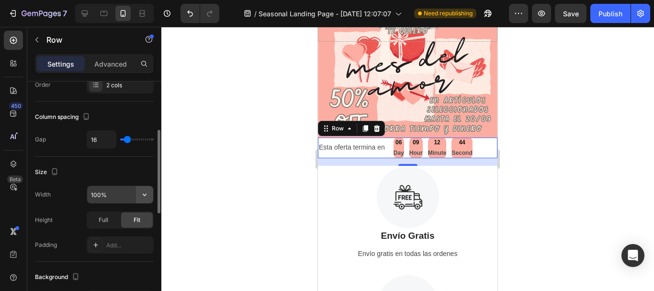
click at [145, 195] on icon "button" at bounding box center [145, 194] width 4 height 2
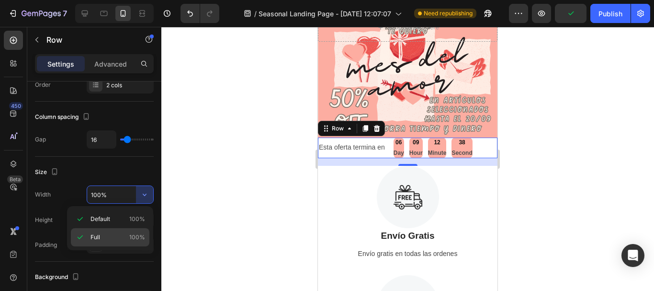
click at [119, 239] on p "Full 100%" at bounding box center [118, 237] width 55 height 9
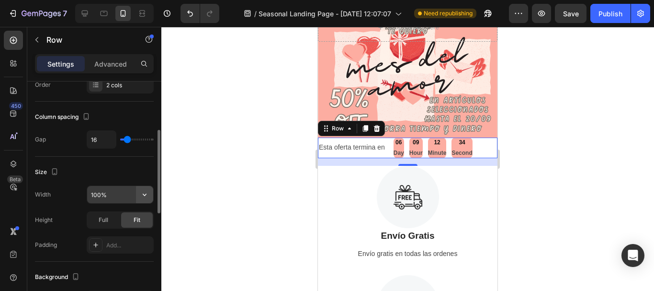
click at [143, 195] on icon "button" at bounding box center [145, 195] width 10 height 10
click at [261, 180] on div at bounding box center [407, 159] width 493 height 264
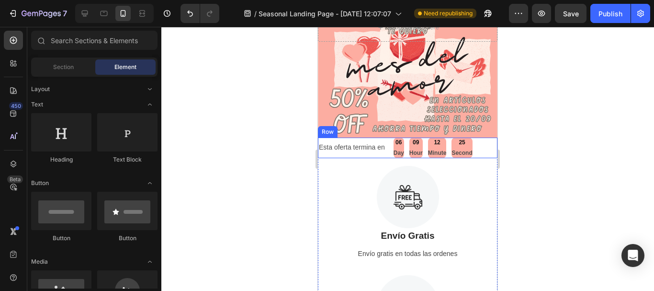
click at [383, 156] on div "Esta oferta termina en Text Block" at bounding box center [352, 147] width 68 height 21
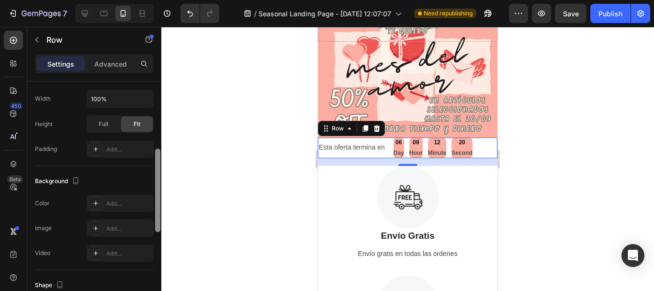
drag, startPoint x: 156, startPoint y: 152, endPoint x: 159, endPoint y: 236, distance: 83.4
click at [159, 232] on div at bounding box center [157, 189] width 5 height 83
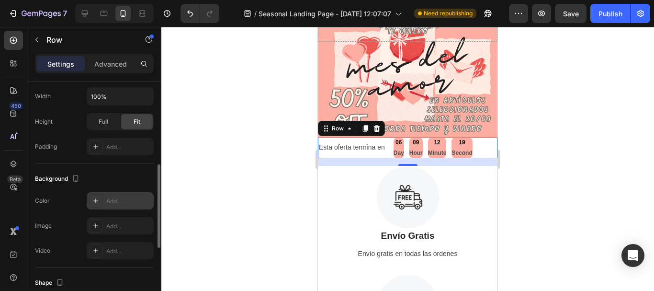
click at [124, 203] on div "Add..." at bounding box center [128, 201] width 45 height 9
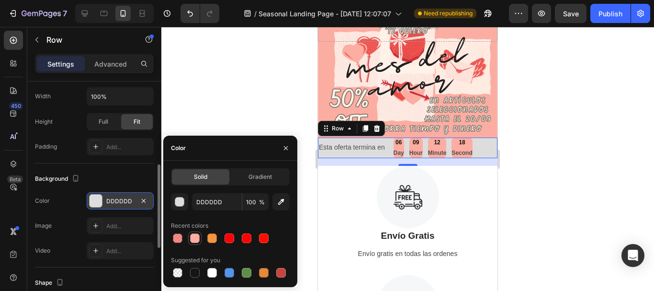
click at [192, 237] on div at bounding box center [195, 238] width 10 height 10
type input "FDADA1"
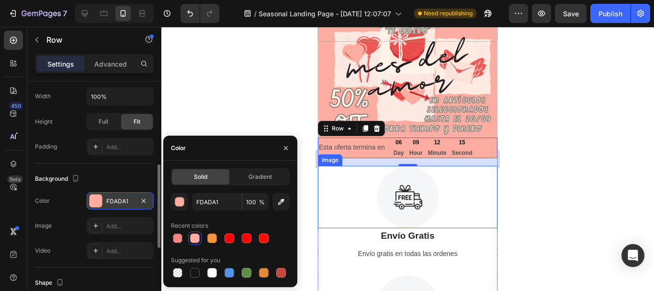
click at [553, 140] on div at bounding box center [407, 159] width 493 height 264
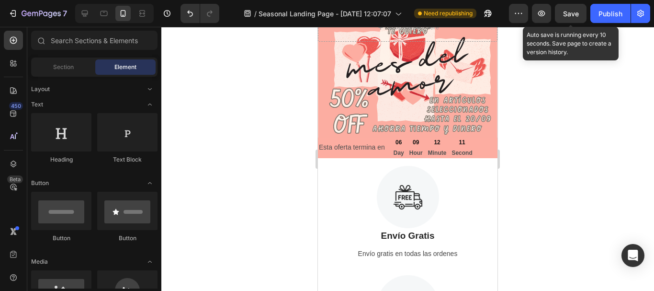
click at [569, 14] on span "Save" at bounding box center [571, 14] width 16 height 8
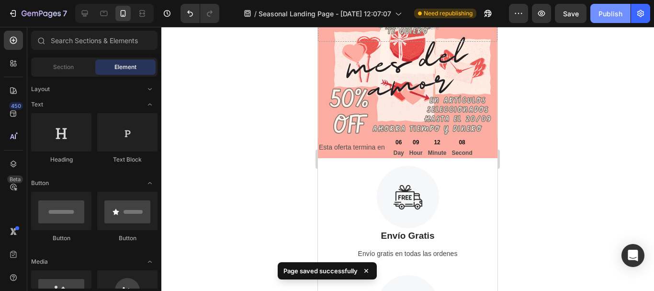
click at [614, 9] on div "Publish" at bounding box center [611, 14] width 24 height 10
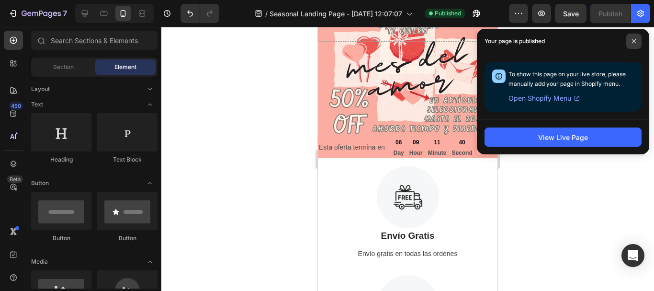
click at [635, 40] on icon at bounding box center [634, 41] width 5 height 5
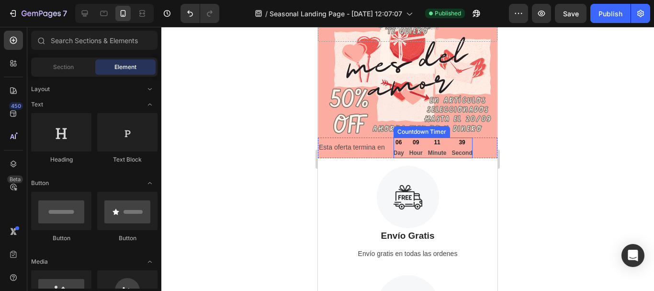
click at [454, 141] on div "39" at bounding box center [462, 142] width 21 height 11
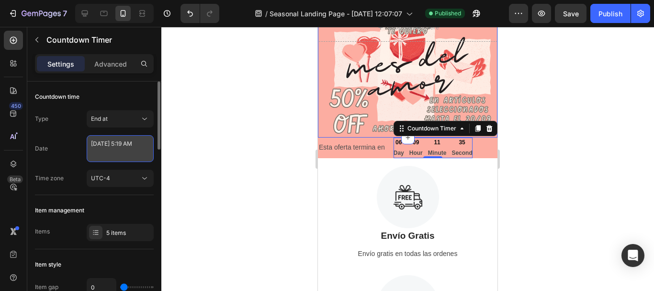
click at [128, 148] on textarea "[DATE] 5:19 AM" at bounding box center [120, 148] width 67 height 27
select select "5"
select select "19"
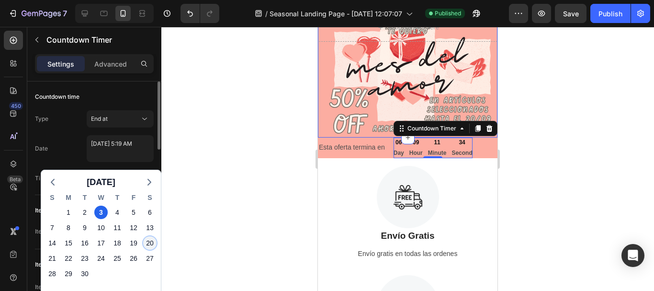
click at [149, 246] on div "20" at bounding box center [149, 242] width 13 height 13
type textarea "[DATE] 5:19 AM"
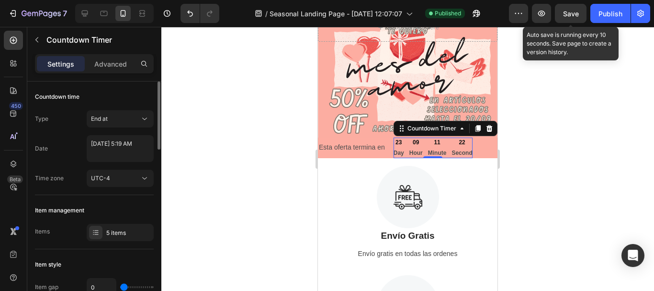
click at [568, 15] on span "Save" at bounding box center [571, 14] width 16 height 8
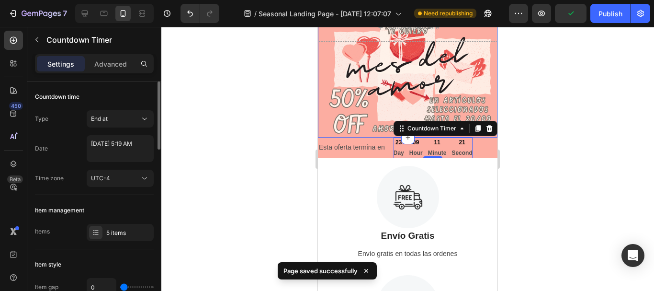
click at [341, 116] on div "Drop element here Section 2" at bounding box center [408, 75] width 180 height 125
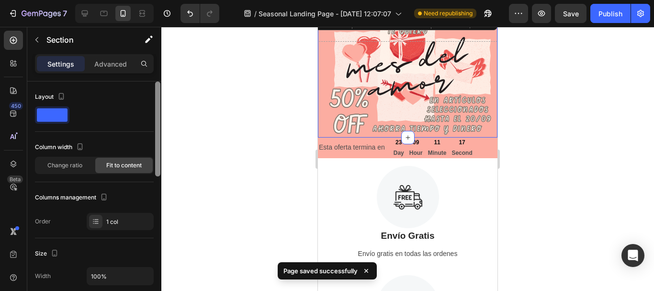
scroll to position [237, 0]
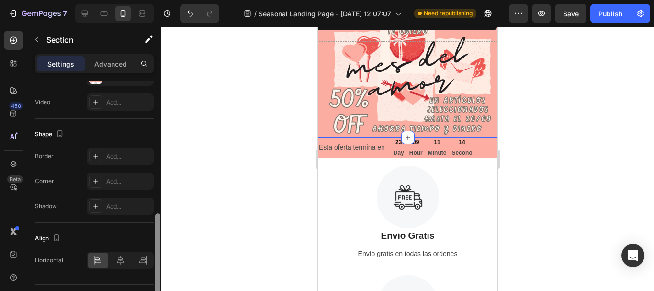
scroll to position [352, 0]
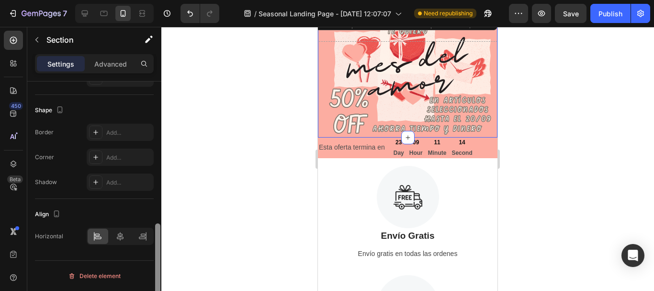
drag, startPoint x: 160, startPoint y: 196, endPoint x: 160, endPoint y: 255, distance: 59.4
click at [160, 255] on div at bounding box center [157, 199] width 7 height 237
click at [120, 239] on icon at bounding box center [120, 236] width 7 height 9
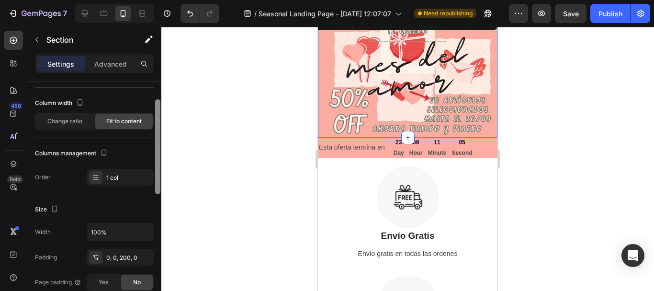
scroll to position [45, 0]
drag, startPoint x: 157, startPoint y: 252, endPoint x: 164, endPoint y: 129, distance: 123.8
click at [164, 0] on div "7 Version history / Seasonal Landing Page - [DATE] 12:07:07 Need republishing P…" at bounding box center [327, 0] width 654 height 0
click at [129, 227] on input "100%" at bounding box center [120, 230] width 66 height 17
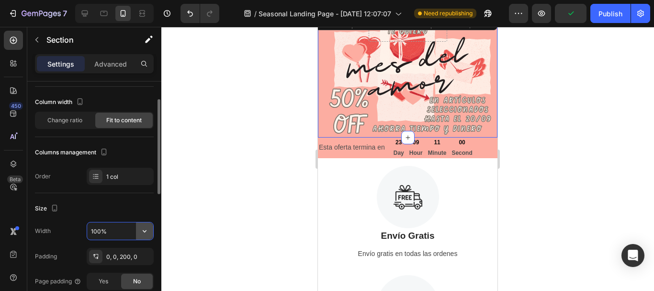
click at [146, 232] on icon "button" at bounding box center [145, 231] width 10 height 10
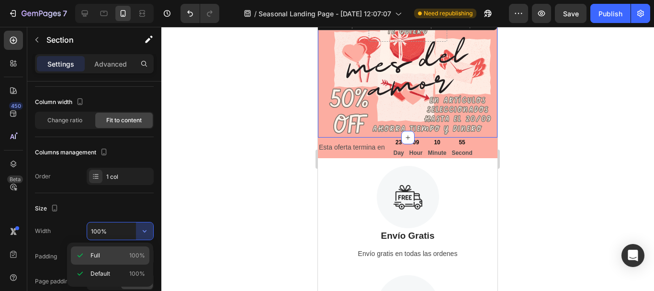
drag, startPoint x: 137, startPoint y: 259, endPoint x: 112, endPoint y: 257, distance: 25.0
click at [112, 257] on p "Full 100%" at bounding box center [118, 255] width 55 height 9
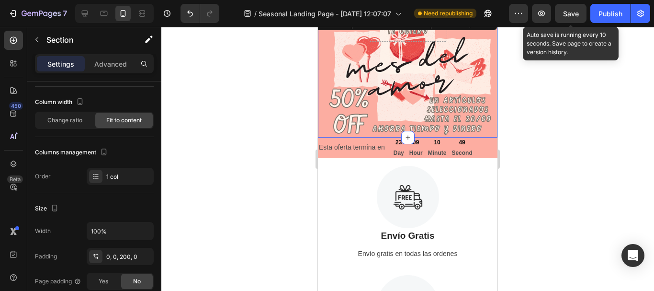
click at [572, 10] on span "Save" at bounding box center [571, 14] width 16 height 8
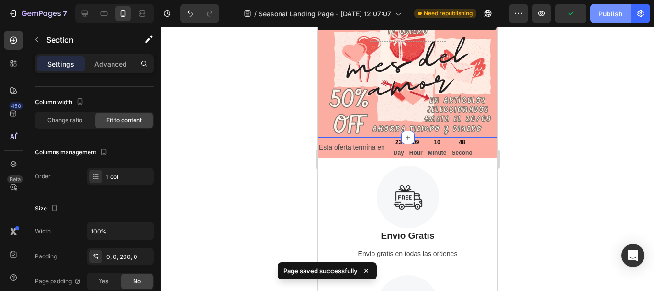
click at [604, 13] on div "Publish" at bounding box center [611, 14] width 24 height 10
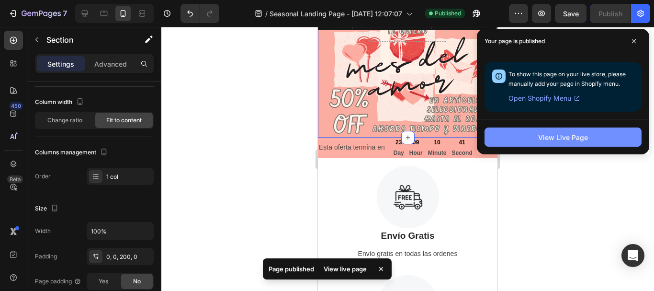
click at [570, 137] on div "View Live Page" at bounding box center [563, 137] width 50 height 10
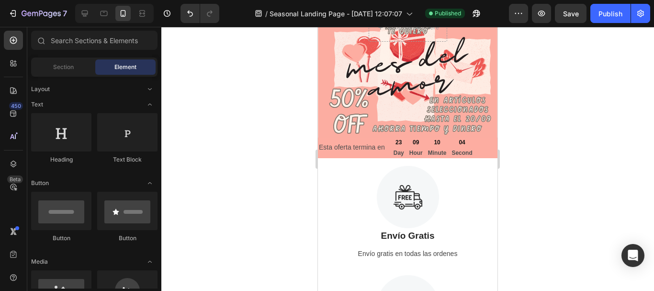
scroll to position [0, 0]
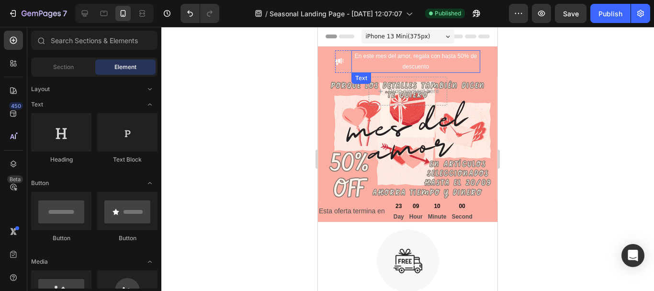
click at [418, 62] on p "En este mes del amor, regala con hasta 50% de descuento" at bounding box center [415, 61] width 127 height 21
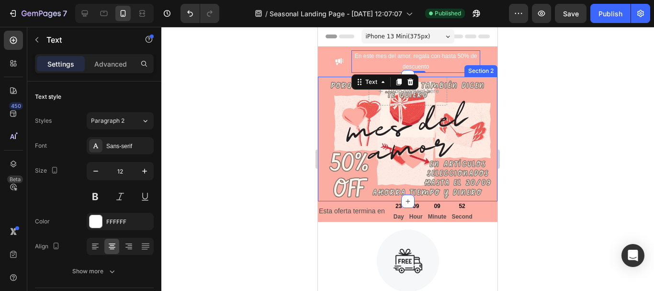
click at [352, 148] on div "Drop element here Section 2" at bounding box center [408, 139] width 180 height 125
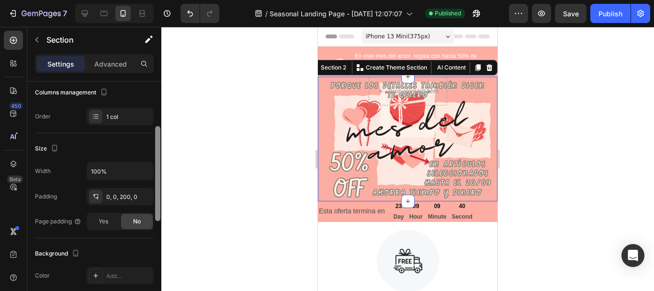
scroll to position [107, 0]
drag, startPoint x: 159, startPoint y: 159, endPoint x: 159, endPoint y: 203, distance: 43.1
click at [159, 203] on div at bounding box center [157, 171] width 5 height 95
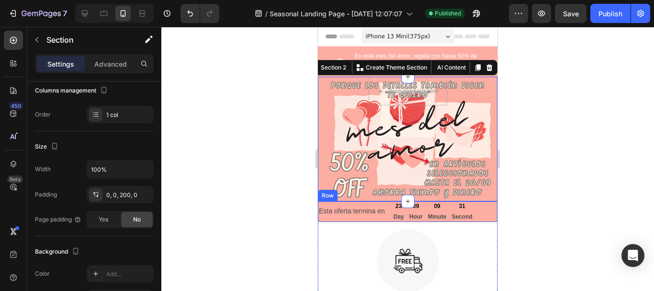
click at [486, 214] on div "Esta oferta termina en Text Block 23 Day 09 Hour 09 Minute 31 Second Countdown …" at bounding box center [408, 211] width 180 height 21
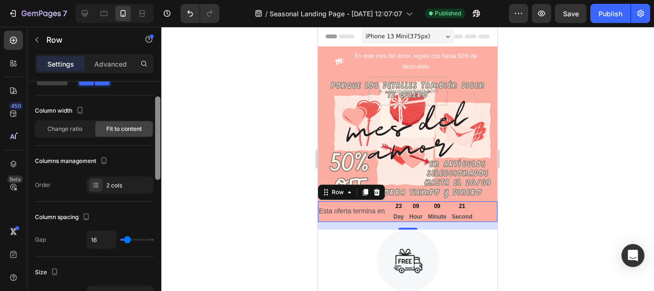
scroll to position [45, 0]
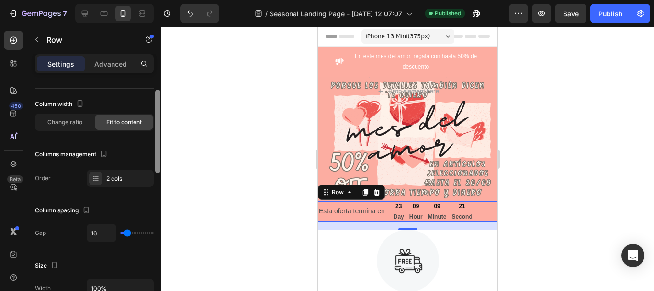
drag, startPoint x: 157, startPoint y: 155, endPoint x: 160, endPoint y: 171, distance: 16.1
click at [160, 171] on div at bounding box center [157, 131] width 5 height 83
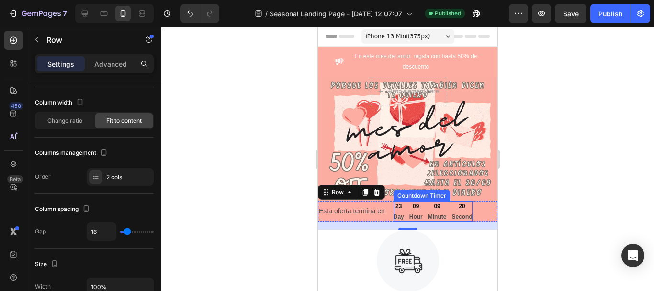
click at [446, 206] on div "09" at bounding box center [437, 206] width 19 height 11
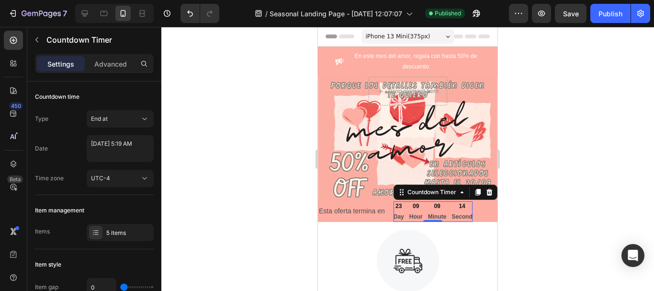
scroll to position [237, 0]
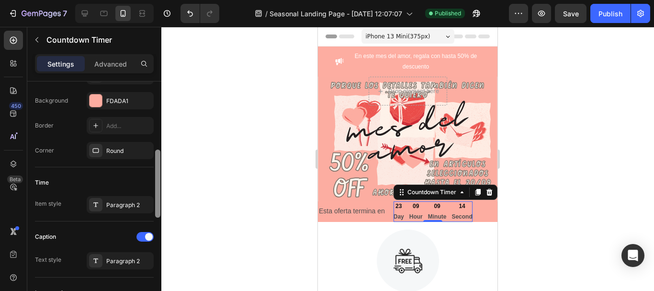
click at [157, 251] on div at bounding box center [157, 199] width 7 height 237
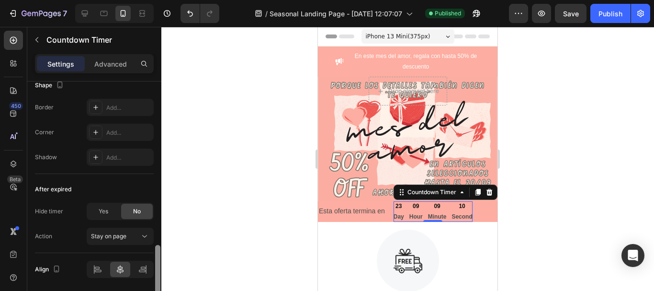
scroll to position [558, 0]
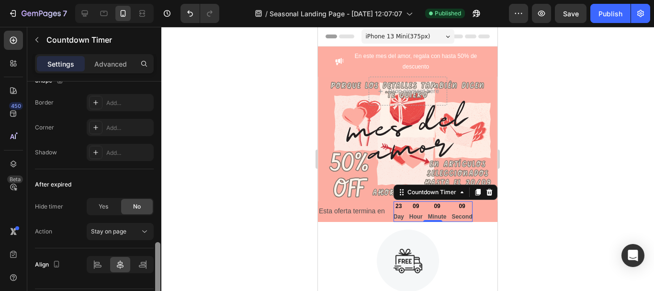
drag, startPoint x: 158, startPoint y: 256, endPoint x: 157, endPoint y: 280, distance: 24.4
click at [157, 280] on div at bounding box center [157, 276] width 5 height 68
click at [142, 262] on icon at bounding box center [143, 265] width 10 height 10
click at [119, 265] on icon at bounding box center [120, 265] width 10 height 10
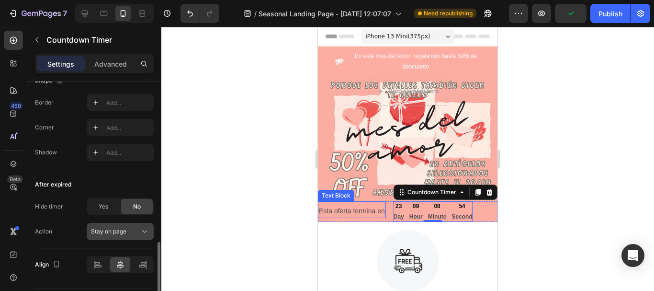
click at [146, 231] on icon at bounding box center [144, 231] width 5 height 2
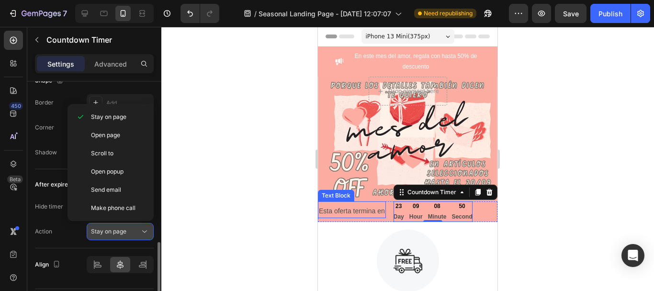
click at [146, 231] on icon at bounding box center [144, 231] width 5 height 2
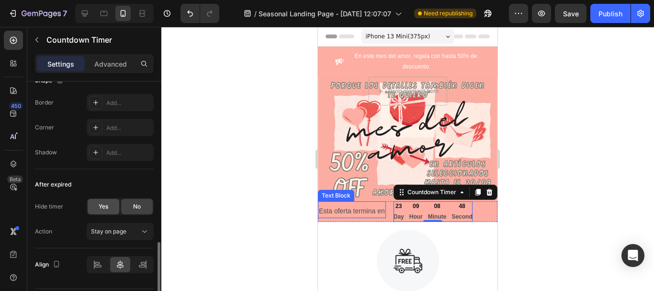
click at [105, 206] on span "Yes" at bounding box center [104, 206] width 10 height 9
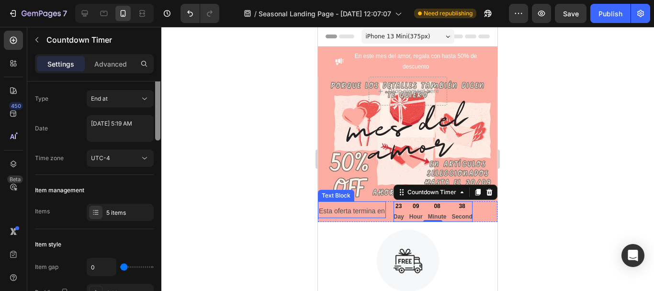
scroll to position [0, 0]
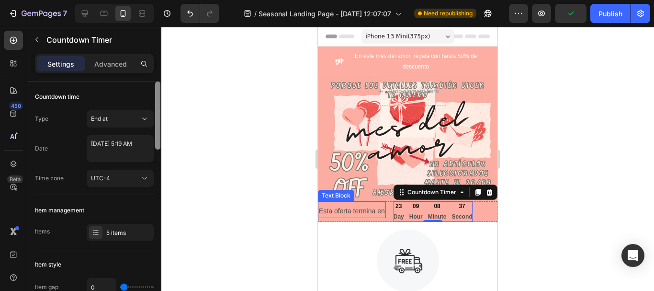
drag, startPoint x: 157, startPoint y: 247, endPoint x: 159, endPoint y: 80, distance: 166.2
click at [159, 80] on div "Settings Advanced Countdown time Type End at Date [DATE] 5:19 AM Time zone UTC-…" at bounding box center [94, 186] width 134 height 264
click at [388, 217] on div "Esta oferta termina en Text Block 23 Day 09 Hour 08 Minute 35 Second Countdown …" at bounding box center [408, 211] width 180 height 21
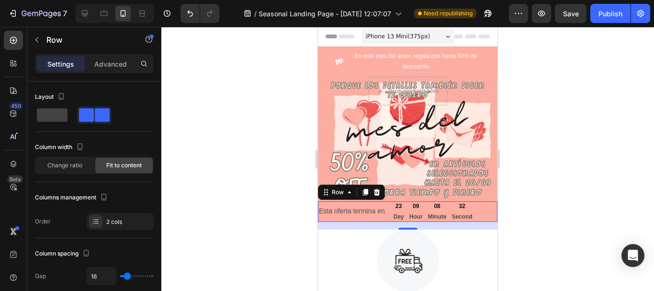
click at [488, 208] on div "Esta oferta termina en Text Block 23 Day 09 Hour 08 Minute 32 Second Countdown …" at bounding box center [408, 211] width 180 height 21
click at [474, 209] on div "Esta oferta termina en Text Block 23 Day 09 Hour 08 Minute 31 Second Countdown …" at bounding box center [408, 211] width 180 height 21
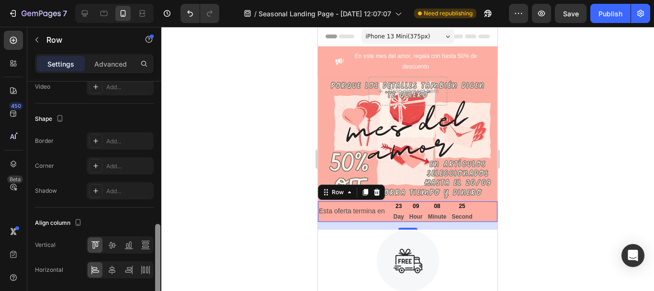
scroll to position [402, 0]
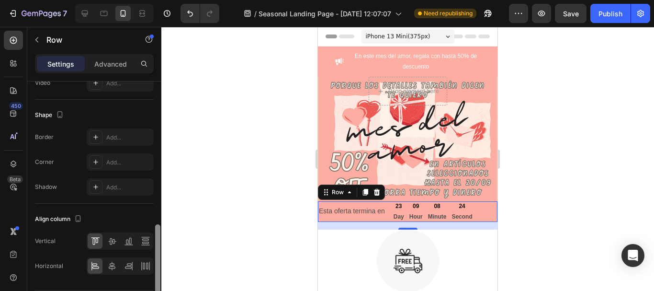
drag, startPoint x: 158, startPoint y: 144, endPoint x: 159, endPoint y: 286, distance: 142.7
click at [159, 286] on div at bounding box center [157, 265] width 5 height 83
click at [111, 267] on icon at bounding box center [112, 266] width 10 height 10
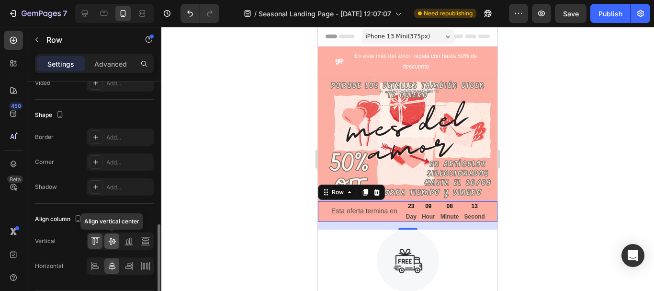
click at [113, 240] on icon at bounding box center [112, 241] width 8 height 7
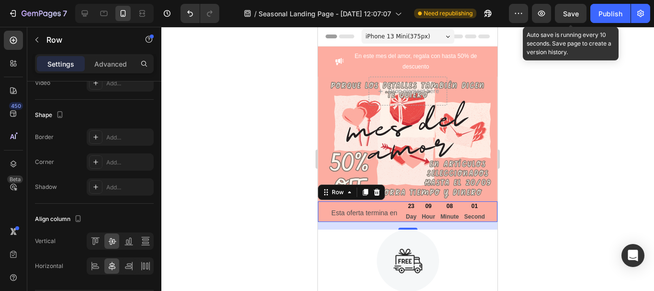
click at [572, 13] on span "Save" at bounding box center [571, 14] width 16 height 8
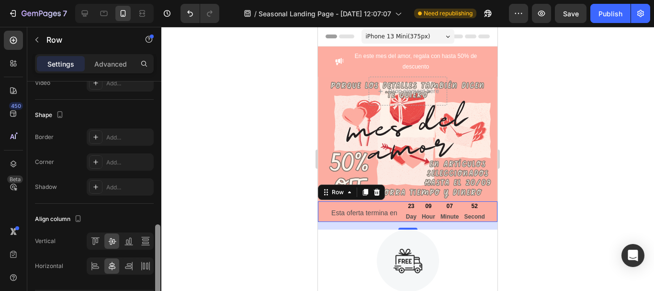
scroll to position [166, 0]
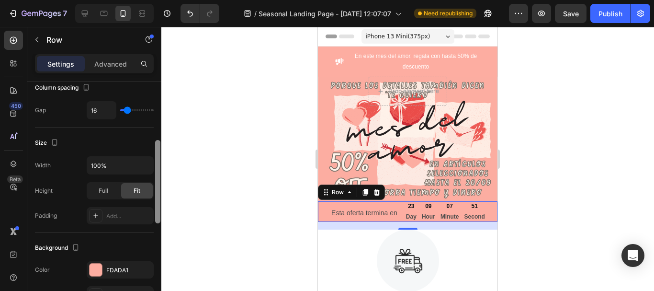
click at [159, 112] on div at bounding box center [157, 199] width 7 height 237
click at [133, 217] on div "Add..." at bounding box center [128, 216] width 45 height 9
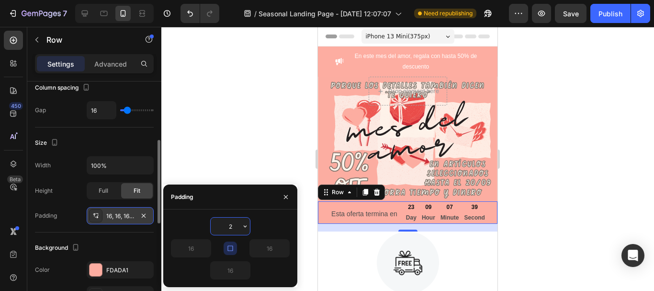
type input "26"
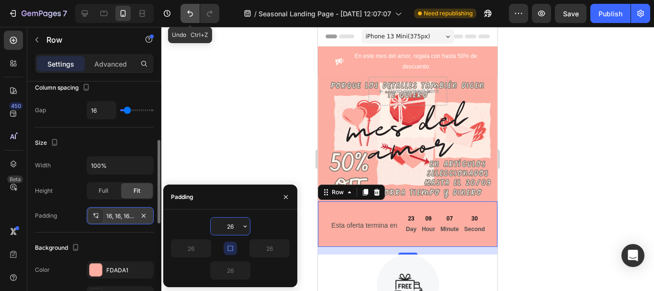
click at [190, 16] on icon "Undo/Redo" at bounding box center [190, 14] width 6 height 6
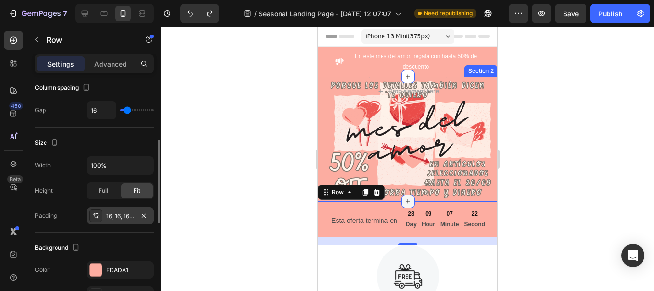
click at [404, 201] on icon at bounding box center [408, 201] width 8 height 8
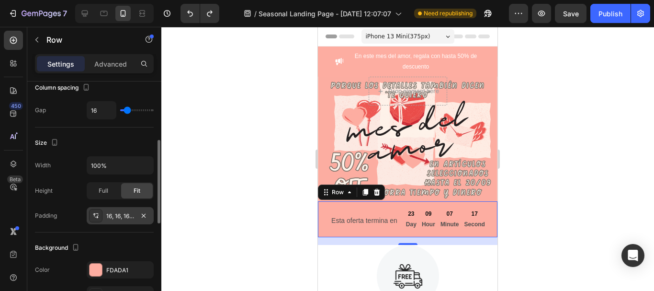
click at [521, 179] on div at bounding box center [407, 159] width 493 height 264
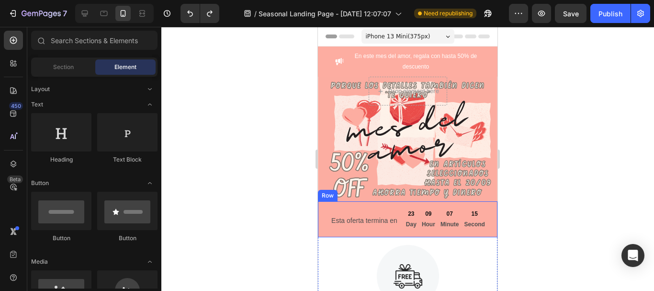
click at [487, 211] on div "Esta oferta termina en Text Block 23 Day 09 Hour 07 Minute 15 Second Countdown …" at bounding box center [408, 219] width 180 height 36
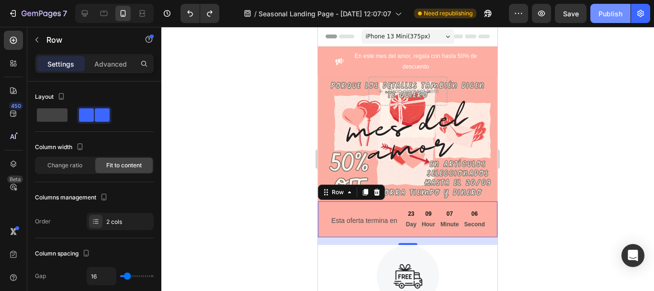
click at [605, 10] on div "Publish" at bounding box center [611, 14] width 24 height 10
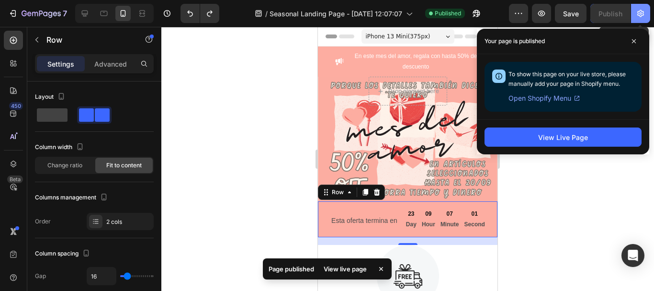
click at [643, 12] on icon "button" at bounding box center [641, 14] width 10 height 10
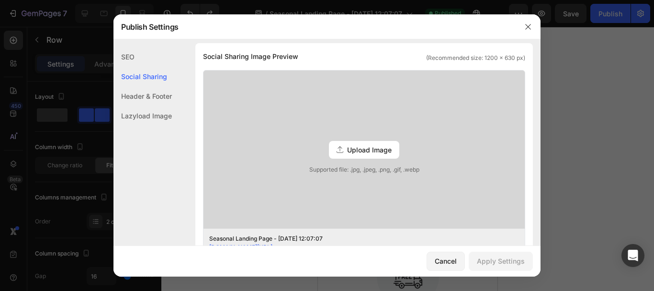
scroll to position [230, 0]
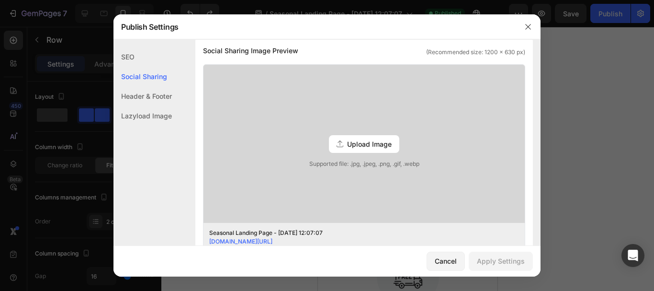
click at [342, 144] on div "Upload Image" at bounding box center [364, 144] width 70 height 18
click at [0, 0] on input "Upload Image Supported file: .jpg, .jpeg, .png, .gif, .webp" at bounding box center [0, 0] width 0 height 0
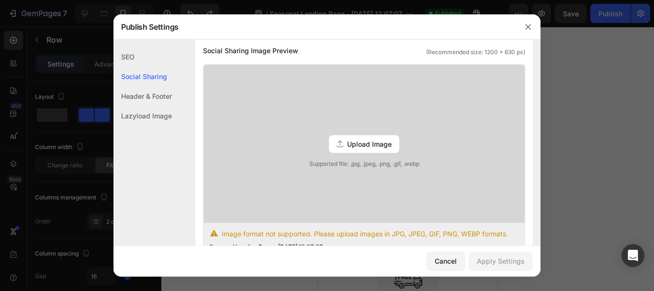
click at [347, 145] on span "Upload Image" at bounding box center [369, 144] width 45 height 10
click at [0, 0] on input "Upload Image Supported file: .jpg, .jpeg, .png, .gif, .webp" at bounding box center [0, 0] width 0 height 0
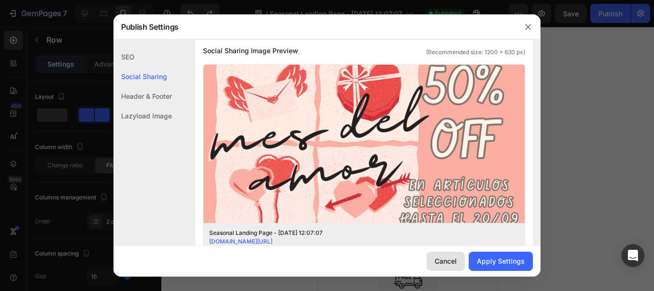
click at [441, 260] on div "Cancel" at bounding box center [446, 261] width 22 height 10
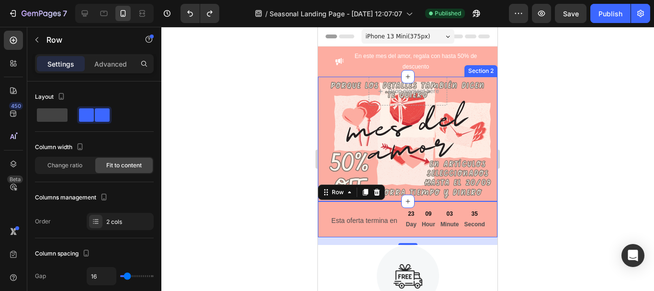
click at [477, 195] on div "Drop element here Section 2" at bounding box center [408, 139] width 180 height 125
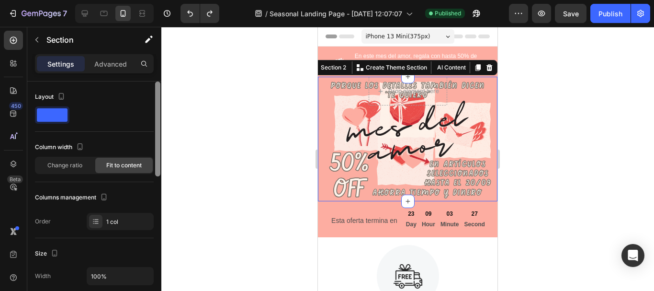
scroll to position [237, 0]
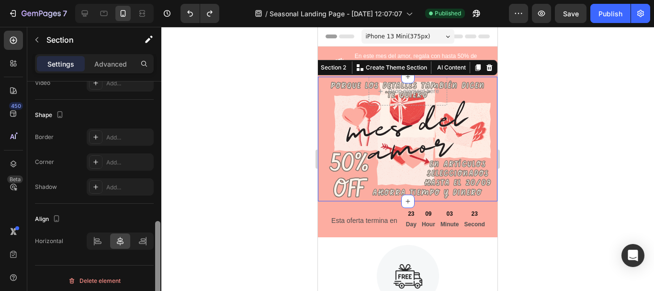
scroll to position [352, 0]
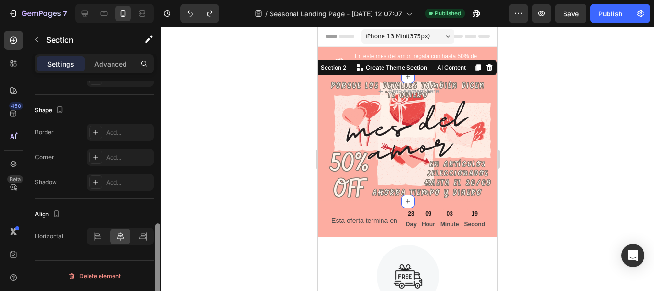
drag, startPoint x: 159, startPoint y: 208, endPoint x: 160, endPoint y: 261, distance: 52.2
click at [160, 261] on div at bounding box center [157, 270] width 5 height 95
click at [112, 62] on p "Advanced" at bounding box center [110, 64] width 33 height 10
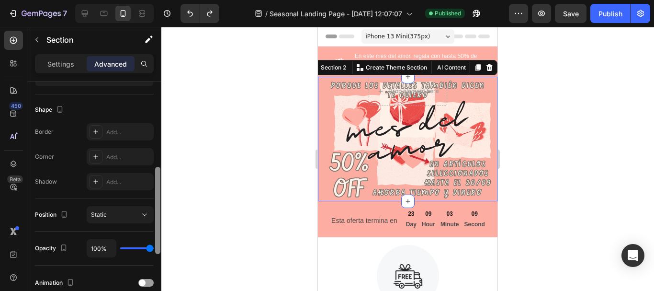
scroll to position [232, 0]
drag, startPoint x: 158, startPoint y: 221, endPoint x: 162, endPoint y: 177, distance: 44.8
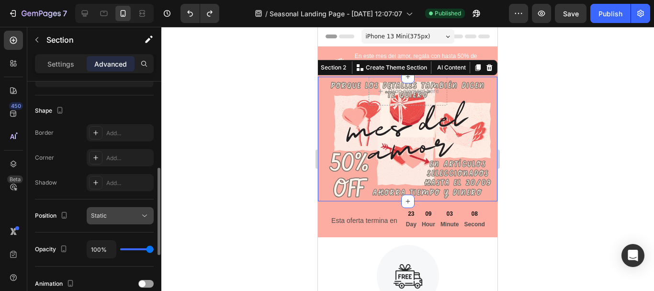
drag, startPoint x: 162, startPoint y: 177, endPoint x: 145, endPoint y: 217, distance: 43.8
click at [145, 217] on icon at bounding box center [145, 216] width 10 height 10
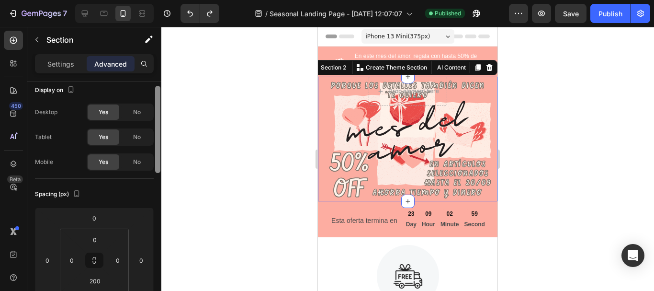
scroll to position [3, 0]
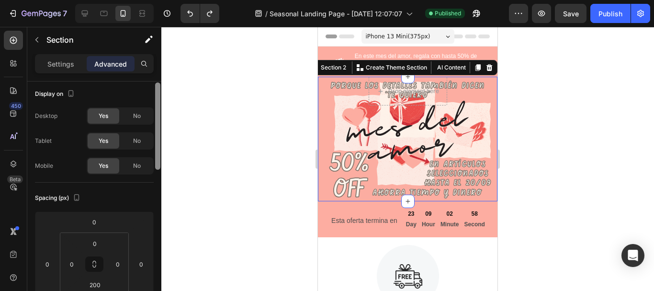
drag, startPoint x: 159, startPoint y: 206, endPoint x: 159, endPoint y: 121, distance: 85.3
click at [159, 121] on div at bounding box center [157, 125] width 5 height 87
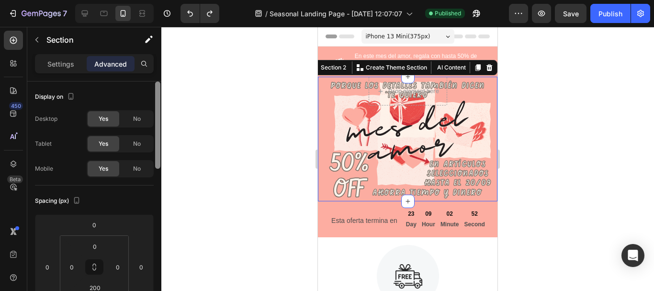
drag, startPoint x: 156, startPoint y: 121, endPoint x: 161, endPoint y: 58, distance: 62.5
click at [161, 0] on div "7 Version history / Seasonal Landing Page - [DATE] 12:07:07 Published Preview S…" at bounding box center [327, 0] width 654 height 0
click at [211, 110] on div at bounding box center [407, 159] width 493 height 264
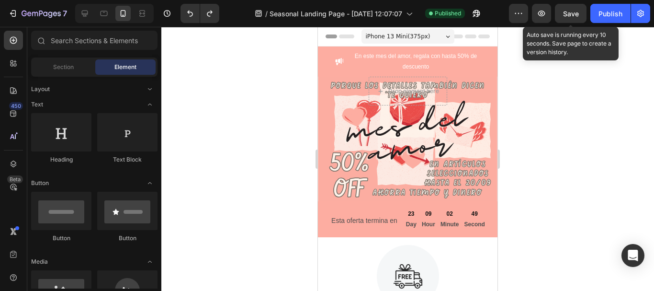
click at [573, 17] on span "Save" at bounding box center [571, 14] width 16 height 8
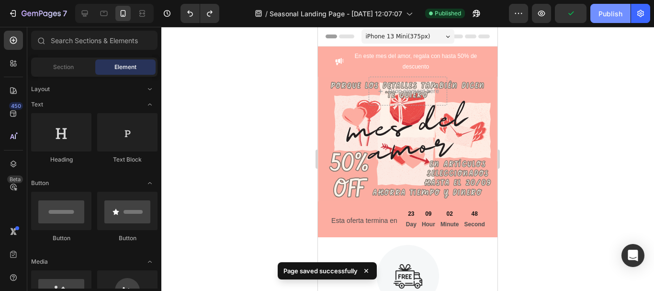
click at [611, 13] on div "Publish" at bounding box center [611, 14] width 24 height 10
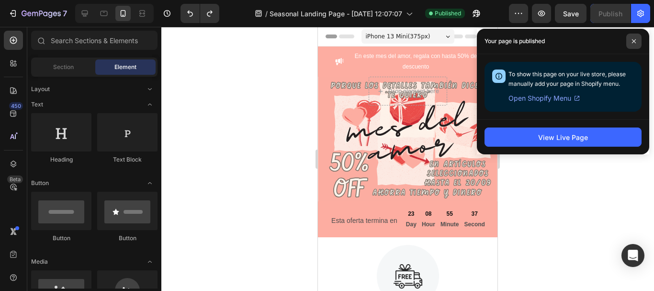
click at [634, 38] on span at bounding box center [633, 41] width 15 height 15
